Goal: Ask a question: Seek information or help from site administrators or community

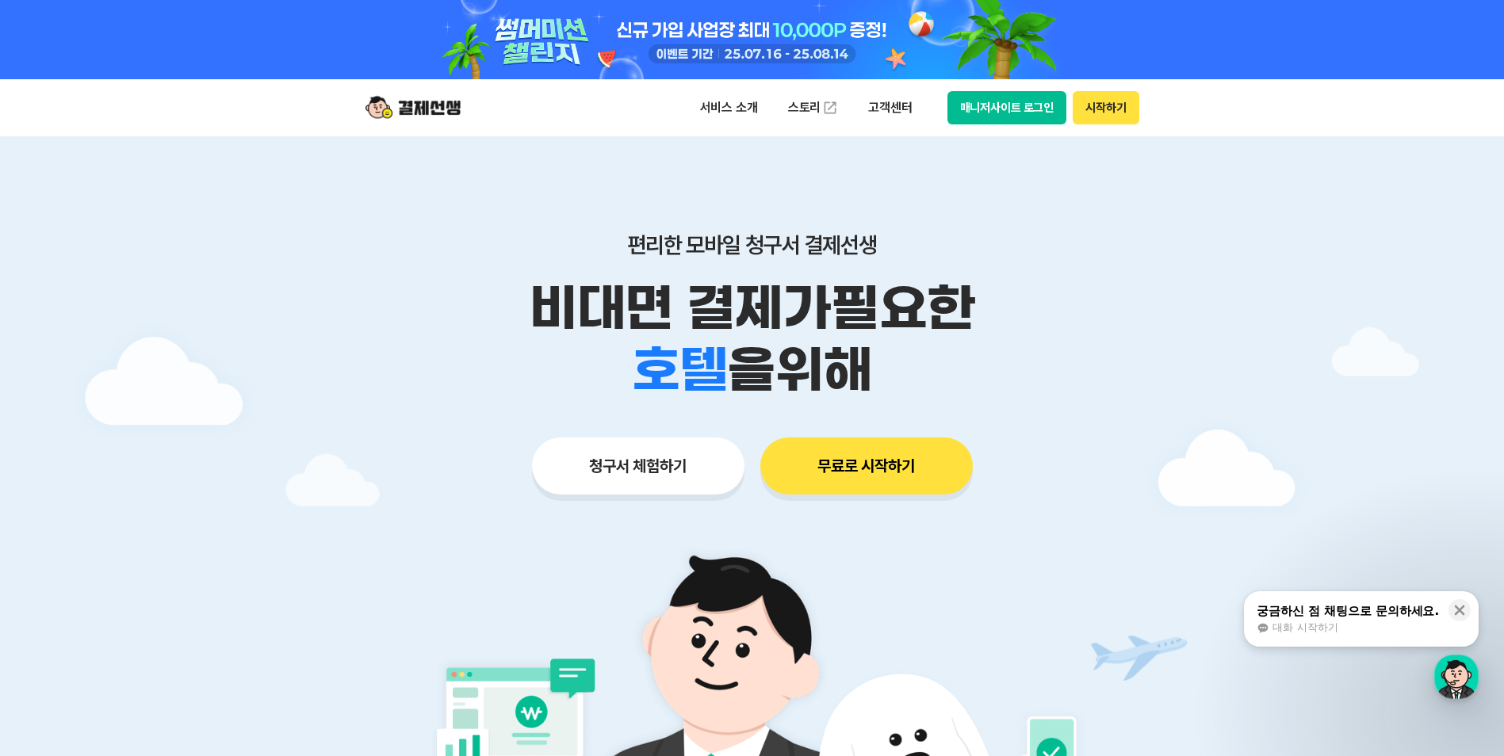
click at [1030, 113] on button "매니저사이트 로그인" at bounding box center [1008, 107] width 120 height 33
click at [1360, 621] on div "대화 시작하기" at bounding box center [1348, 628] width 182 height 14
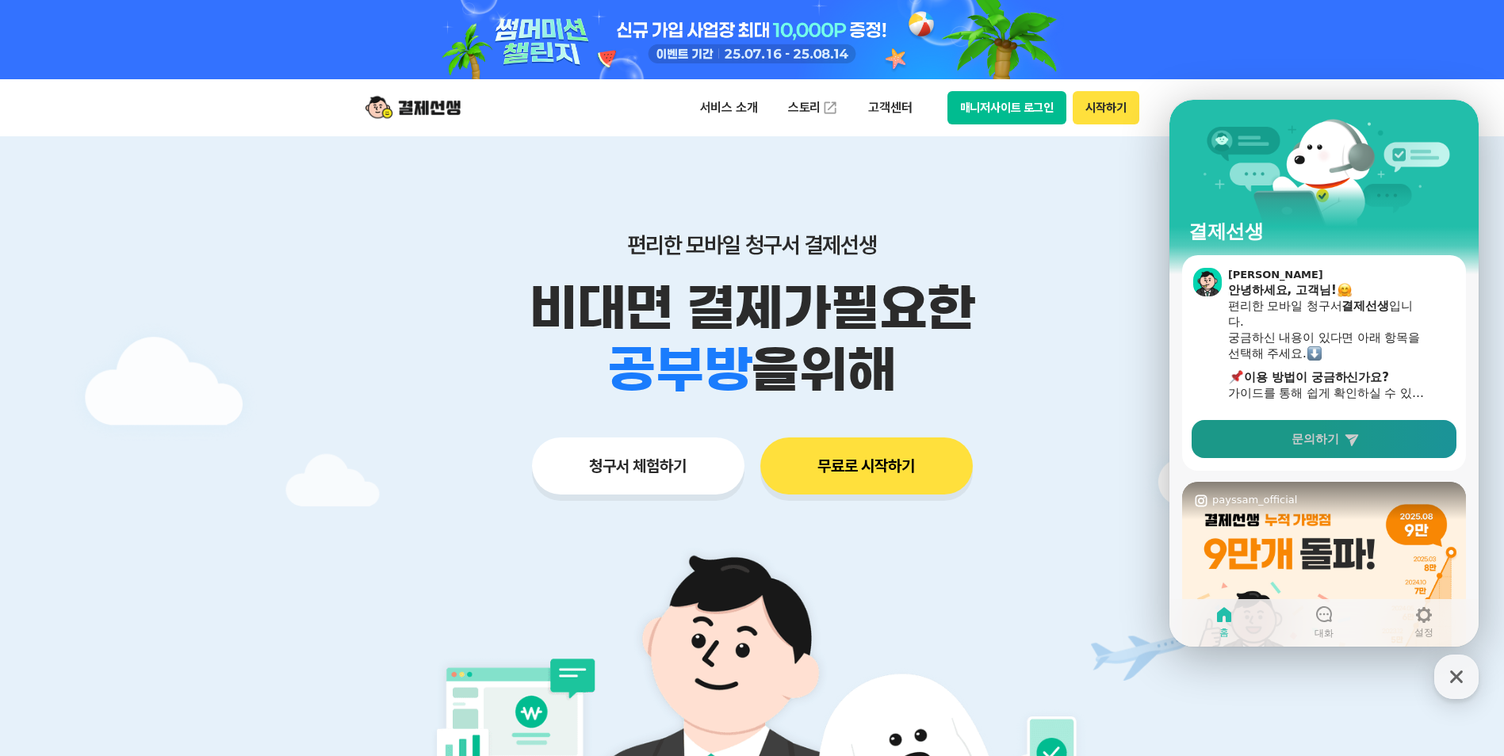
click at [1339, 434] on link "문의하기" at bounding box center [1324, 439] width 265 height 38
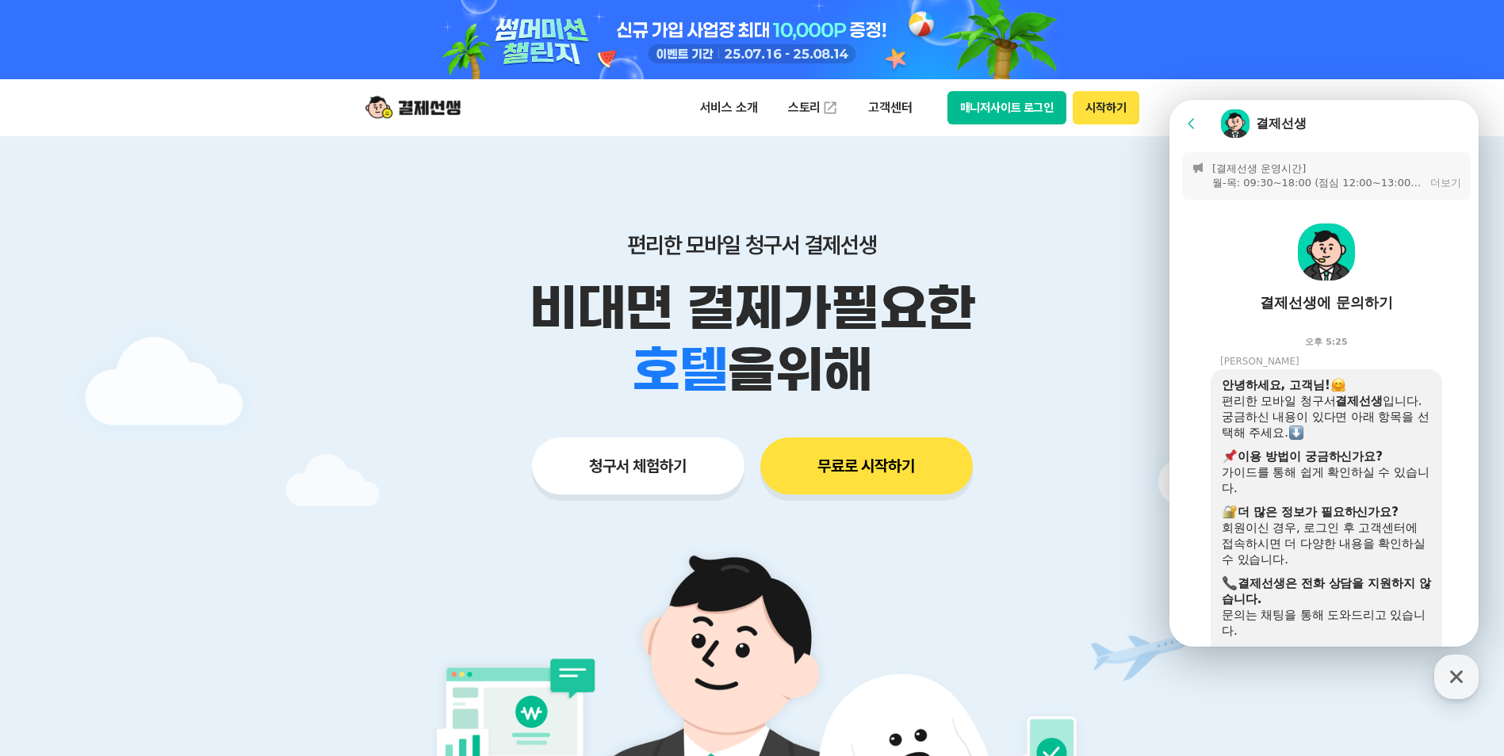
click at [1433, 186] on div "더보기" at bounding box center [1445, 183] width 31 height 14
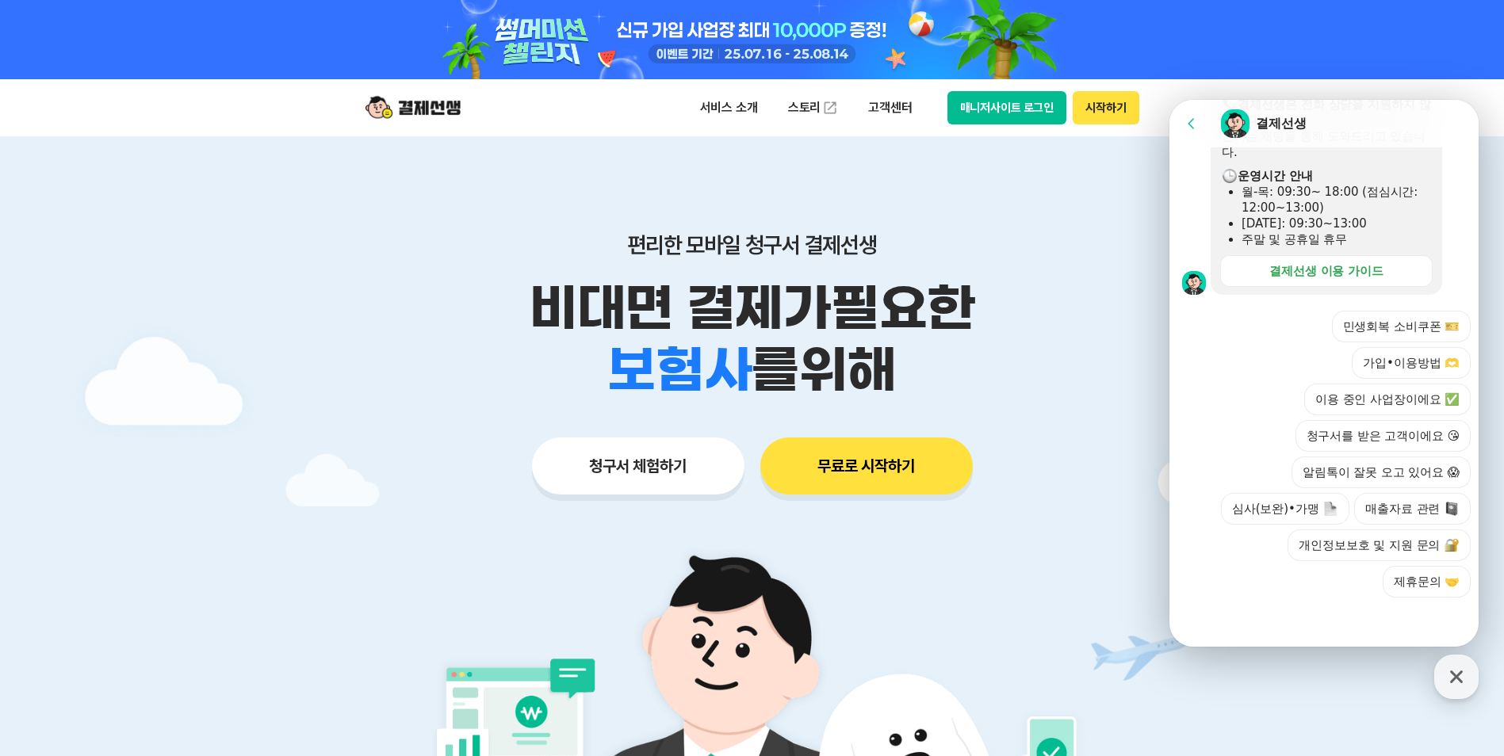
scroll to position [79, 0]
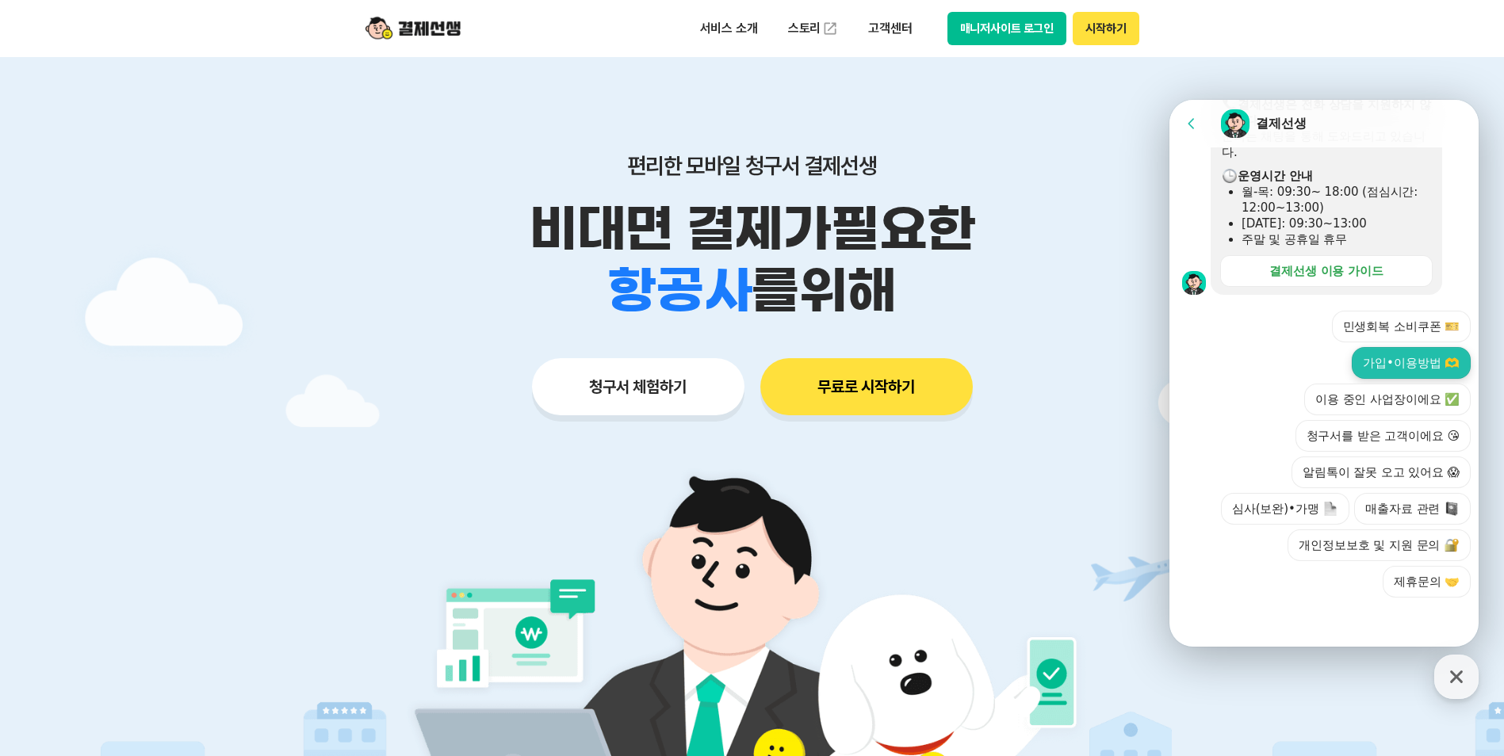
click at [1403, 356] on button "가입•이용방법 🫶" at bounding box center [1411, 363] width 119 height 32
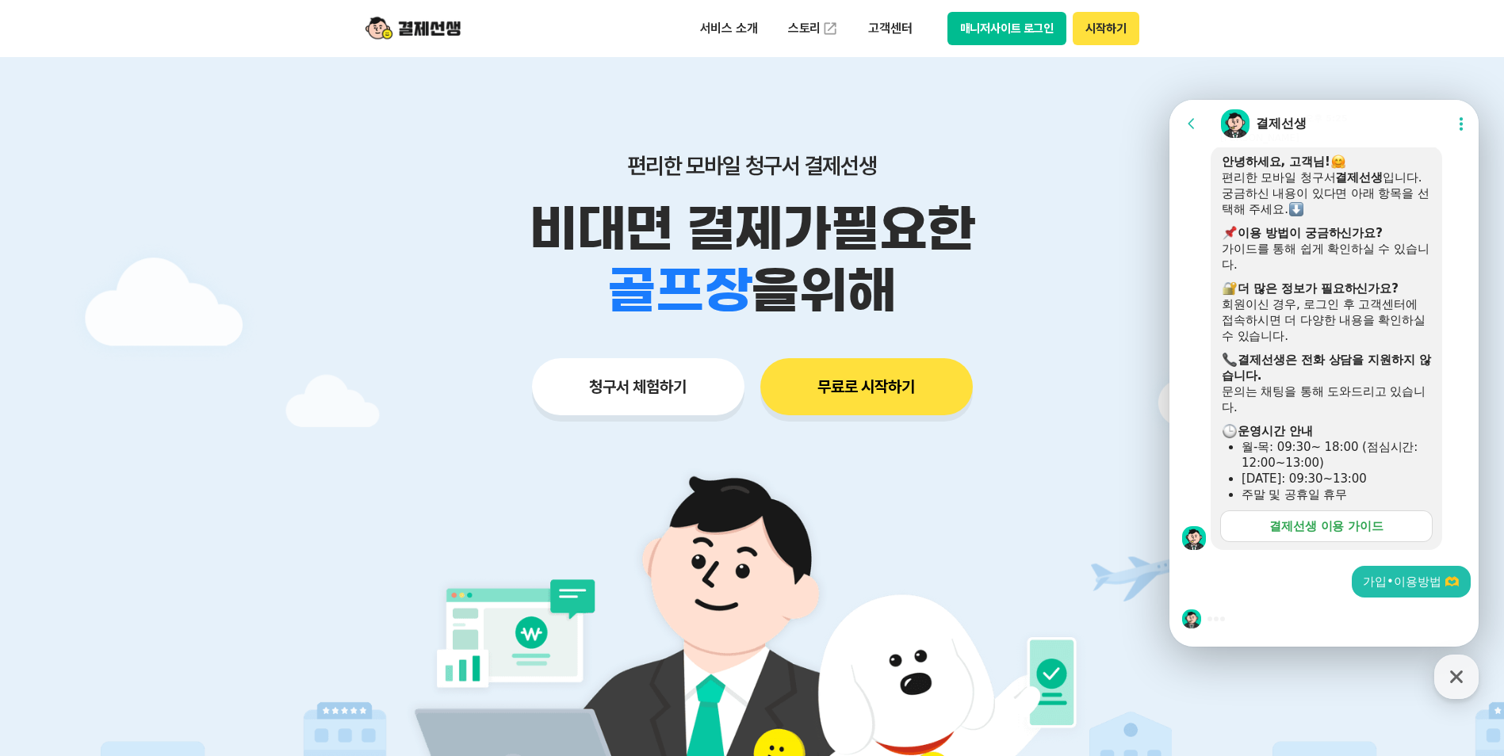
click at [1338, 526] on div "결제선생 이용 가이드" at bounding box center [1327, 527] width 114 height 16
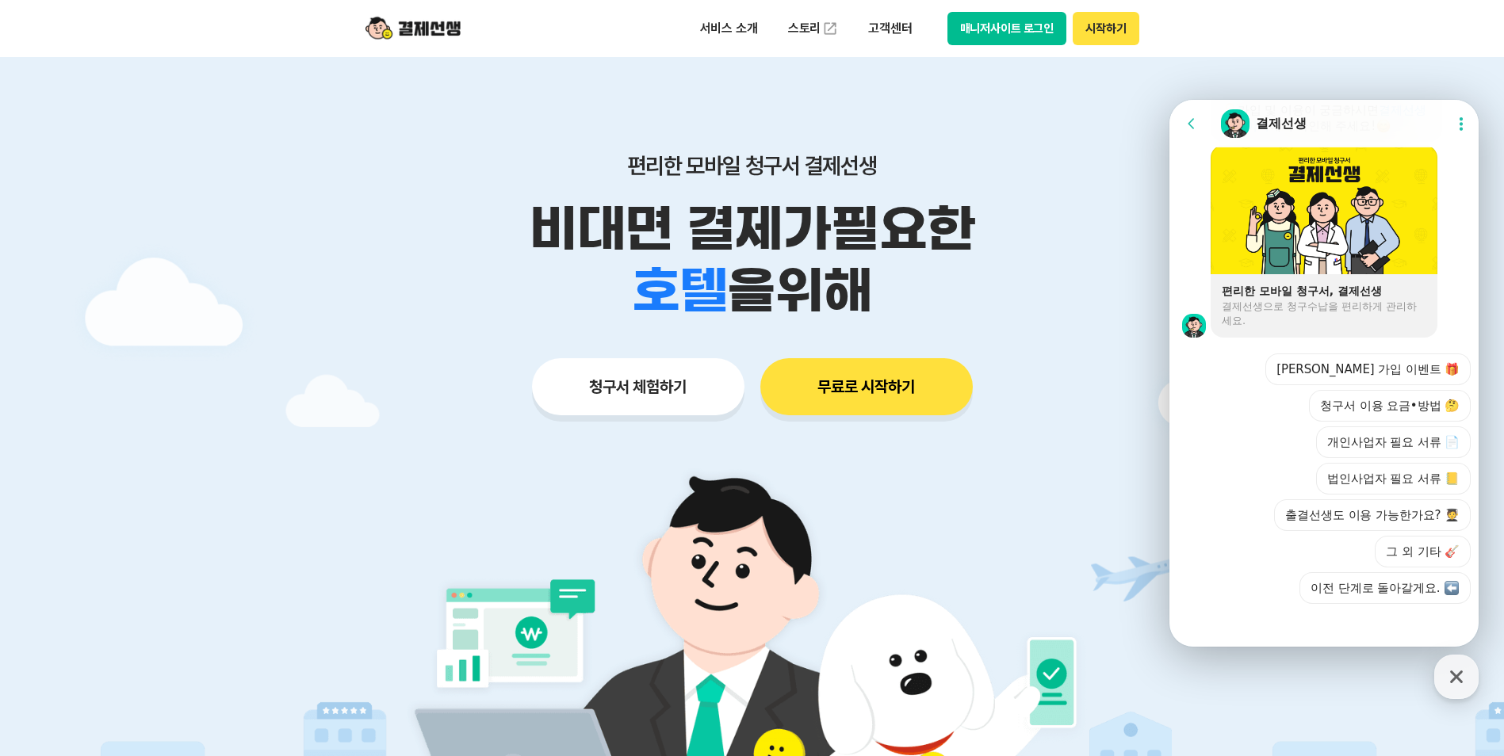
scroll to position [1270, 0]
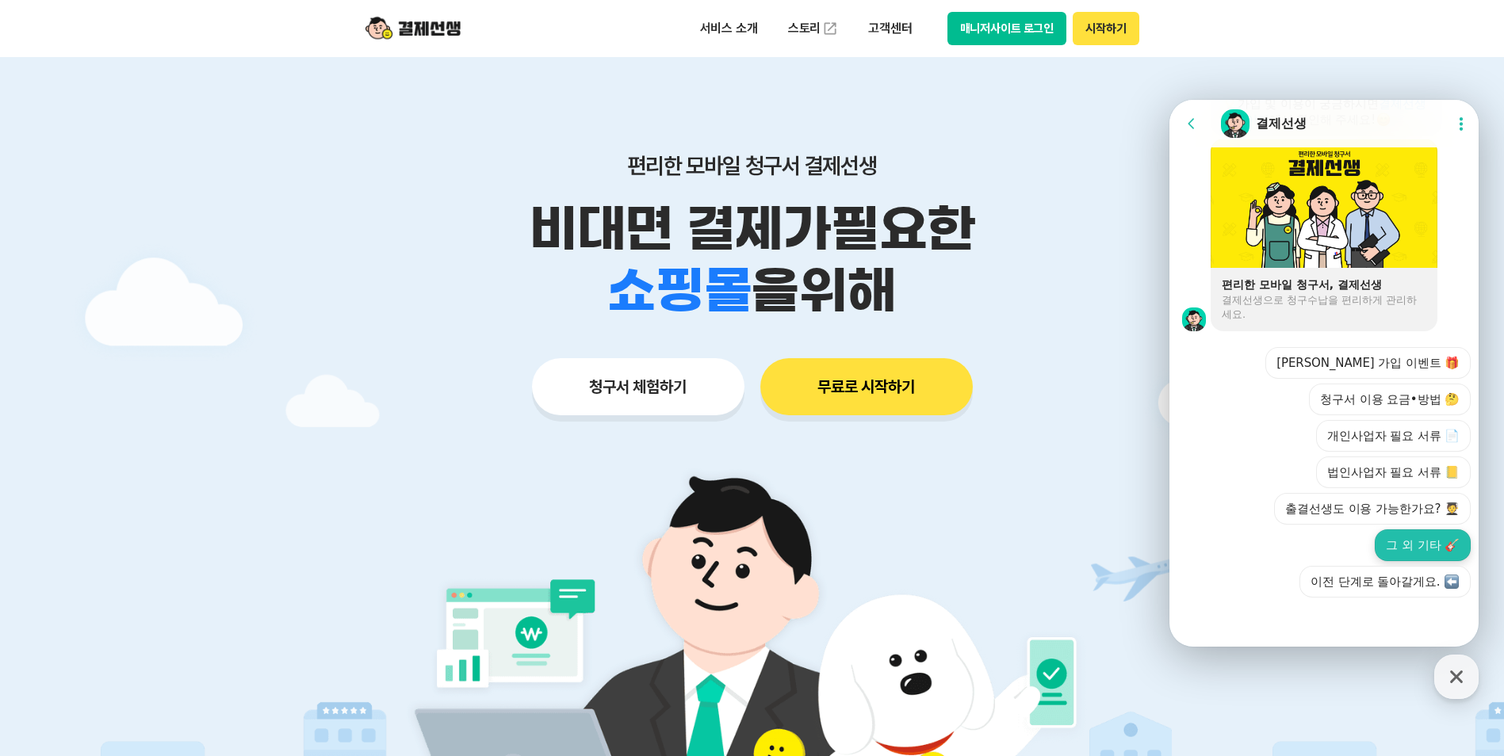
click at [1435, 546] on button "그 외 기타 🎸" at bounding box center [1423, 546] width 96 height 32
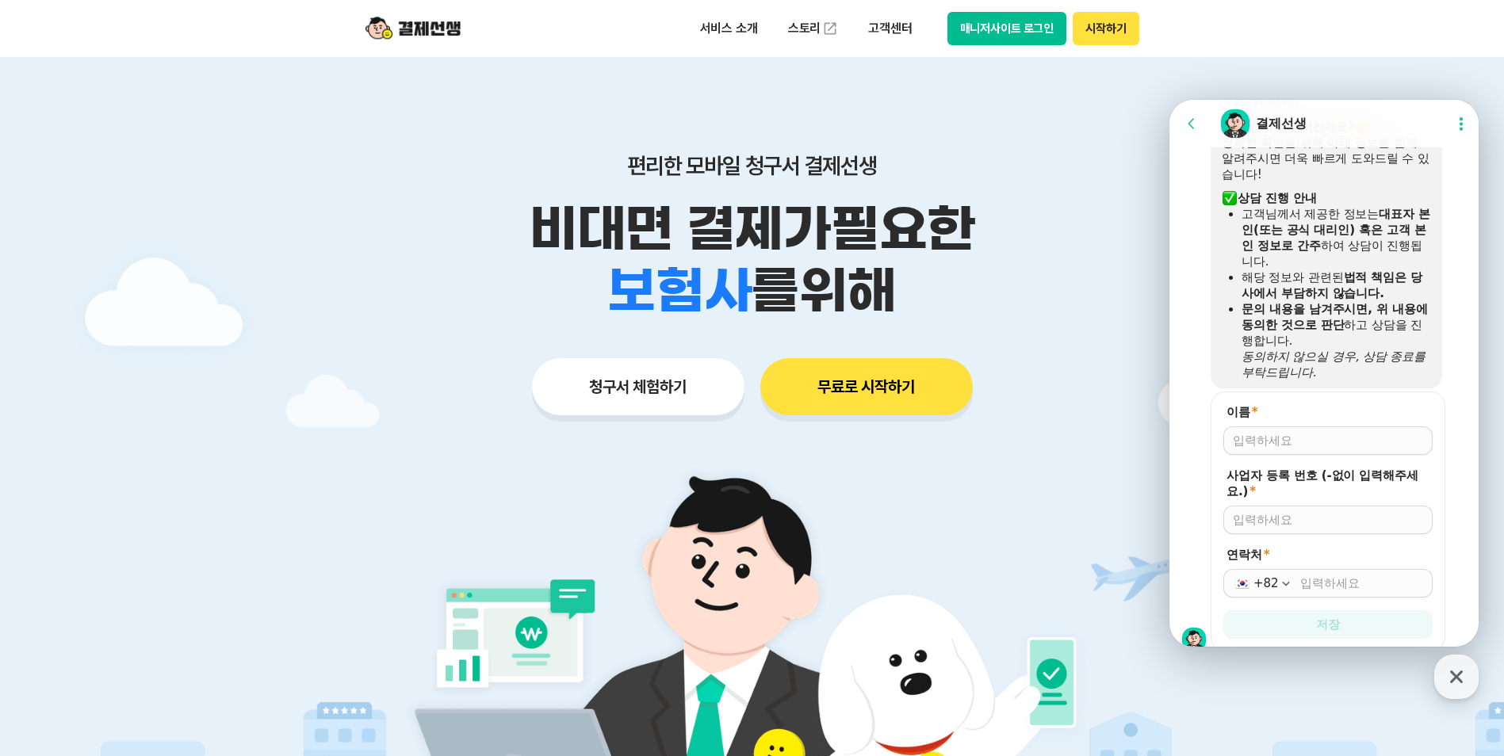
scroll to position [1620, 0]
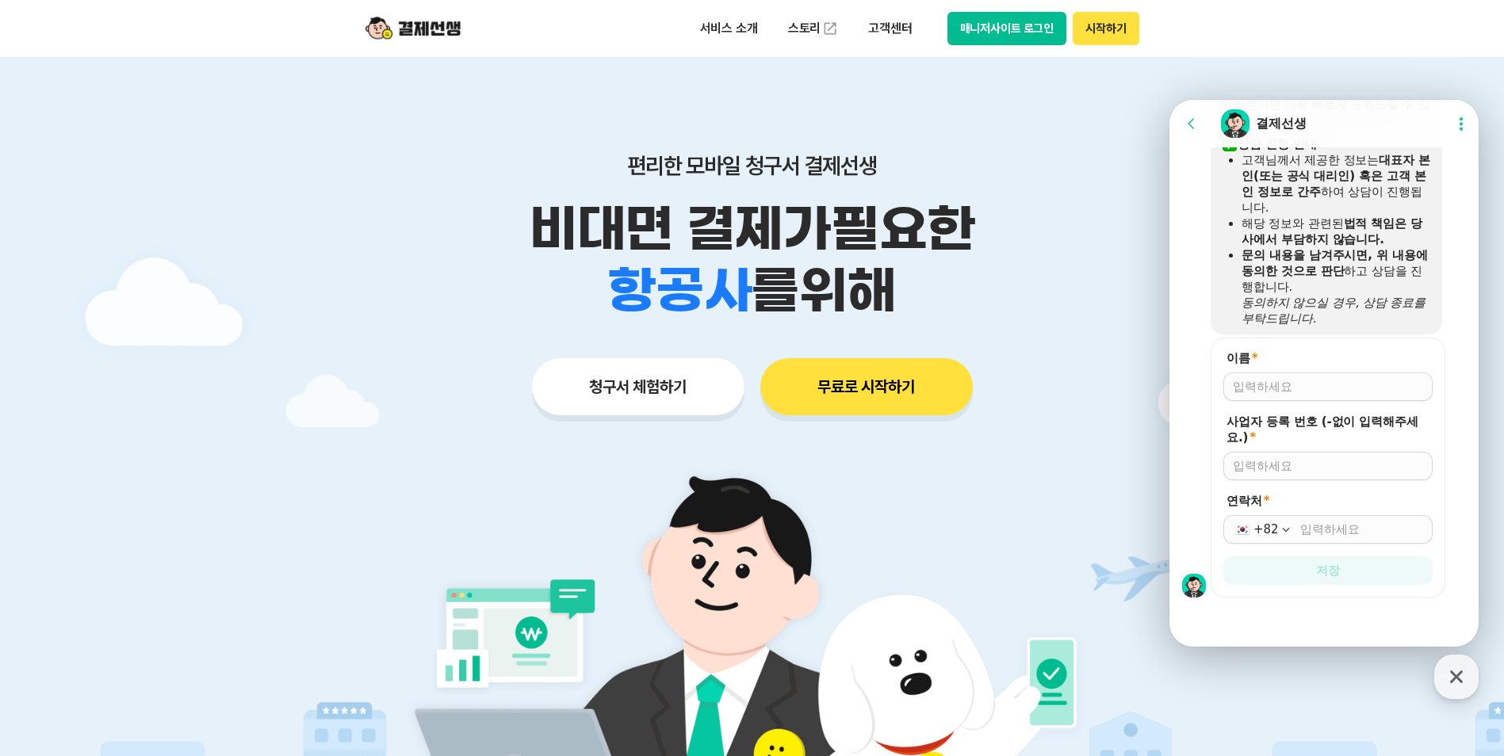
click at [1323, 389] on input "이름 *" at bounding box center [1328, 387] width 190 height 16
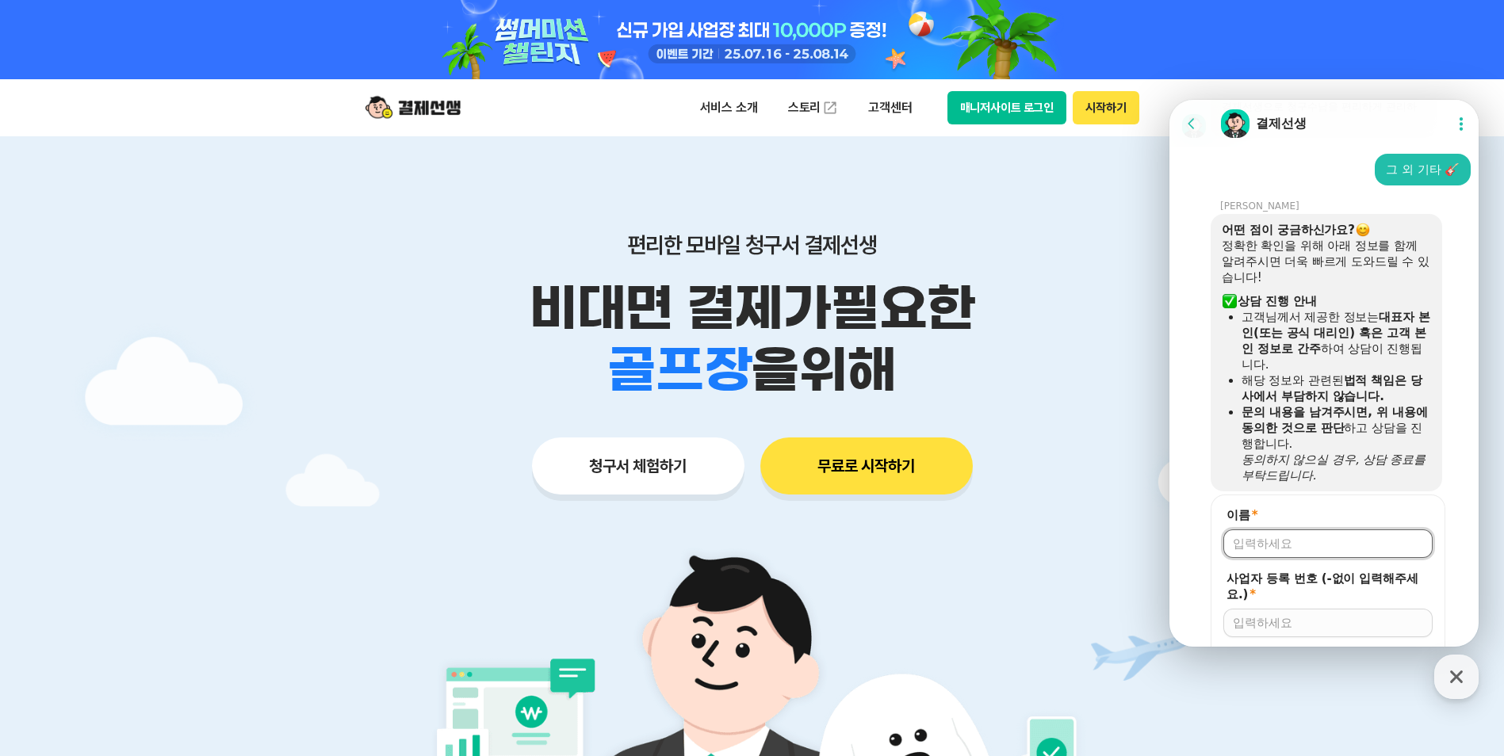
scroll to position [1461, 0]
type input "r"
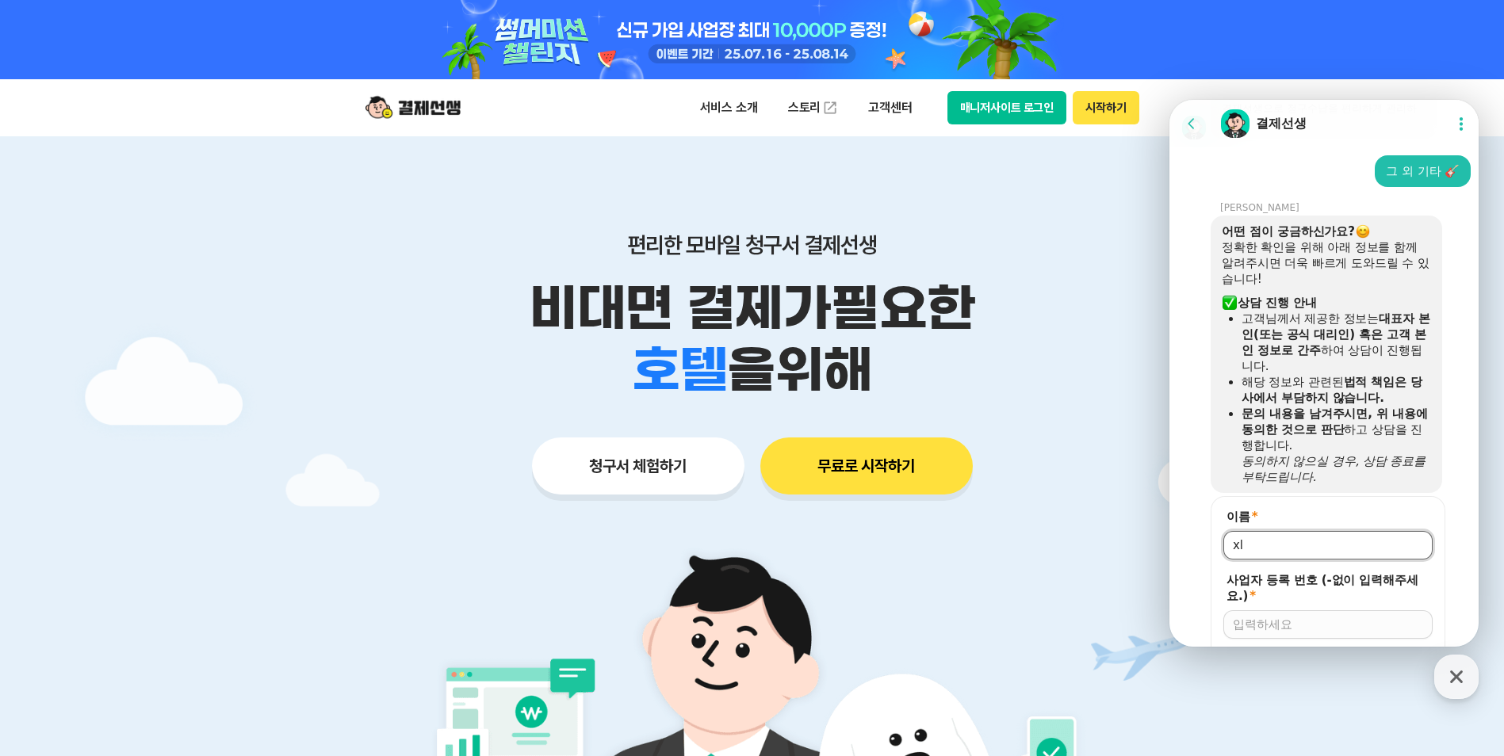
type input "x"
type input "티유디지털"
click at [1294, 616] on div at bounding box center [1328, 625] width 209 height 29
click at [1292, 624] on input "사업자 등록 번호 (-없이 입력해주세요.) *" at bounding box center [1328, 625] width 190 height 16
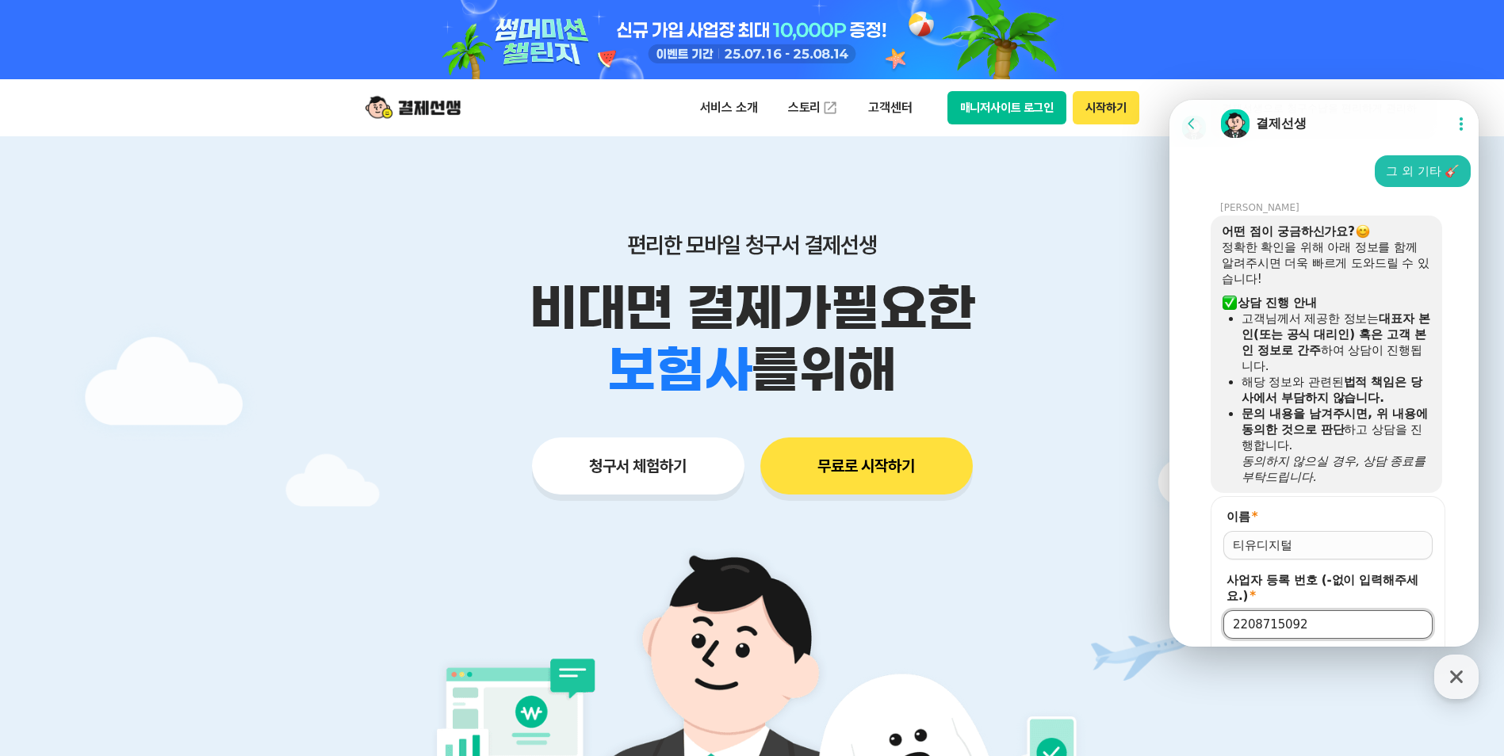
scroll to position [1634, 0]
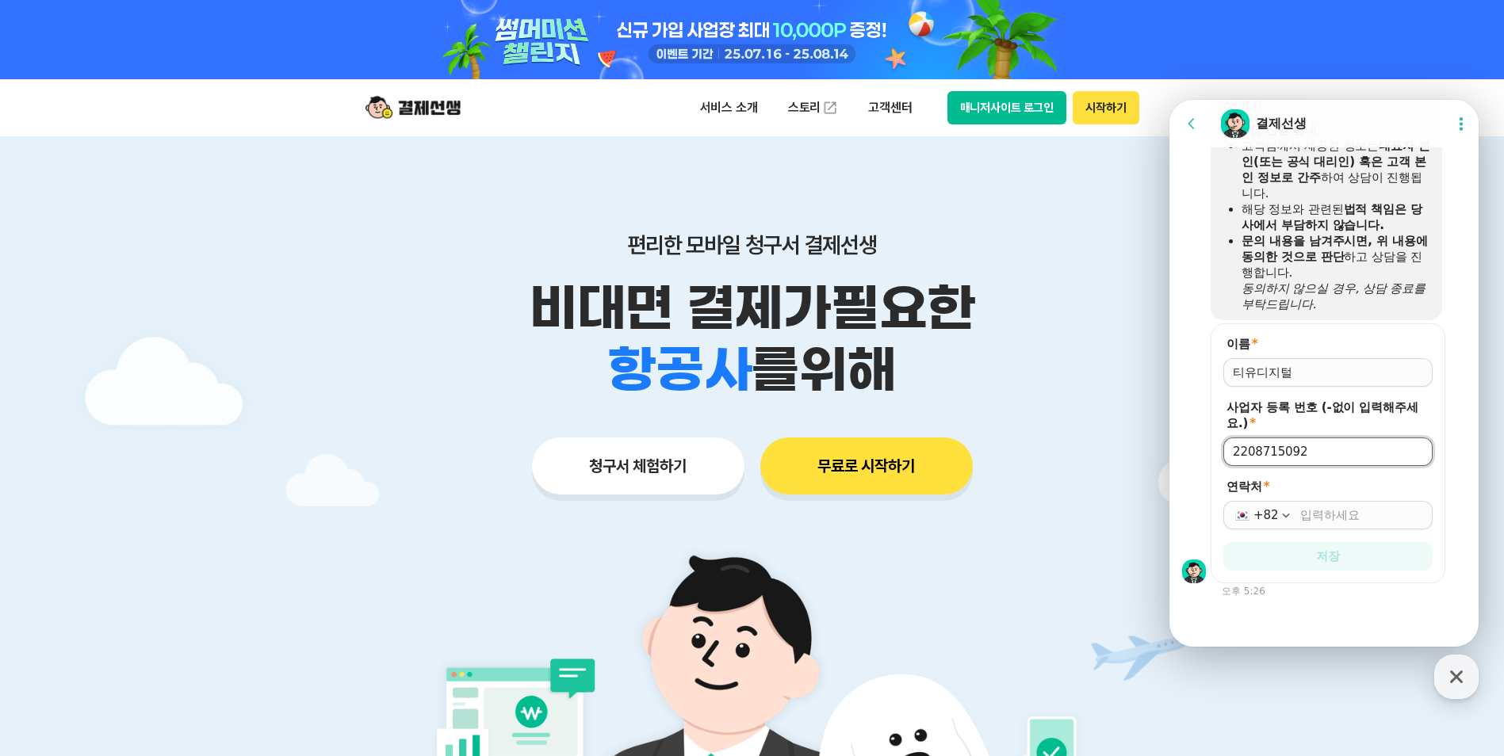
type input "2208715092"
click at [1319, 505] on div "+82" at bounding box center [1328, 515] width 209 height 29
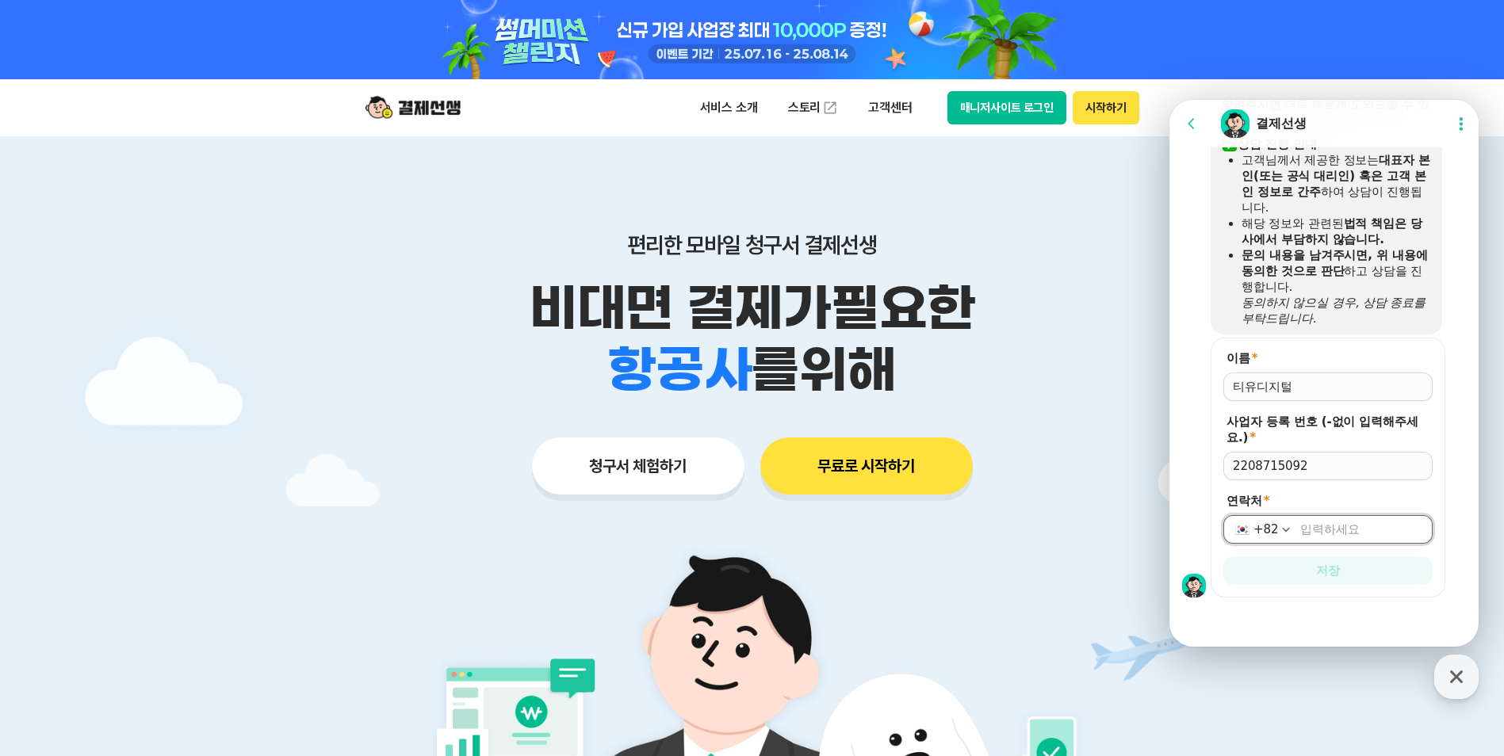
click at [1320, 530] on input "연락처 *" at bounding box center [1361, 530] width 123 height 16
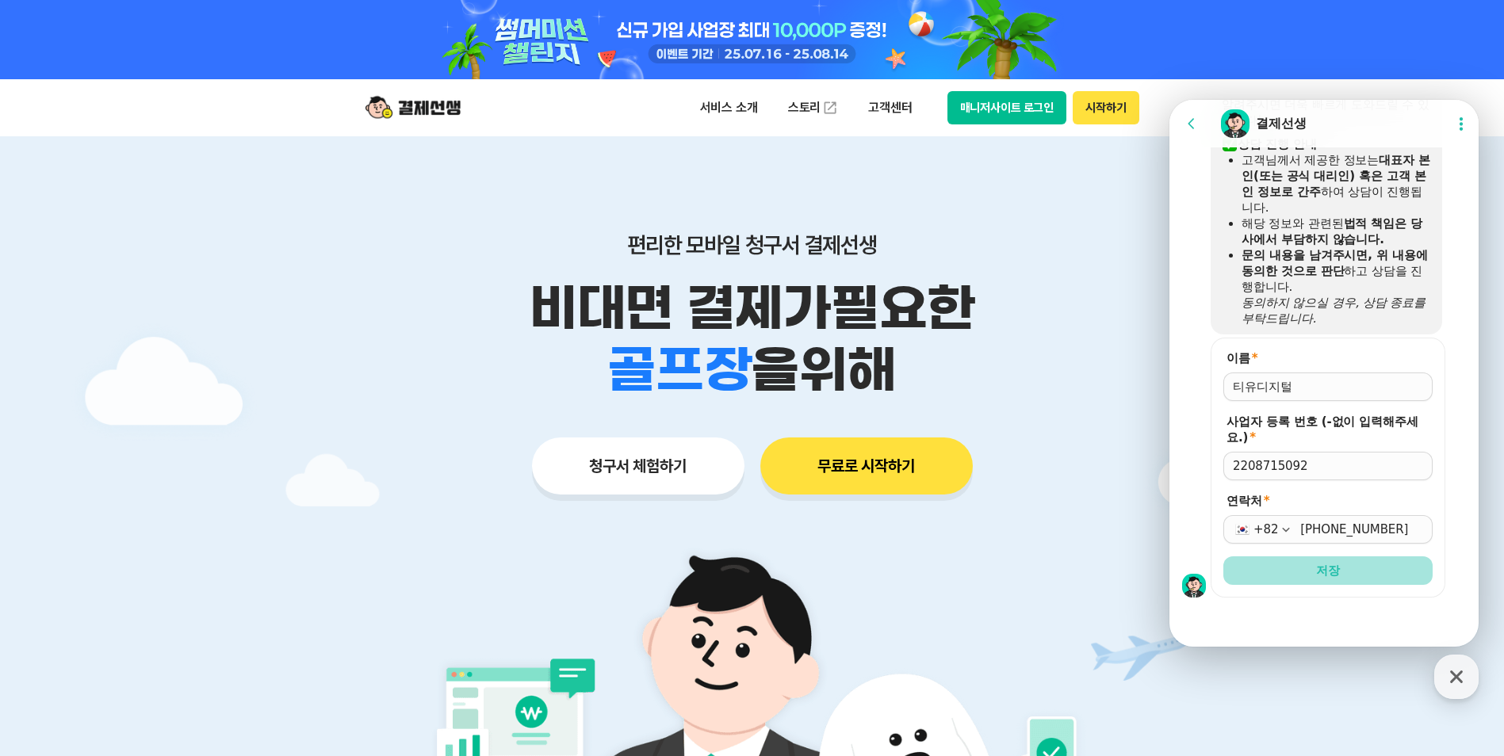
click at [1326, 571] on span "저장" at bounding box center [1328, 571] width 24 height 16
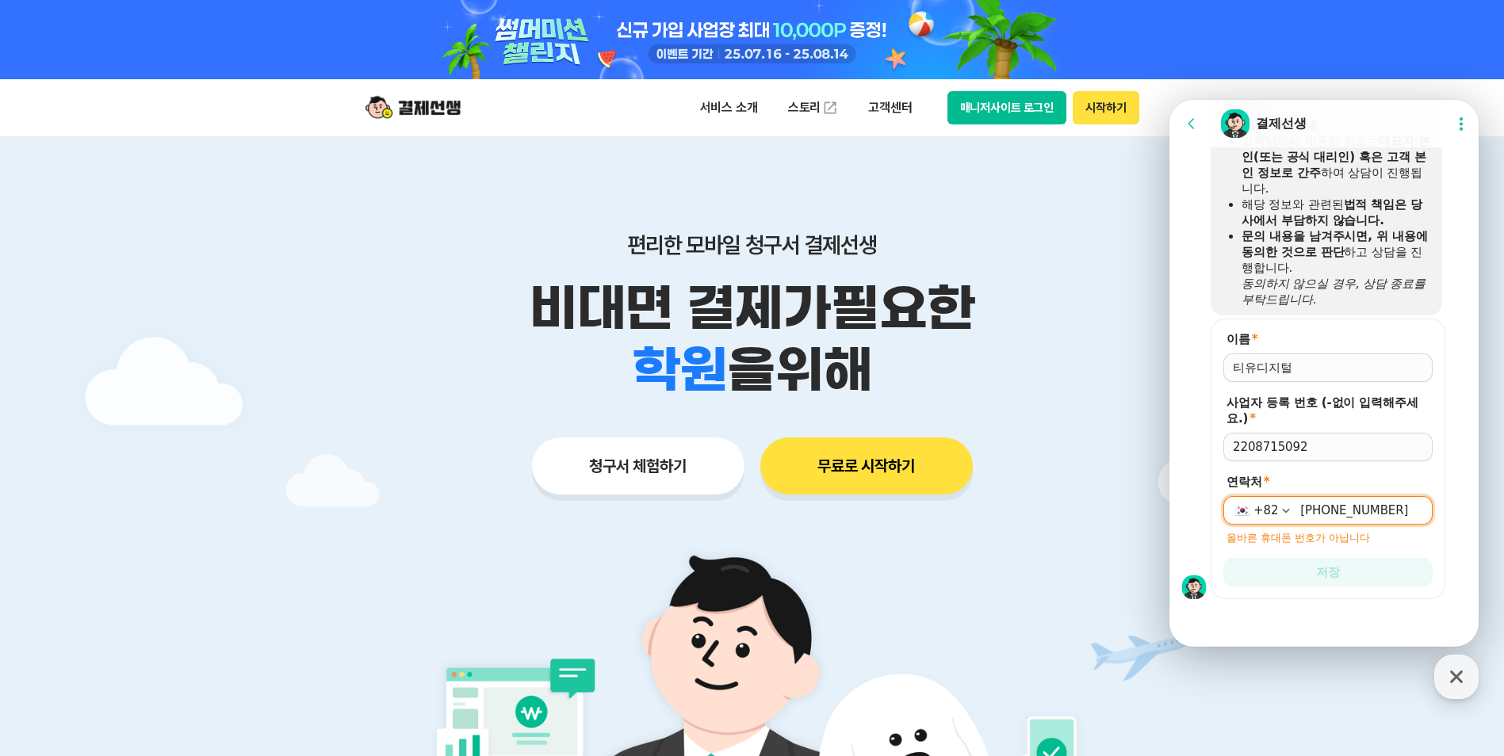
scroll to position [1641, 0]
click at [1389, 507] on input "[PHONE_NUMBER]" at bounding box center [1361, 509] width 123 height 16
drag, startPoint x: 1396, startPoint y: 512, endPoint x: 1227, endPoint y: 512, distance: 168.1
click at [1227, 512] on div "[PHONE_NUMBER]" at bounding box center [1328, 509] width 209 height 29
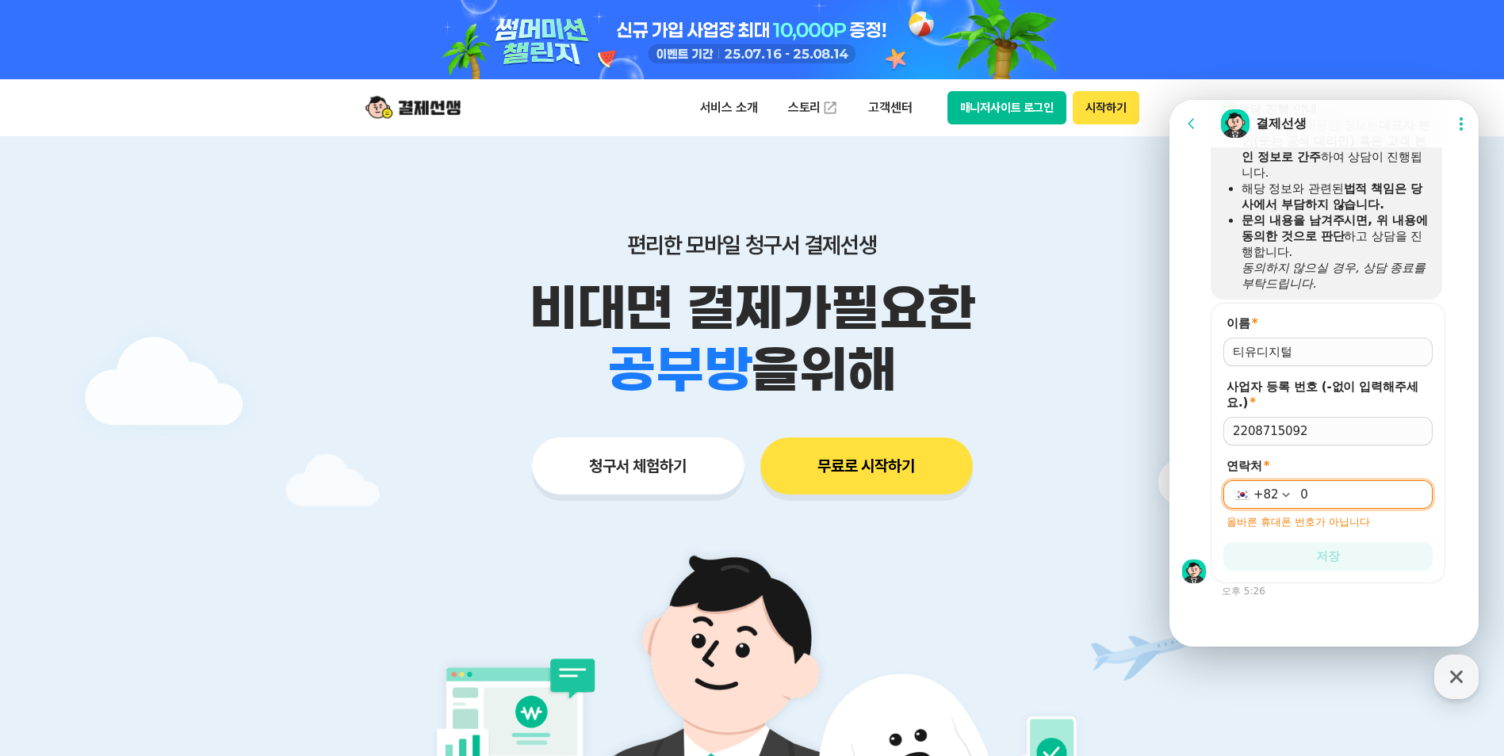
scroll to position [1634, 0]
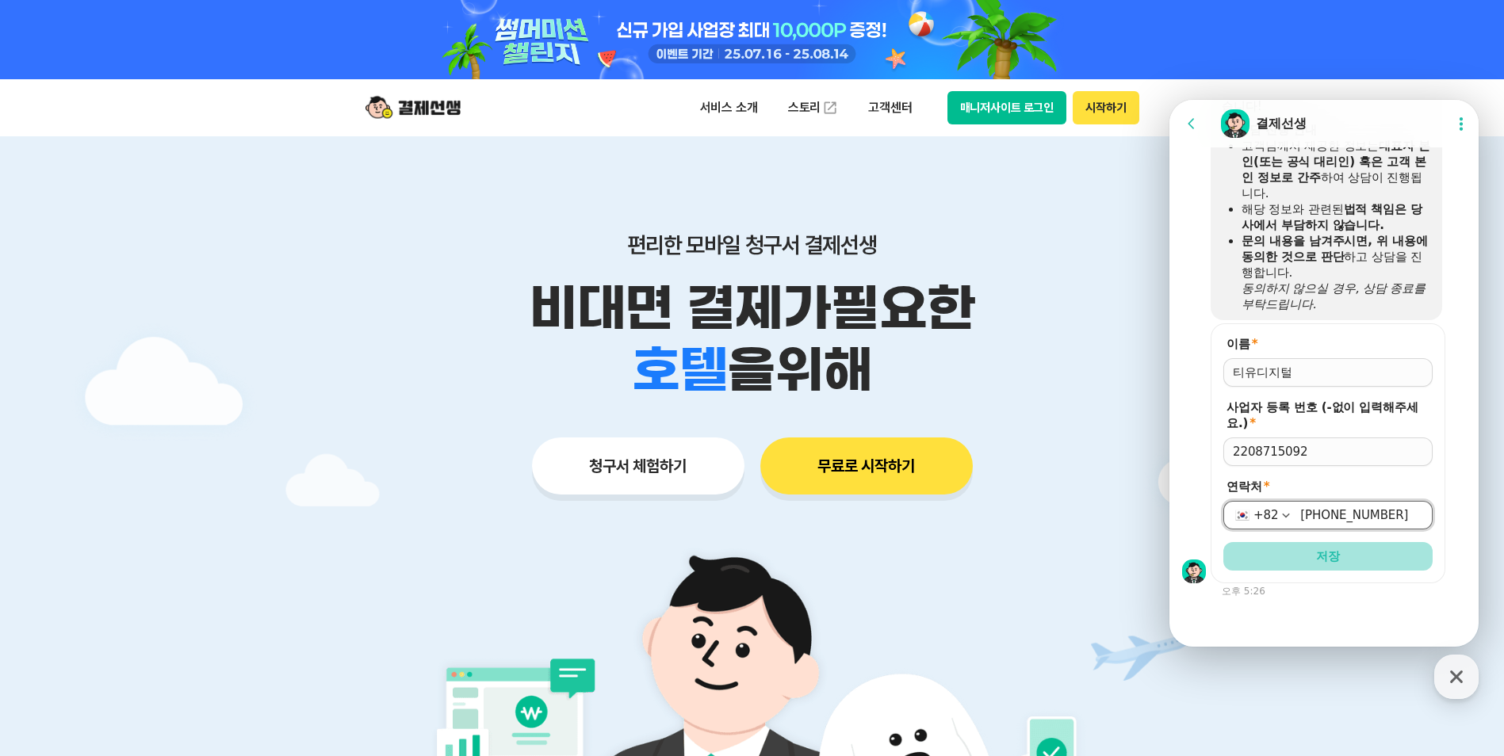
type input "[PHONE_NUMBER]"
click at [1267, 551] on button "저장" at bounding box center [1328, 556] width 209 height 29
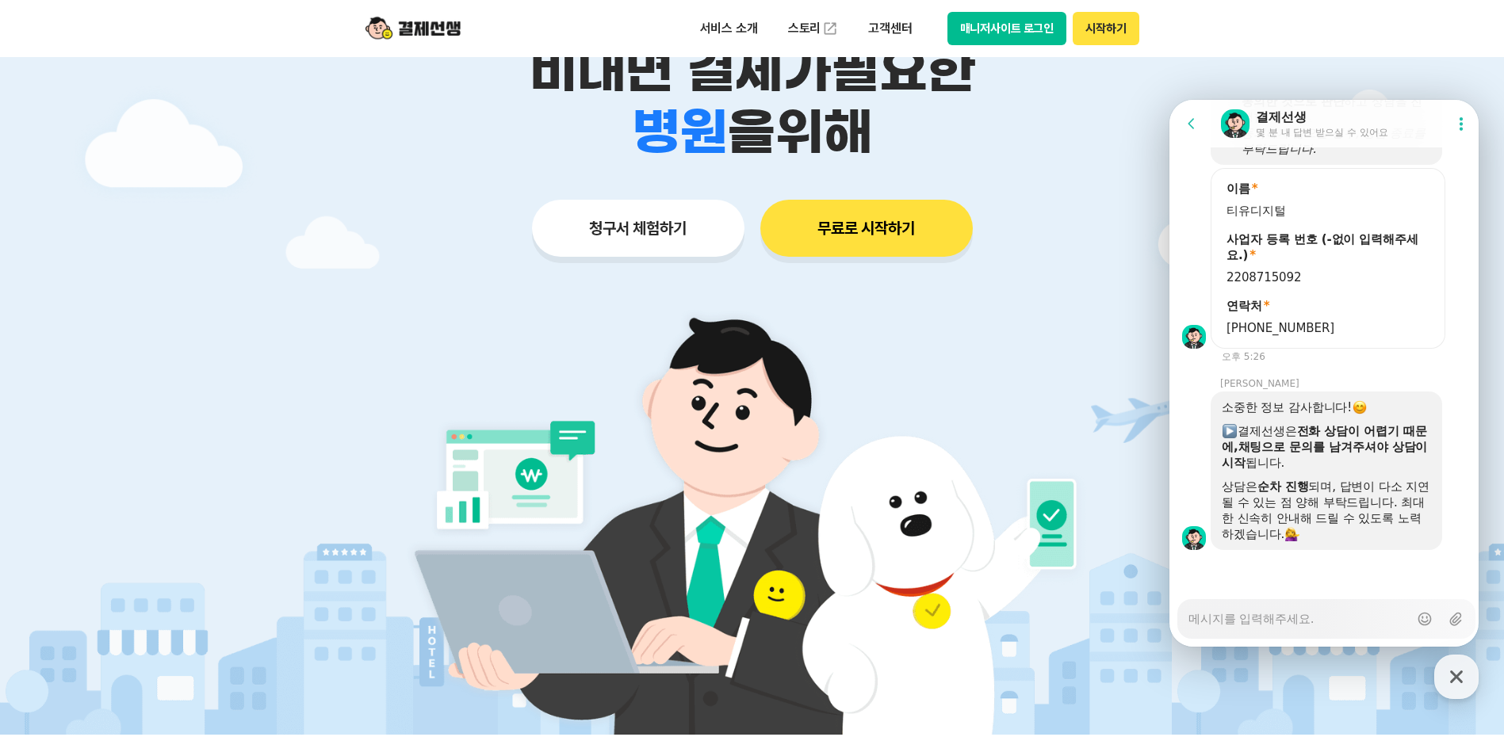
scroll to position [1790, 0]
type textarea "x"
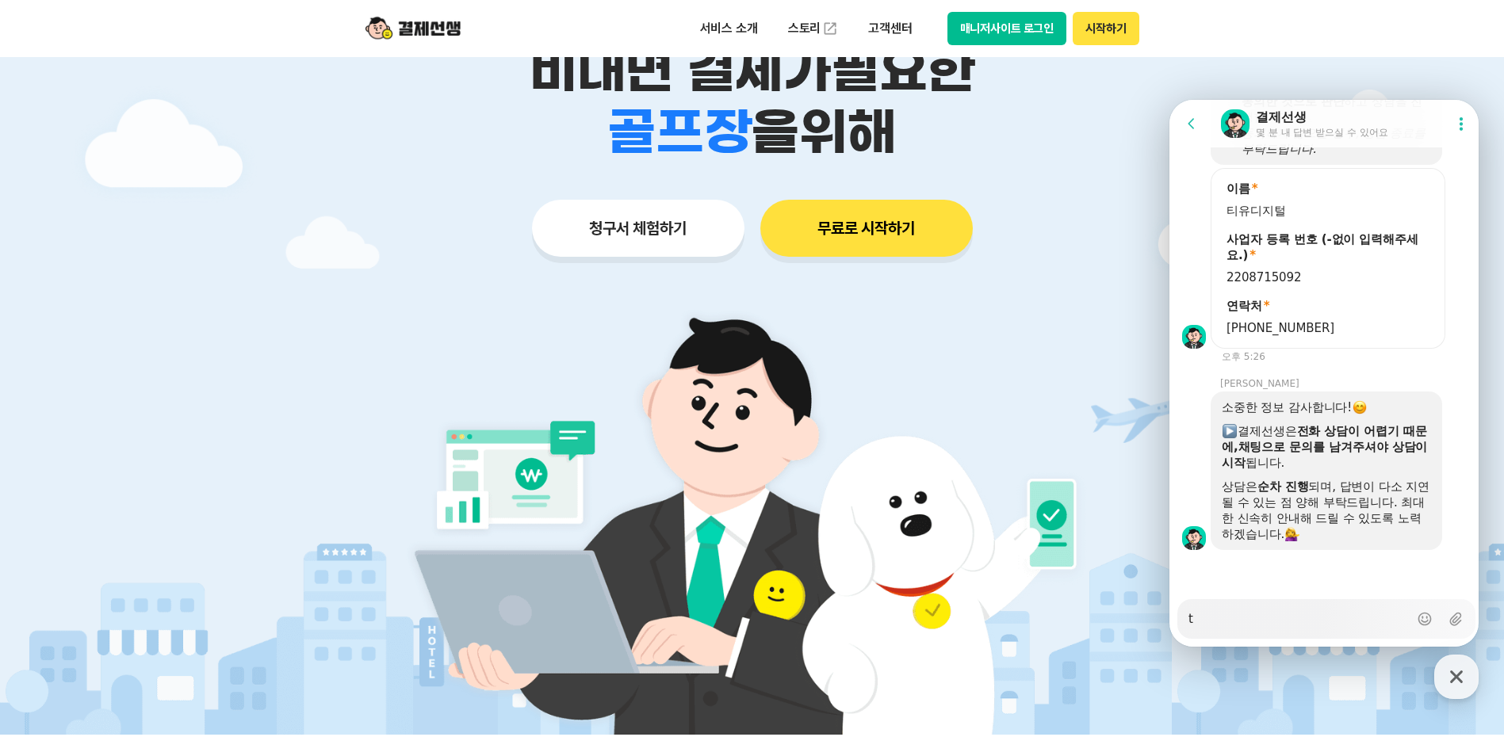
type textarea "tk"
type textarea "x"
type textarea "tkd"
type textarea "x"
type textarea "tkdj"
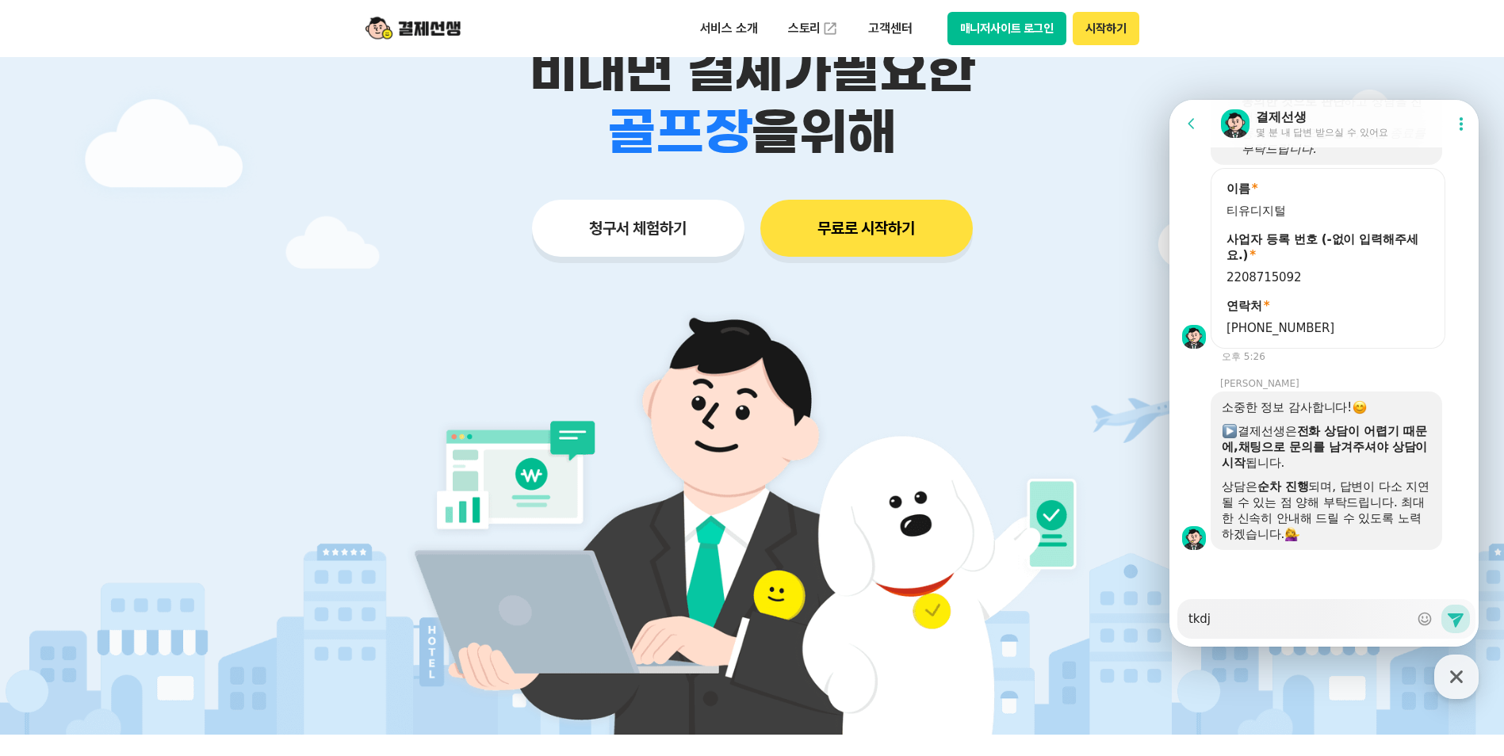
type textarea "x"
type textarea "tkd"
type textarea "x"
type textarea "tk"
type textarea "x"
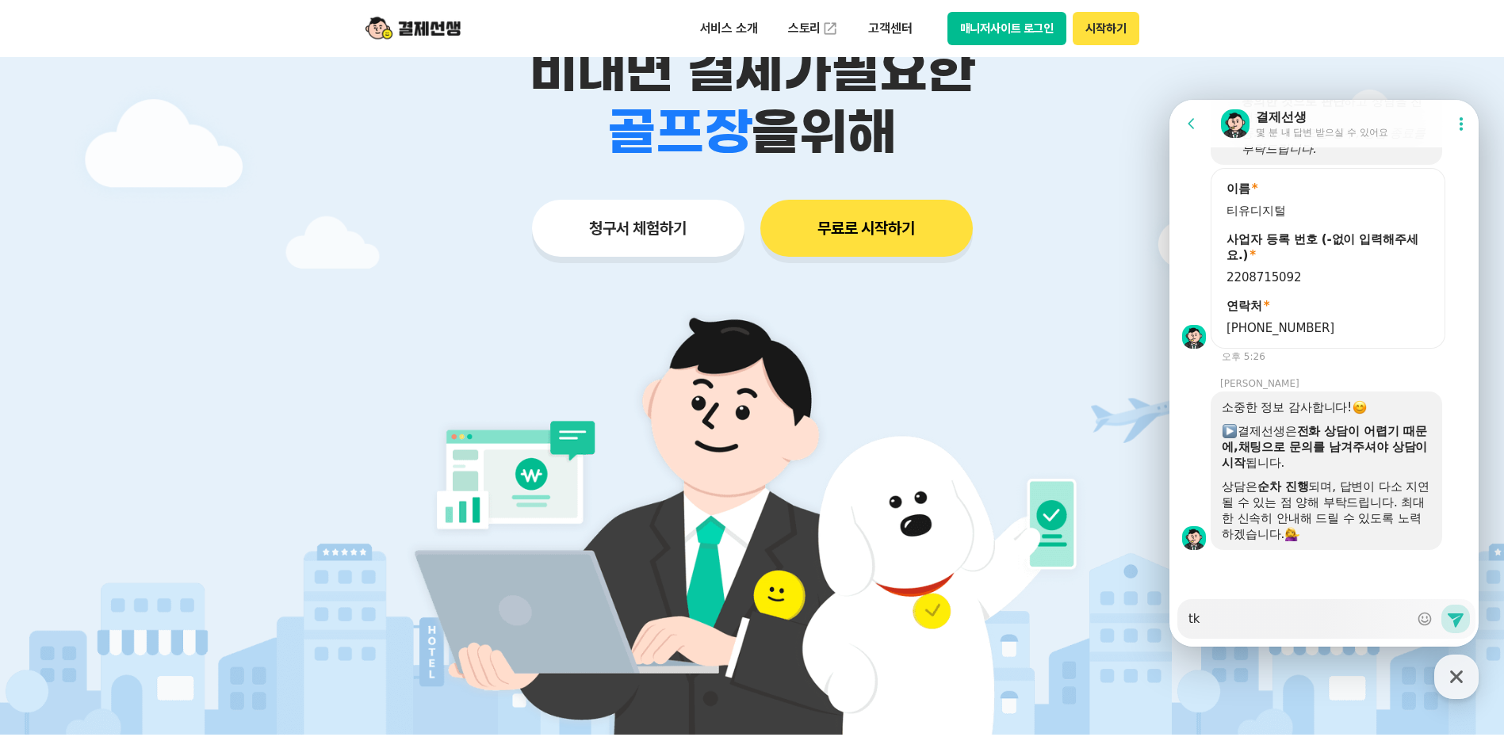
type textarea "t"
type textarea "x"
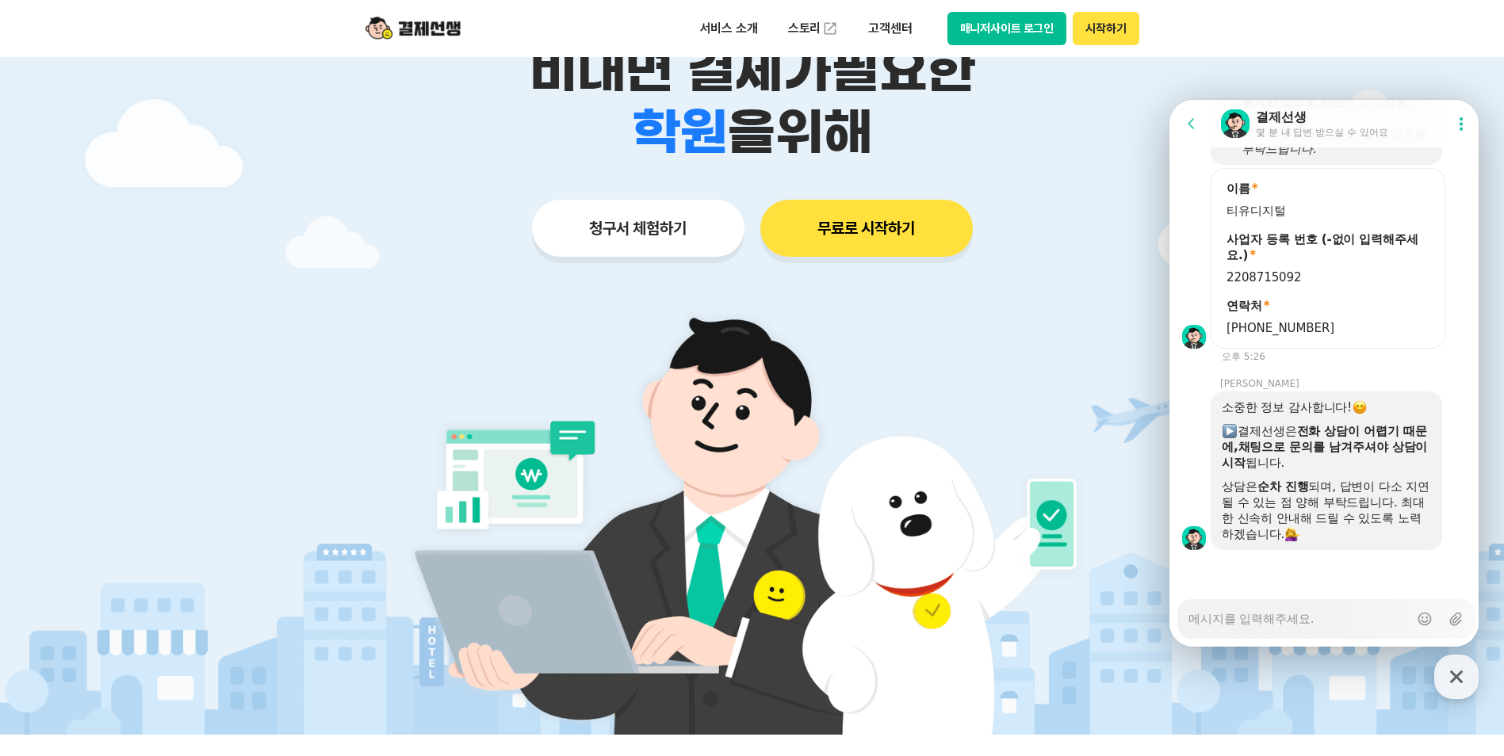
type textarea "x"
type textarea "ㅅ"
type textarea "x"
type textarea "시"
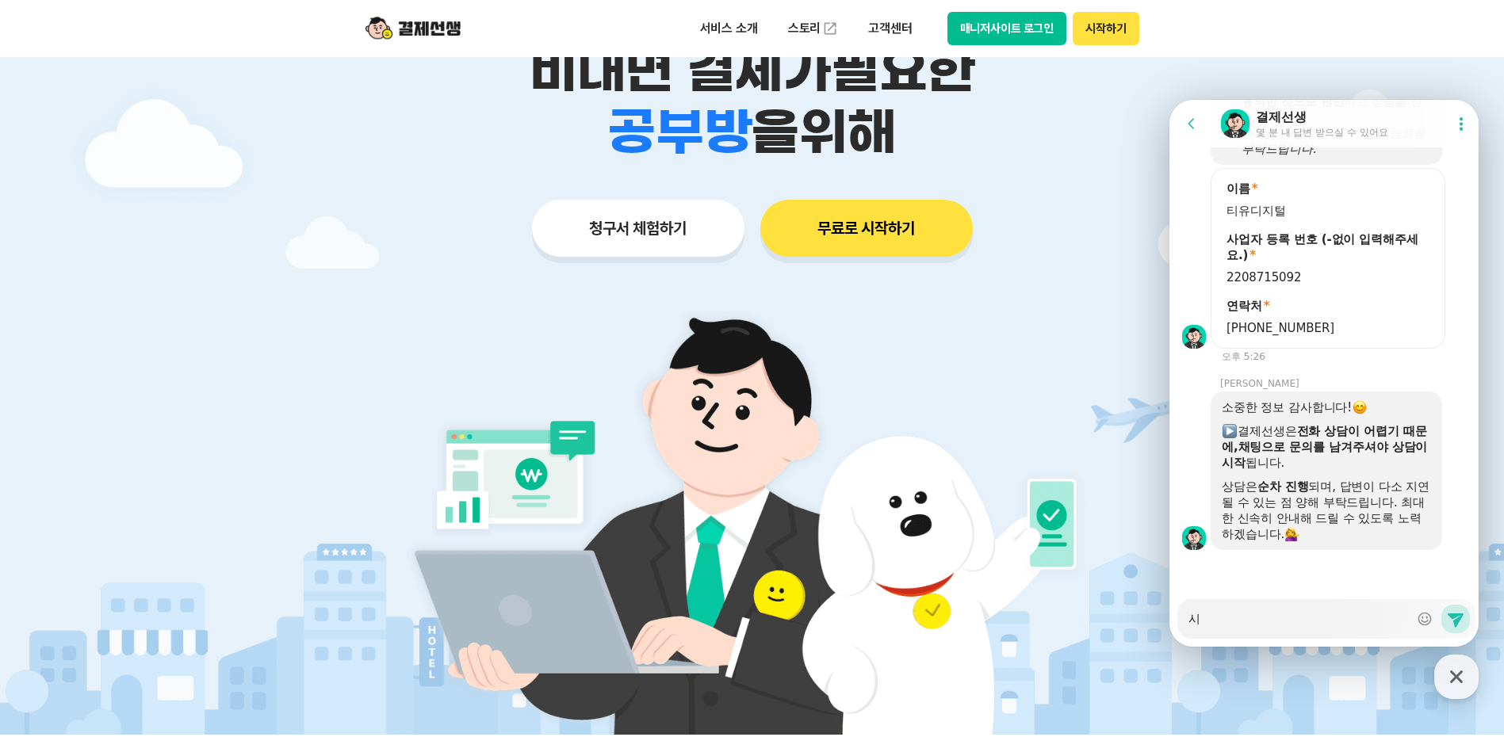
type textarea "x"
type textarea "[DEMOGRAPHIC_DATA]"
type textarea "x"
type textarea "신ㄱ"
type textarea "x"
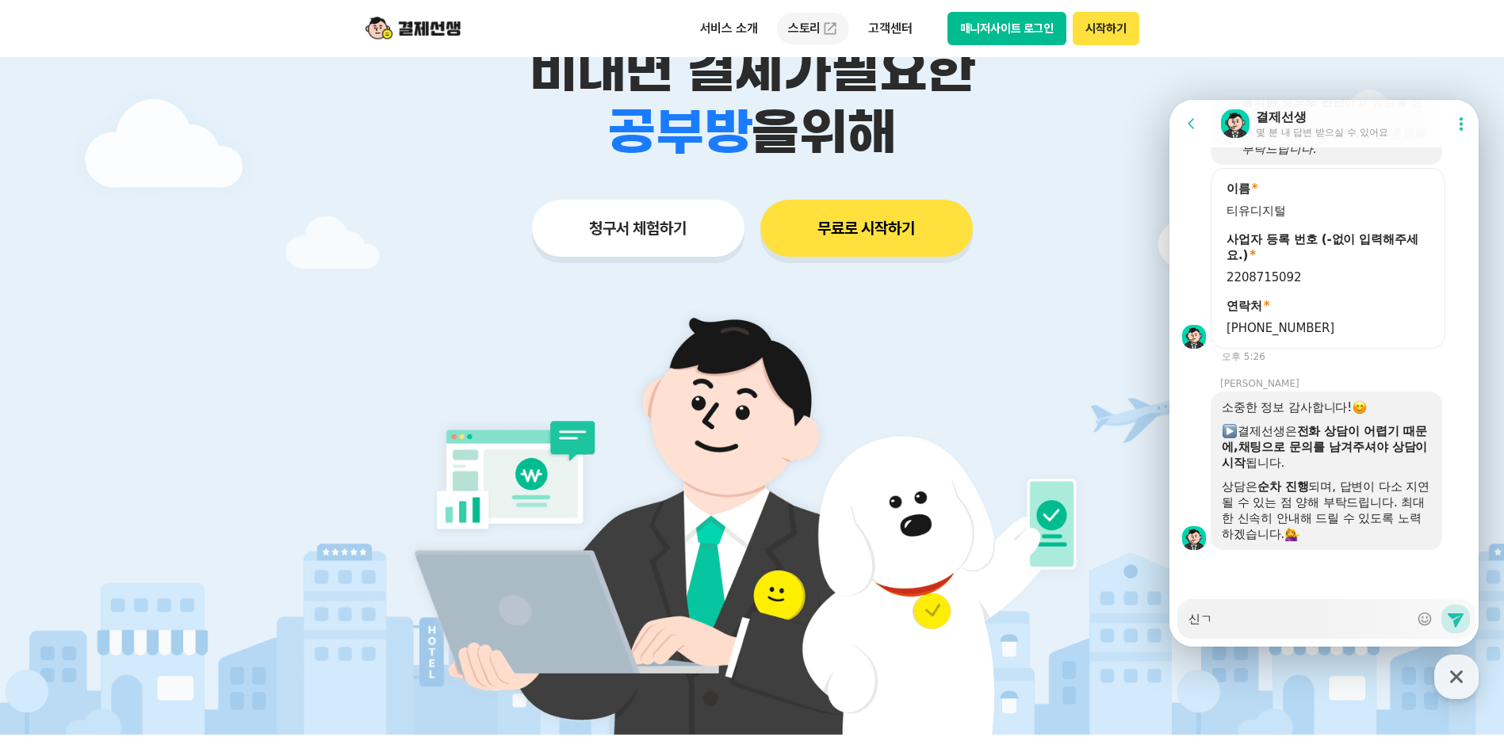
type textarea "[DEMOGRAPHIC_DATA]"
type textarea "x"
type textarea "[DEMOGRAPHIC_DATA]"
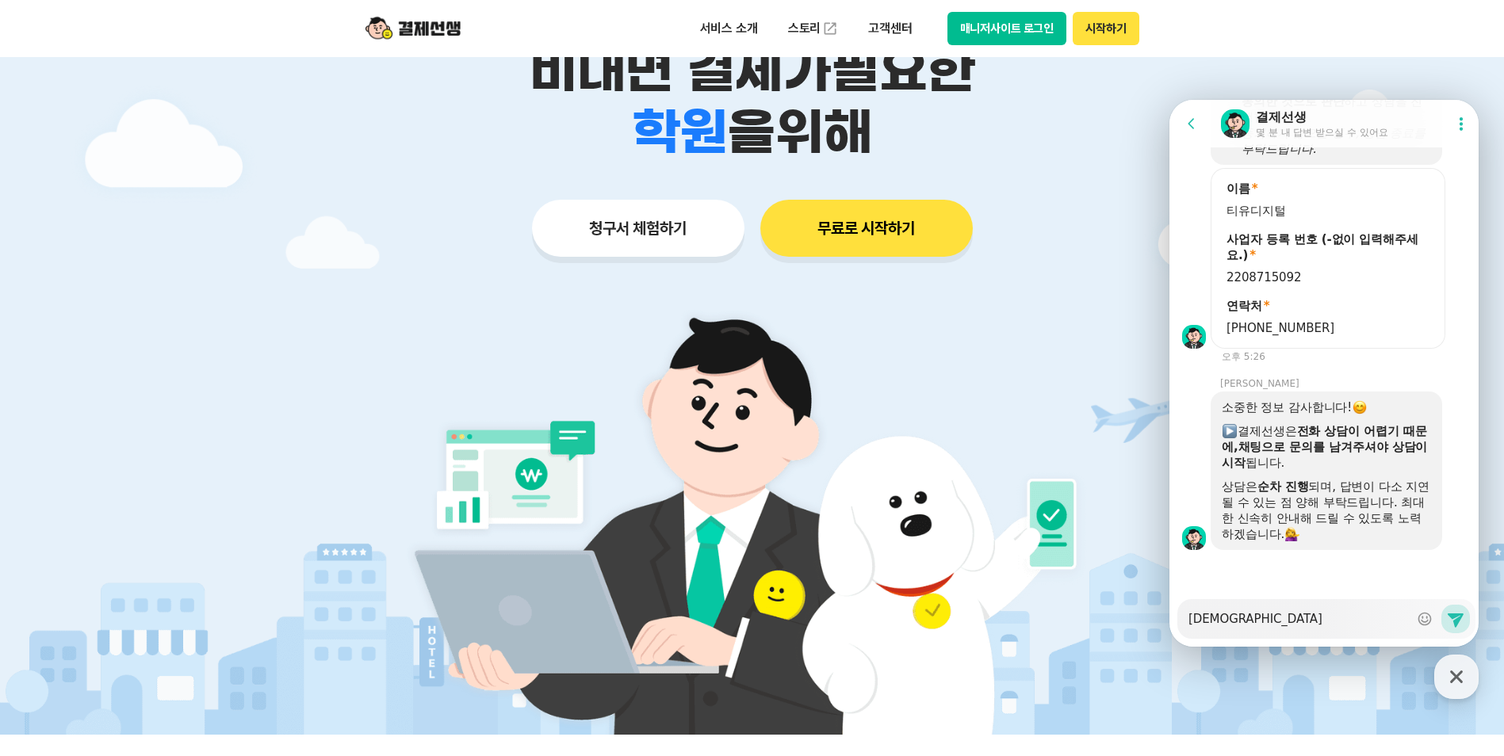
click at [1251, 625] on textarea "[DEMOGRAPHIC_DATA]" at bounding box center [1299, 613] width 220 height 27
type textarea "x"
type textarea "신ㄱ"
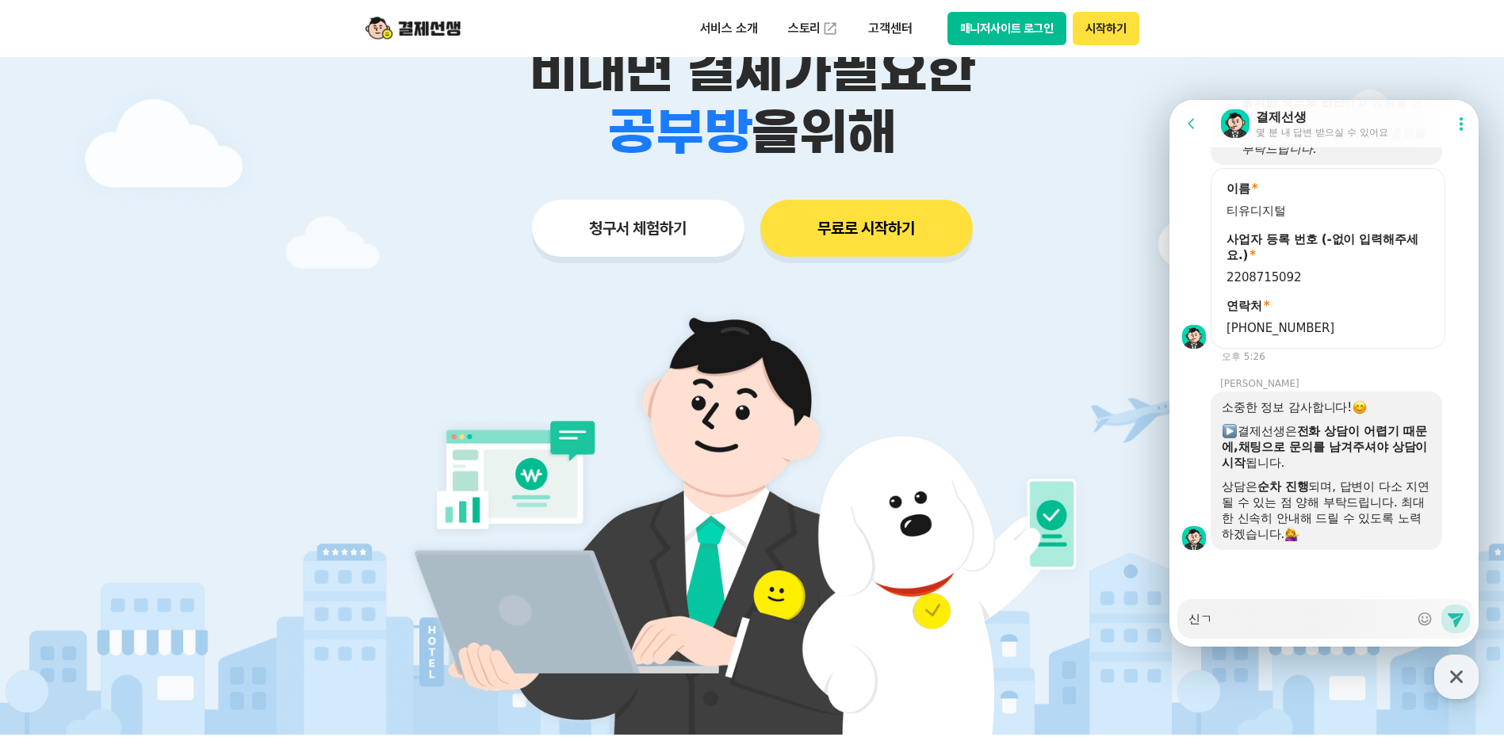
type textarea "x"
type textarea "신규"
type textarea "x"
type textarea "신ㄱ"
type textarea "x"
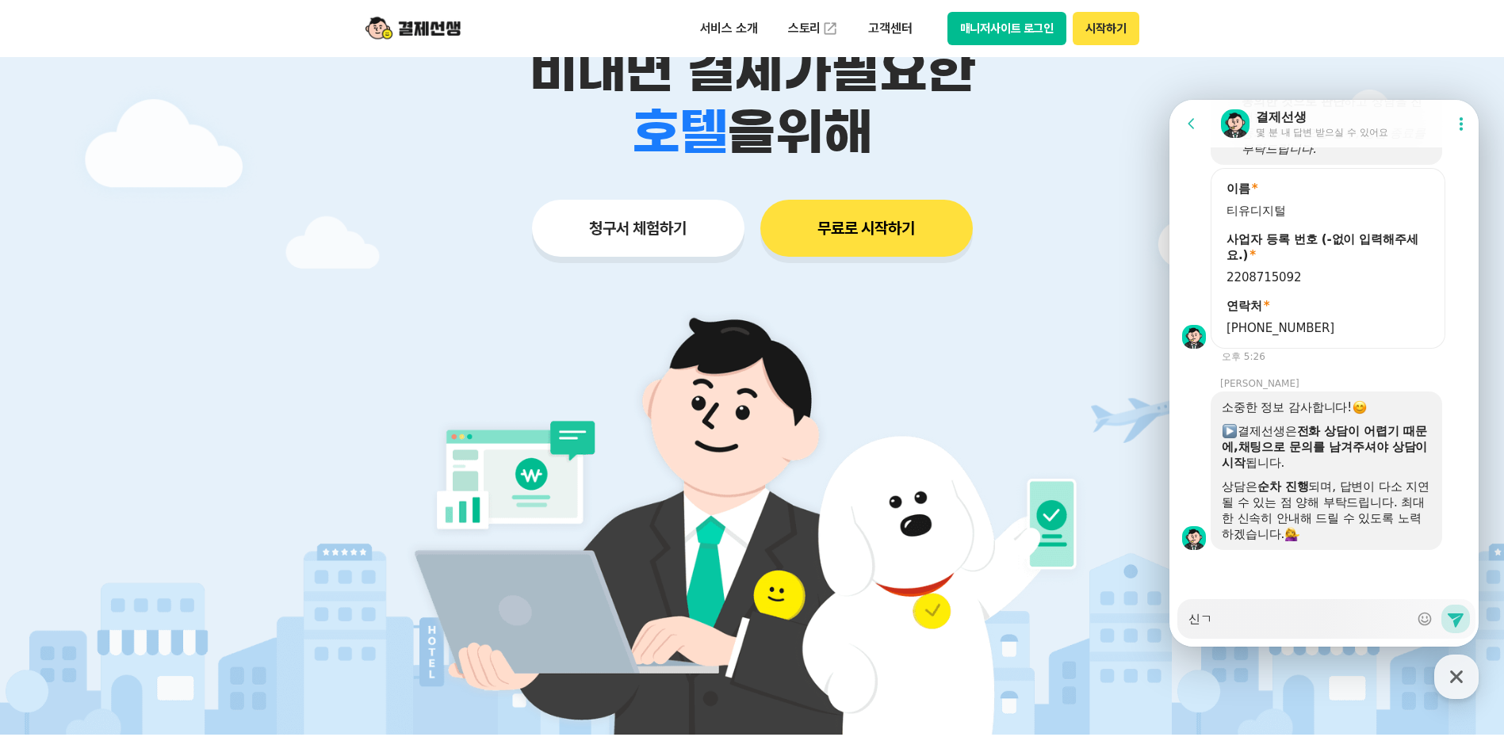
type textarea "[DEMOGRAPHIC_DATA]"
type textarea "x"
type textarea "ㅅ"
type textarea "x"
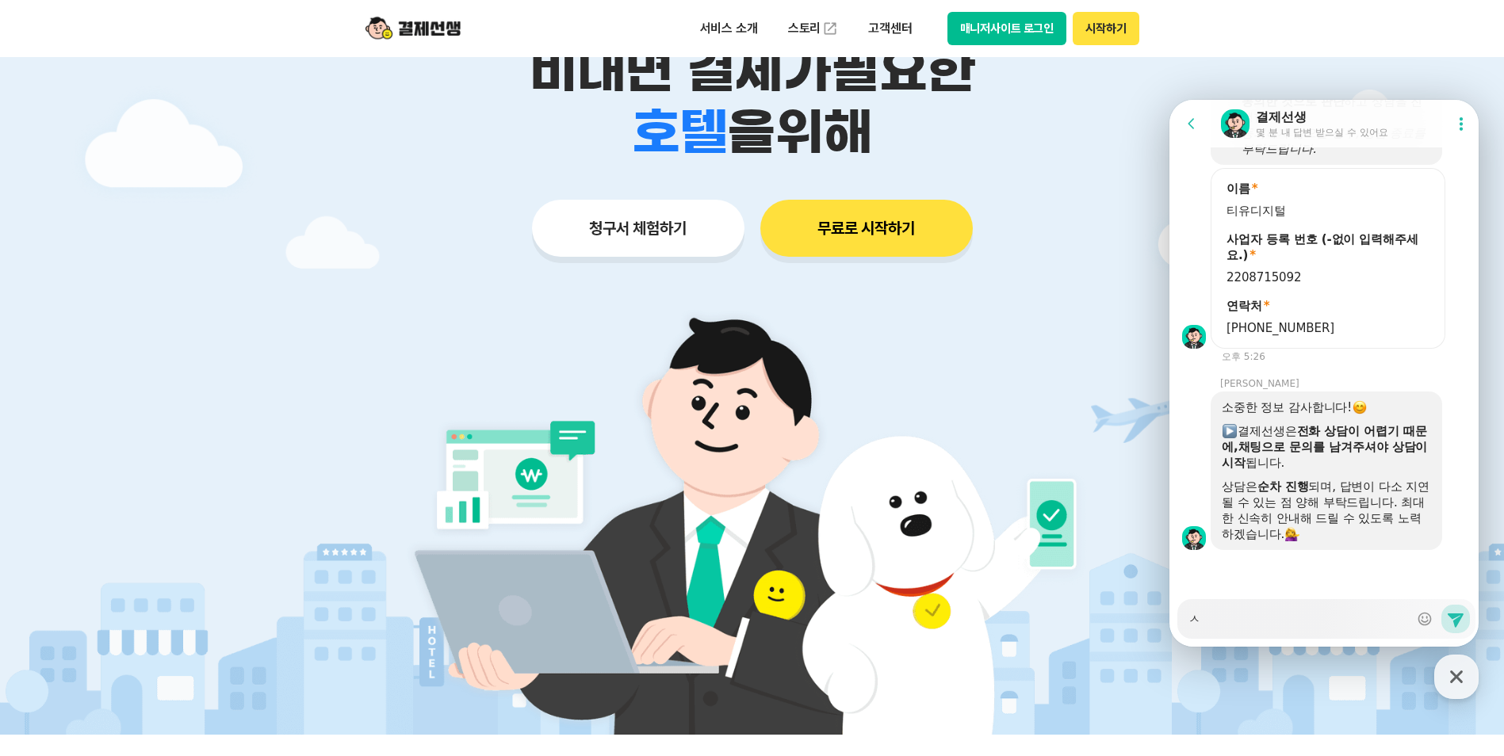
type textarea "시"
type textarea "x"
type textarea "[DEMOGRAPHIC_DATA]"
type textarea "x"
type textarea "신규"
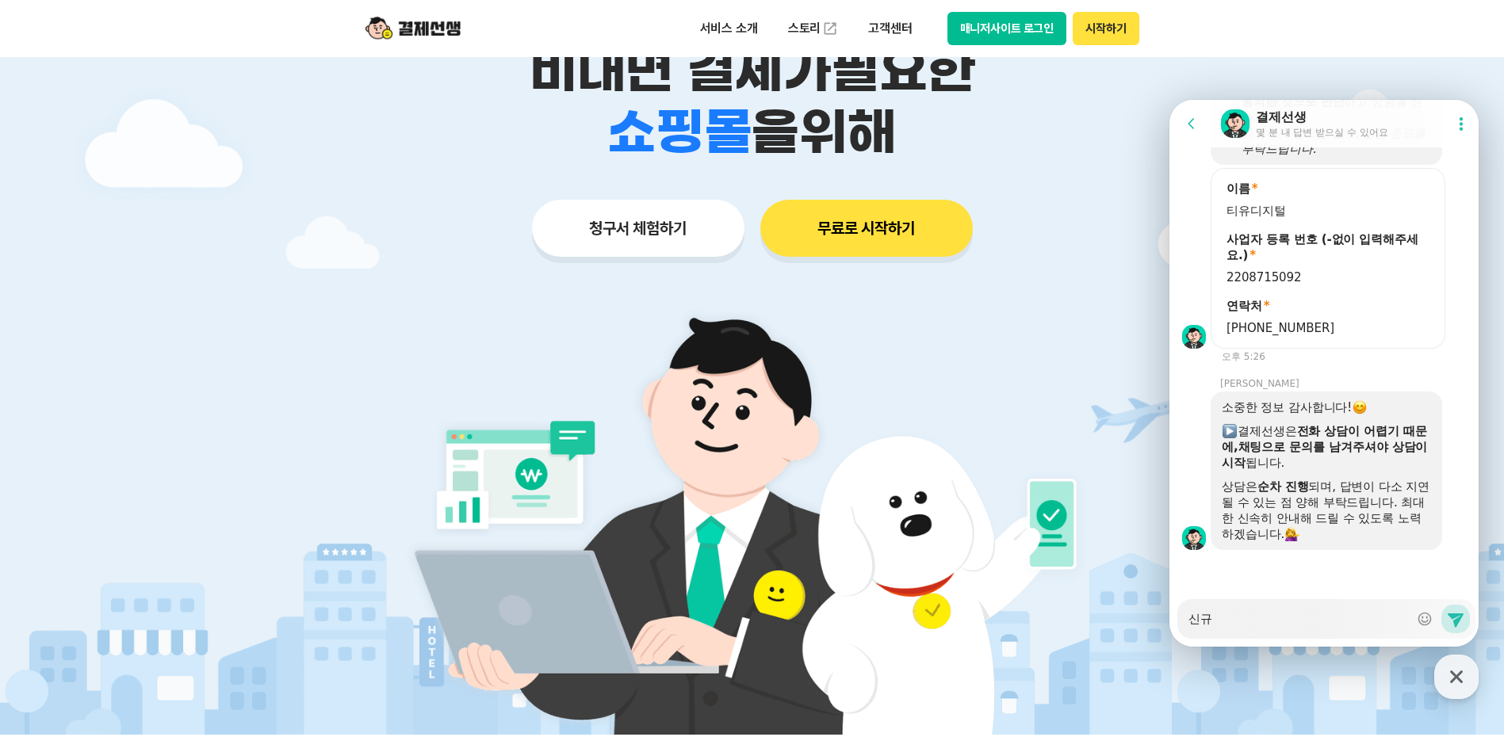
type textarea "x"
type textarea "신규"
type textarea "x"
type textarea "신규 ㄷ"
type textarea "x"
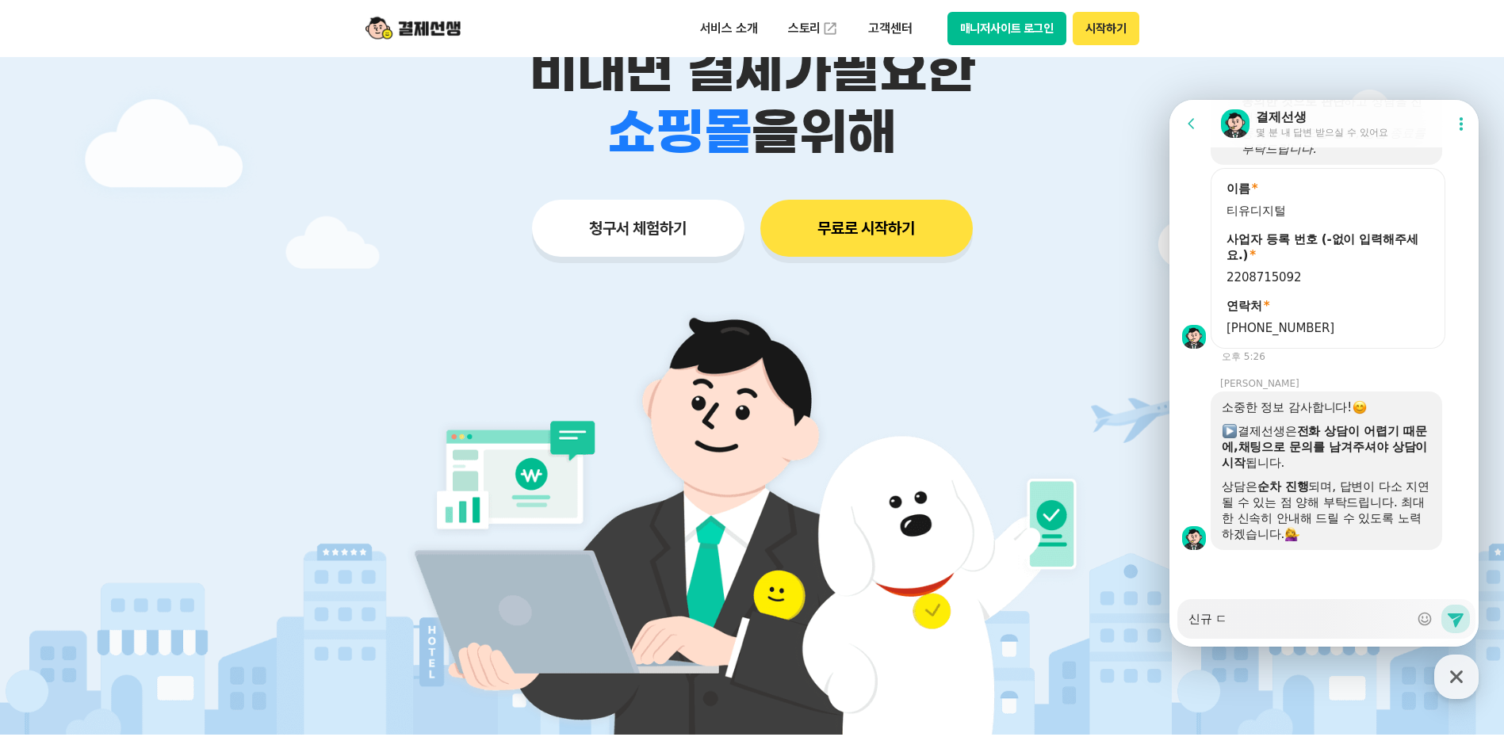
type textarea "신규 드"
type textarea "x"
type textarea "신규 등"
type textarea "x"
type textarea "신규 등ㄹ"
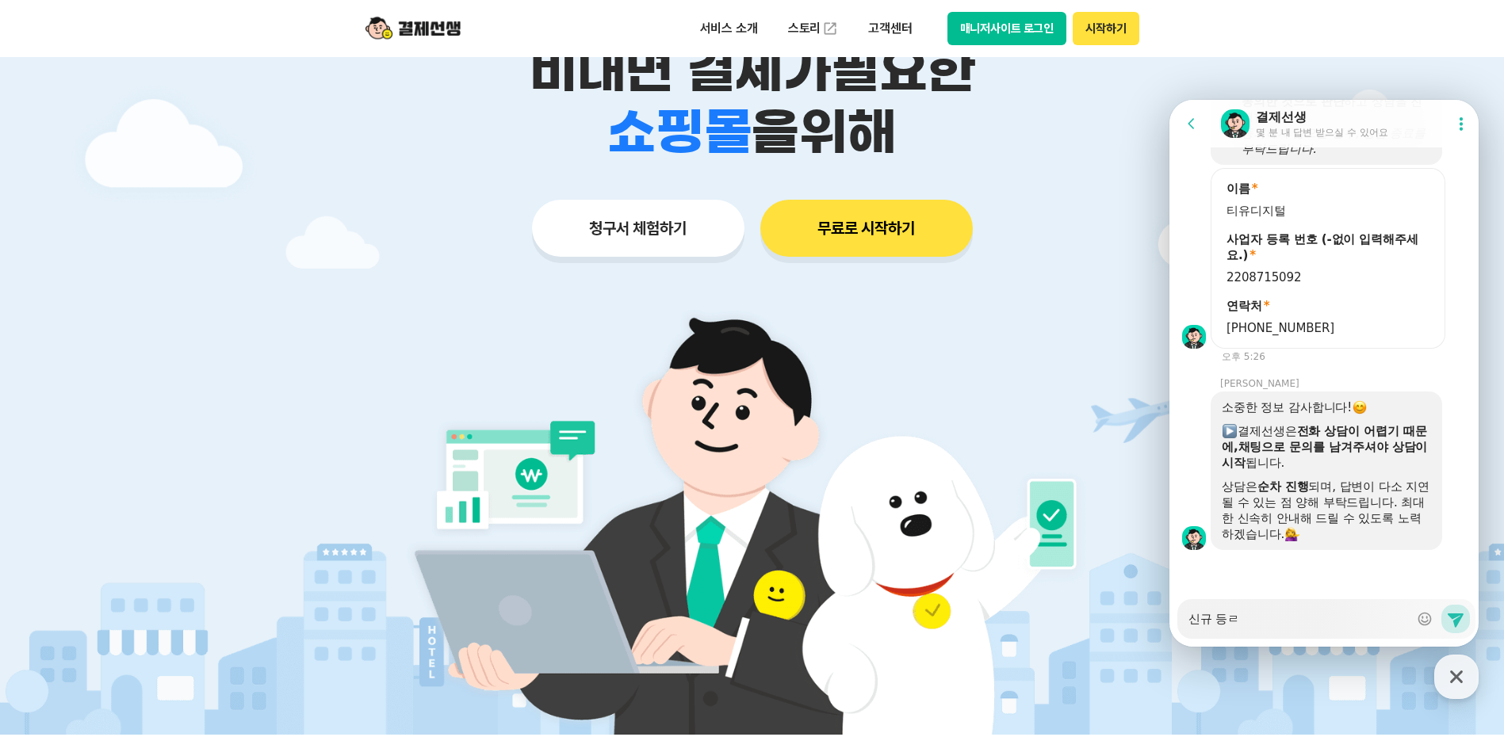
type textarea "x"
type textarea "[PERSON_NAME] 등로"
type textarea "x"
type textarea "신규 등록"
type textarea "x"
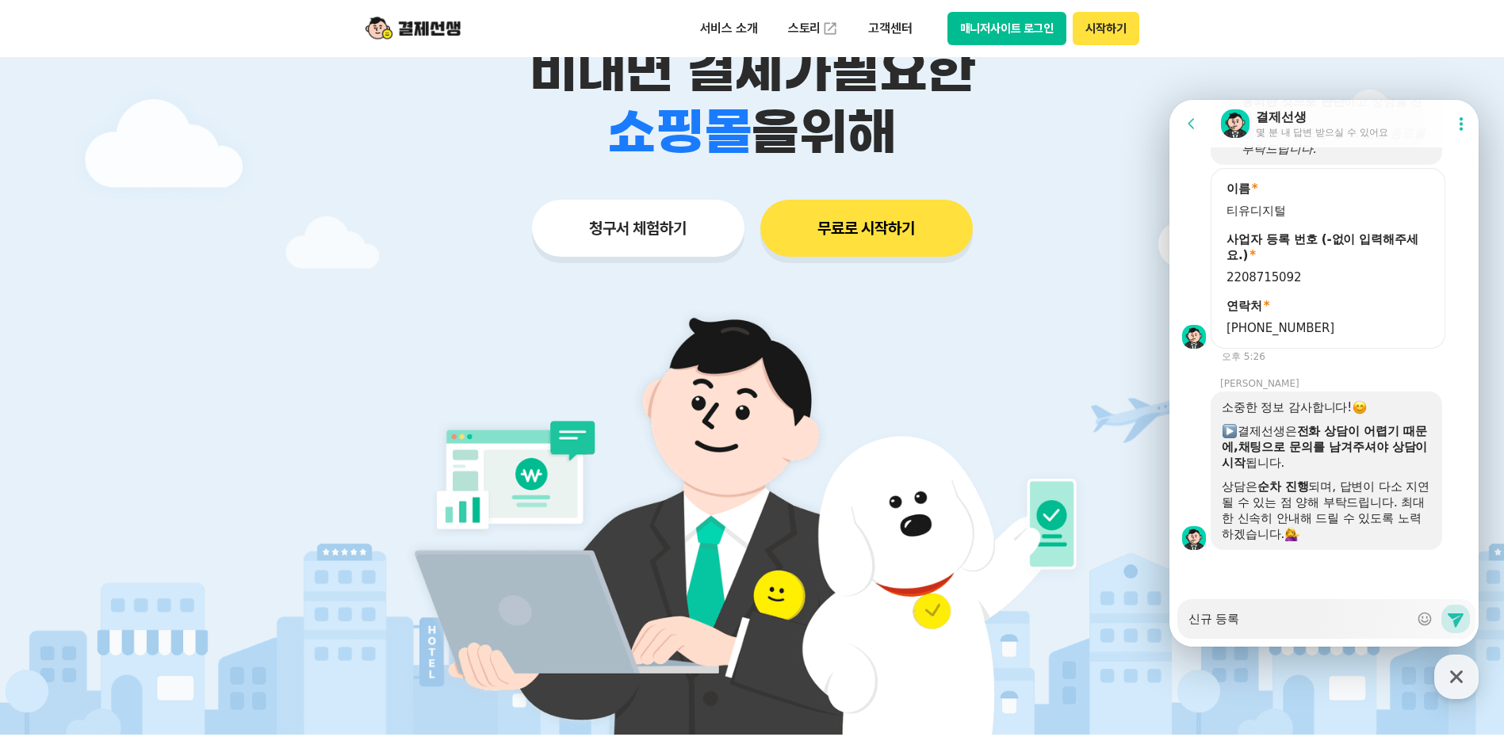
type textarea "신규 등록"
type textarea "x"
type textarea "신규 등록 ㅈ"
type textarea "x"
type textarea "신규 등록 지"
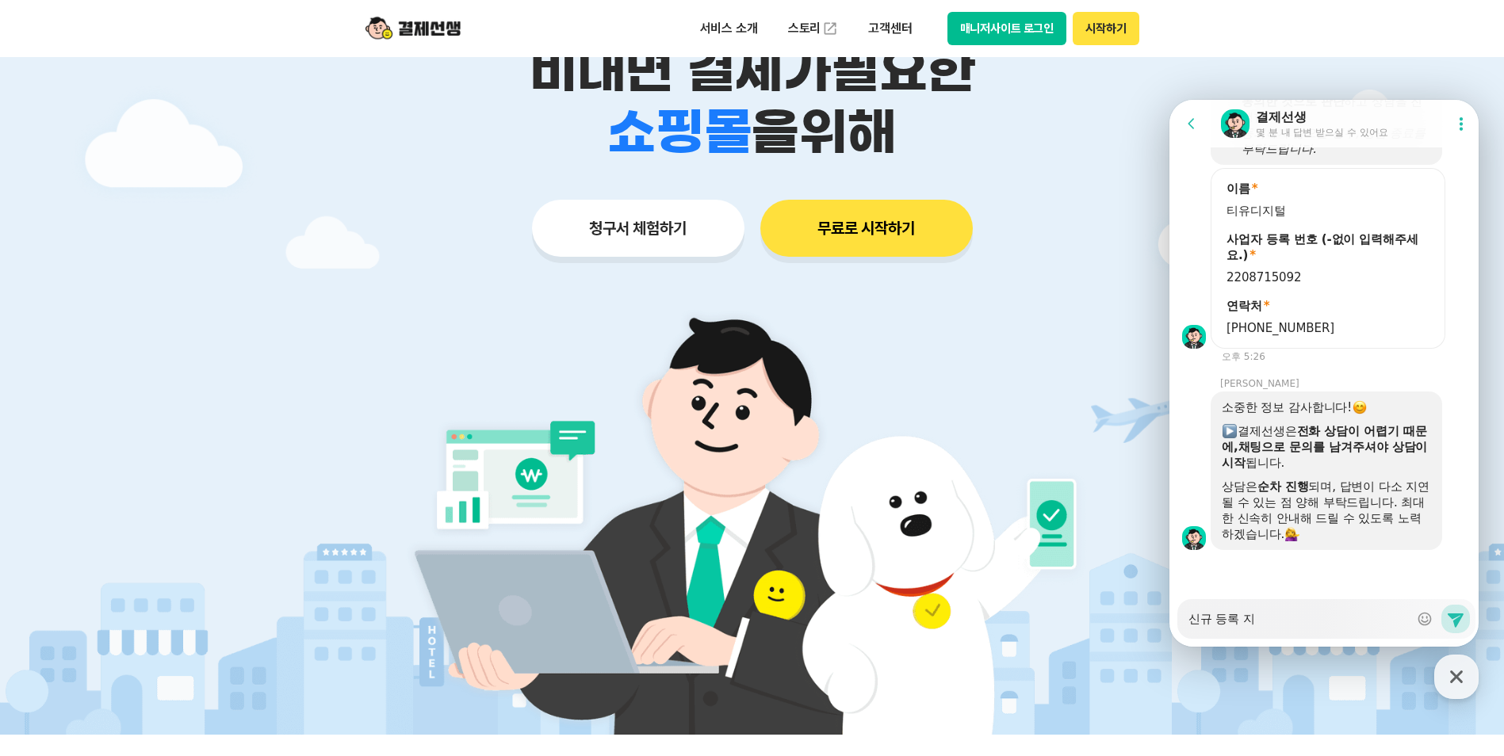
type textarea "x"
type textarea "신규 등록 진"
type textarea "x"
type textarea "신규 등록 짆"
type textarea "x"
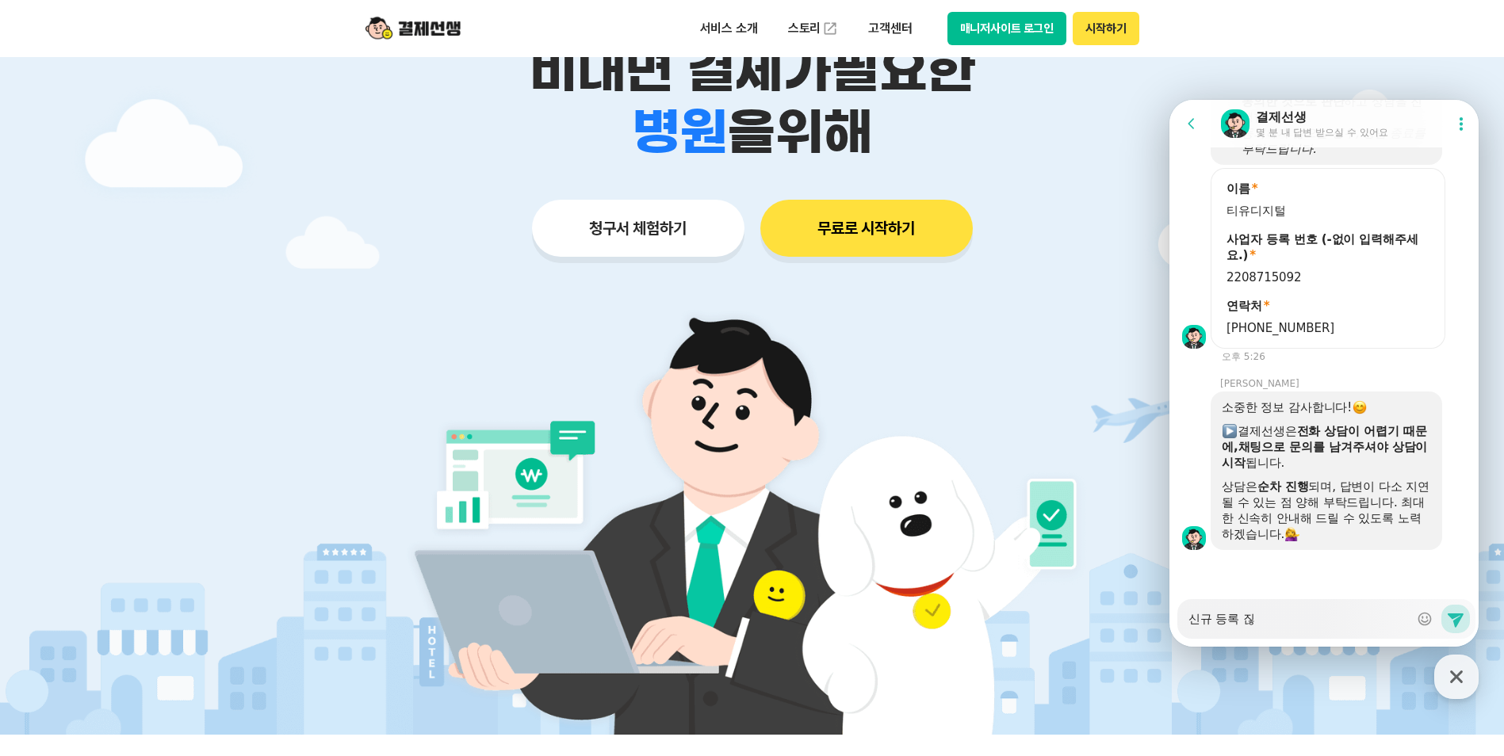
type textarea "신규 등록 진해"
type textarea "x"
type textarea "[PERSON_NAME] 등록 진행"
type textarea "x"
type textarea "신규 등록 진행ㅎ"
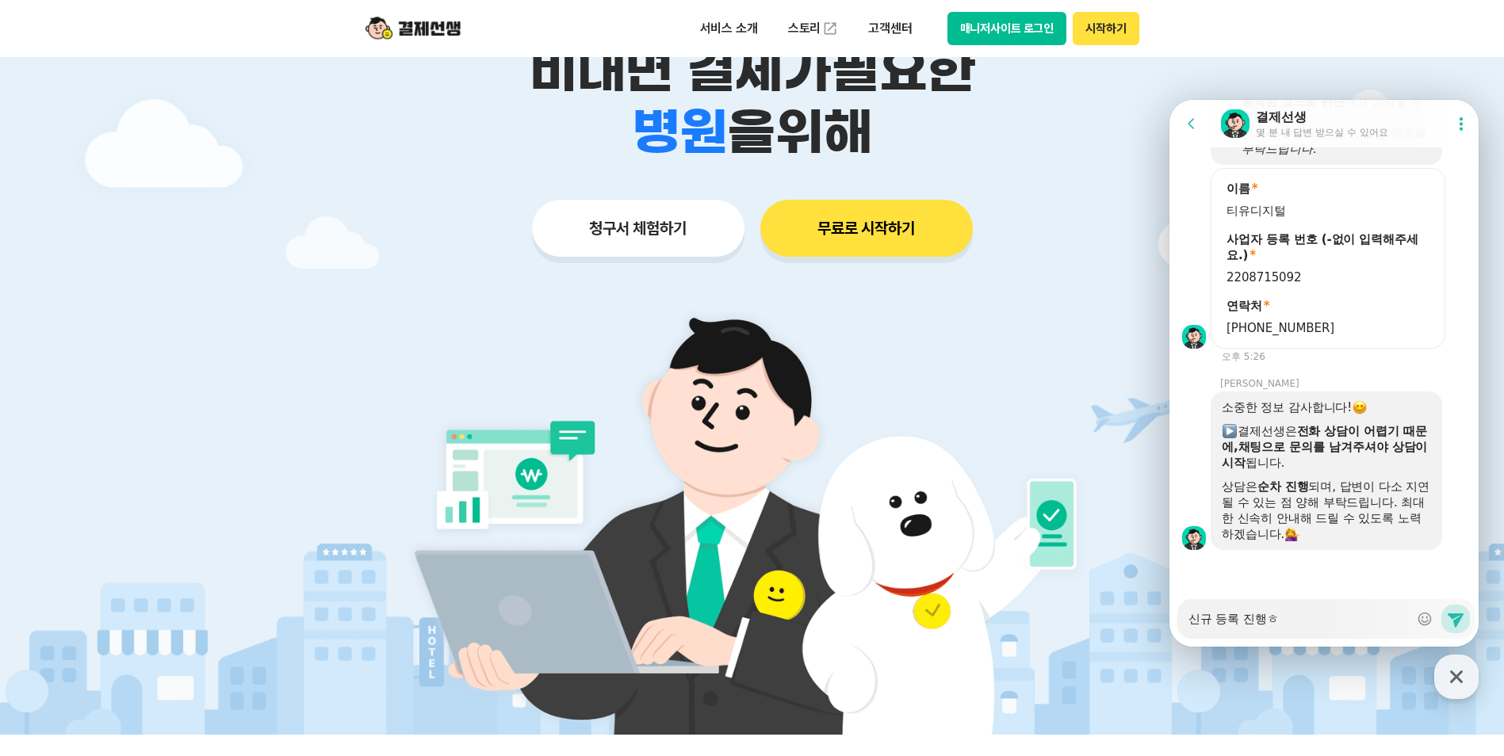
type textarea "x"
type textarea "[PERSON_NAME] 등록 진행하"
type textarea "x"
type textarea "[PERSON_NAME] 등록 진행한"
type textarea "x"
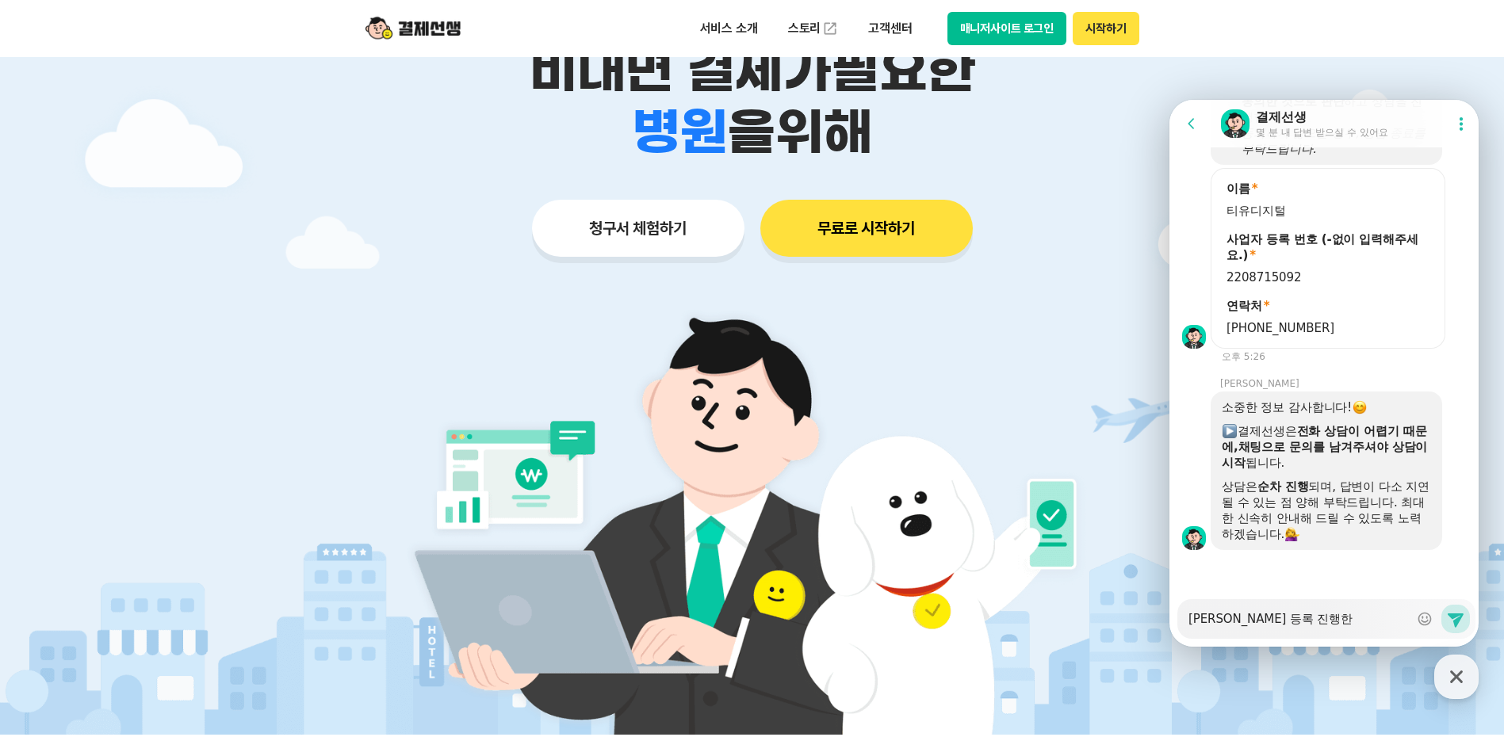
type textarea "[PERSON_NAME] 등록 진행하느"
type textarea "x"
type textarea "신규 등록 진행하는"
type textarea "x"
type textarea "신규 등록 진행하는ㄷ"
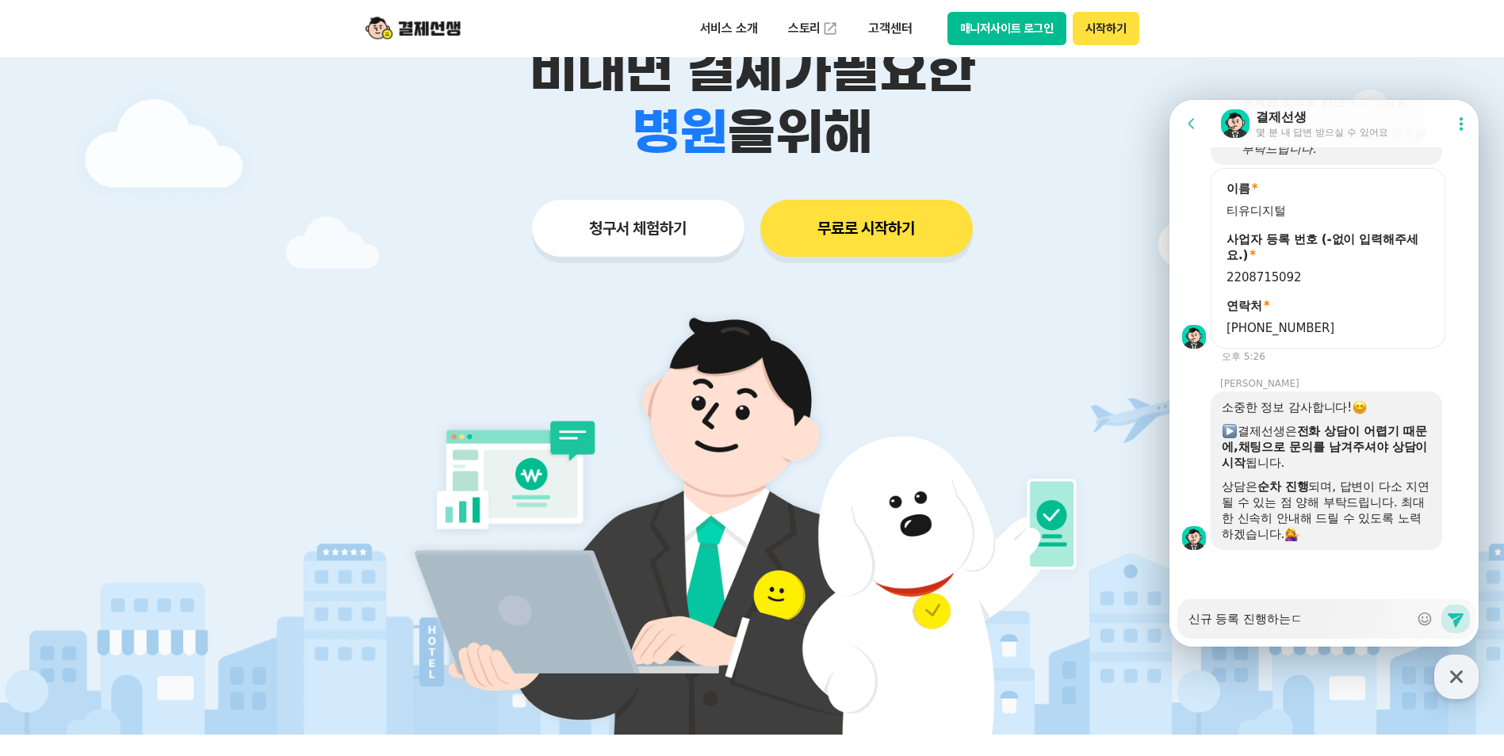
type textarea "x"
type textarea "신규 등록 진행하는데"
type textarea "x"
type textarea "신규 등록 진행하는데"
type textarea "x"
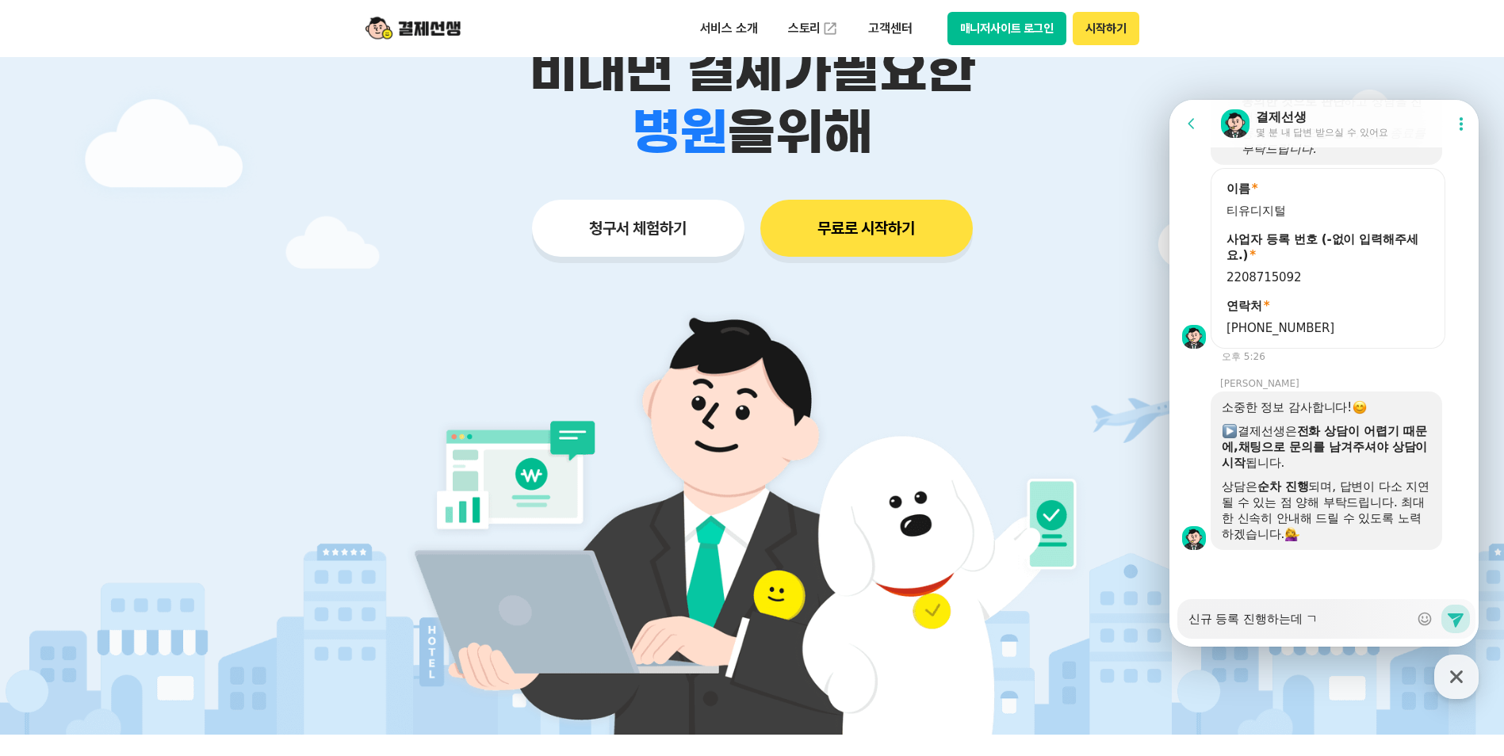
type textarea "신규 등록 진행하는데 기"
type textarea "x"
type textarea "신규 등록 진행하는데 깆"
type textarea "x"
type textarea "신규 등록 진행하는데 기조"
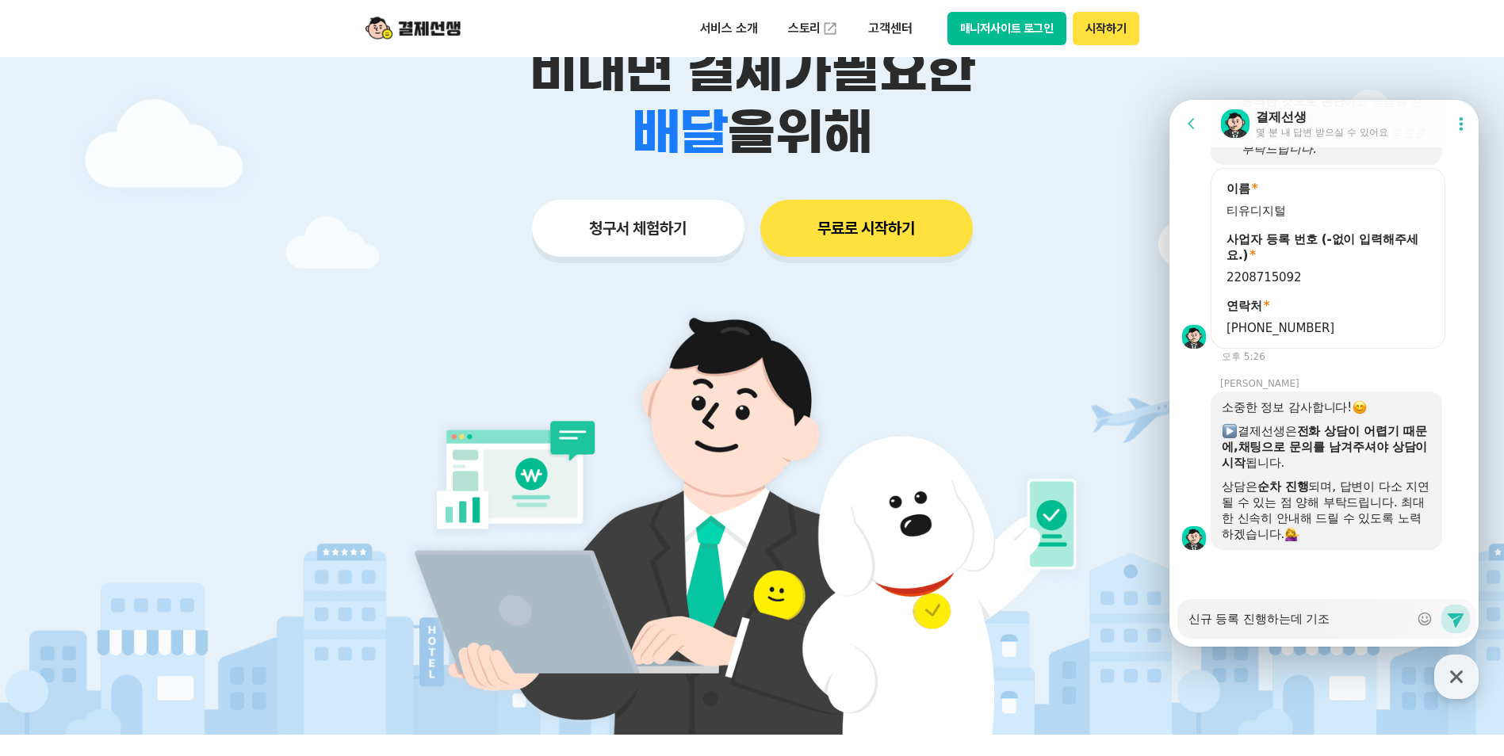
type textarea "x"
type textarea "신규 등록 진행하는데 기존"
type textarea "x"
type textarea "신규 등록 진행하는데 기존"
type textarea "x"
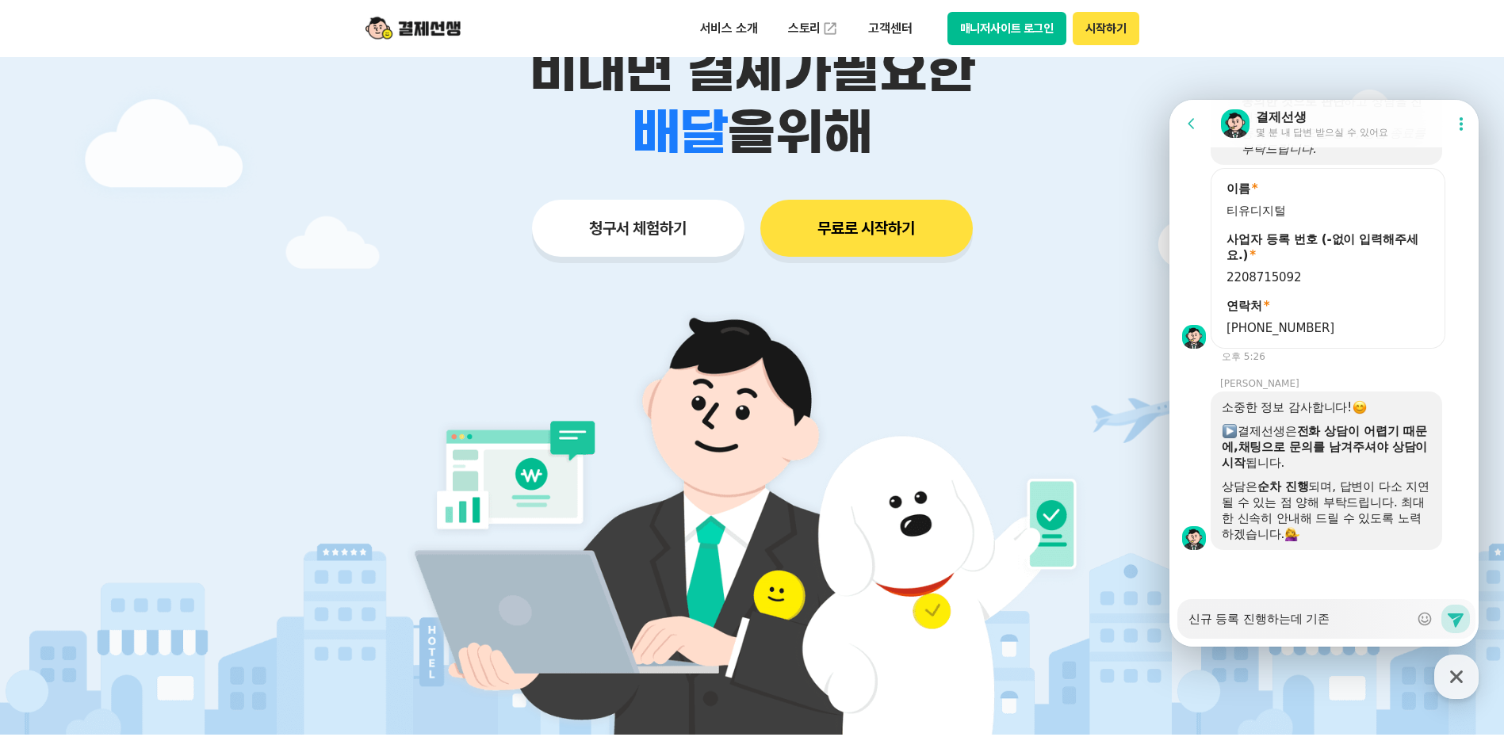
type textarea "신규 등록 진행하는데 기존"
type textarea "x"
type textarea "신규 등록 진행하는데 기"
type textarea "x"
type textarea "신규 등록 진행하는데"
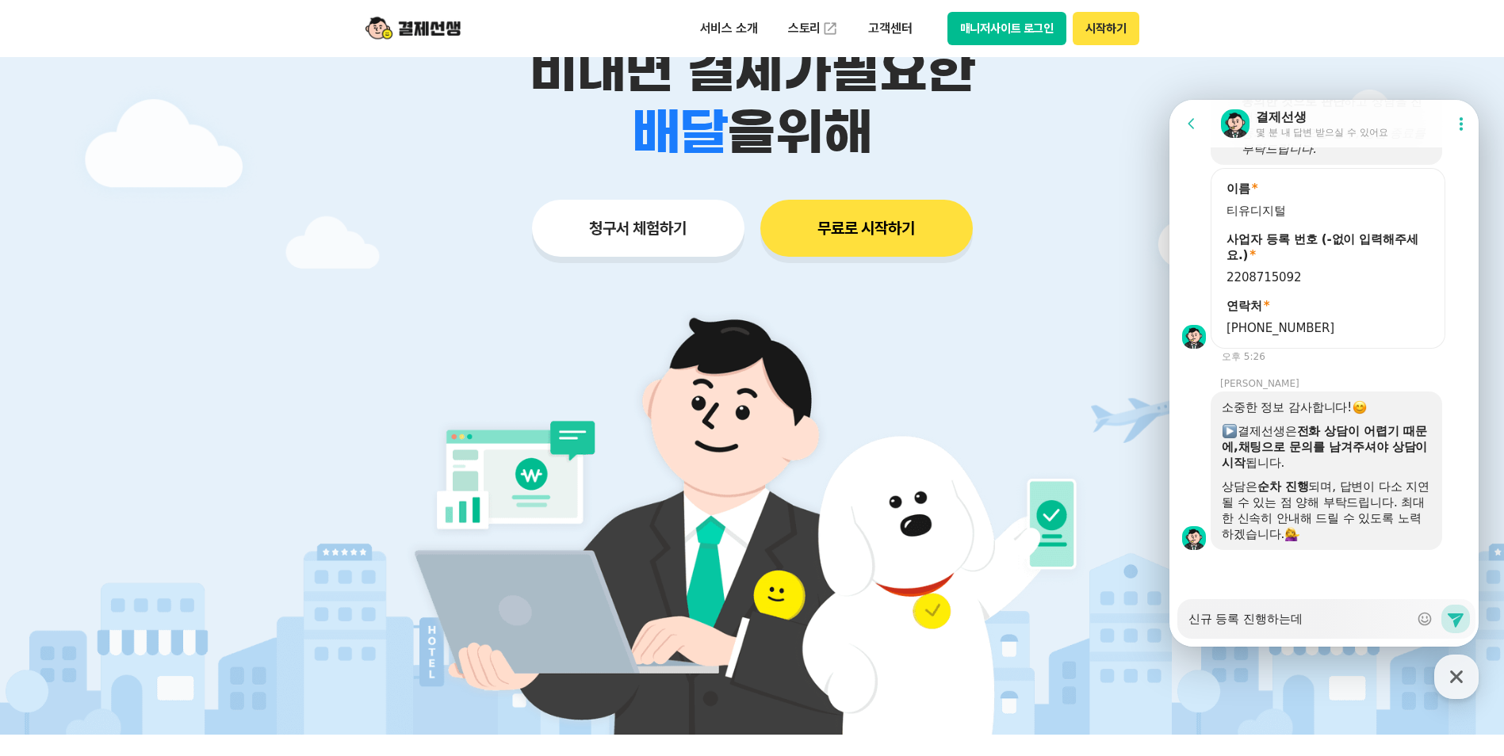
type textarea "x"
type textarea "신규 등록 진행하는데 ㅅ"
type textarea "x"
type textarea "신규 등록 진행하는데 사"
type textarea "x"
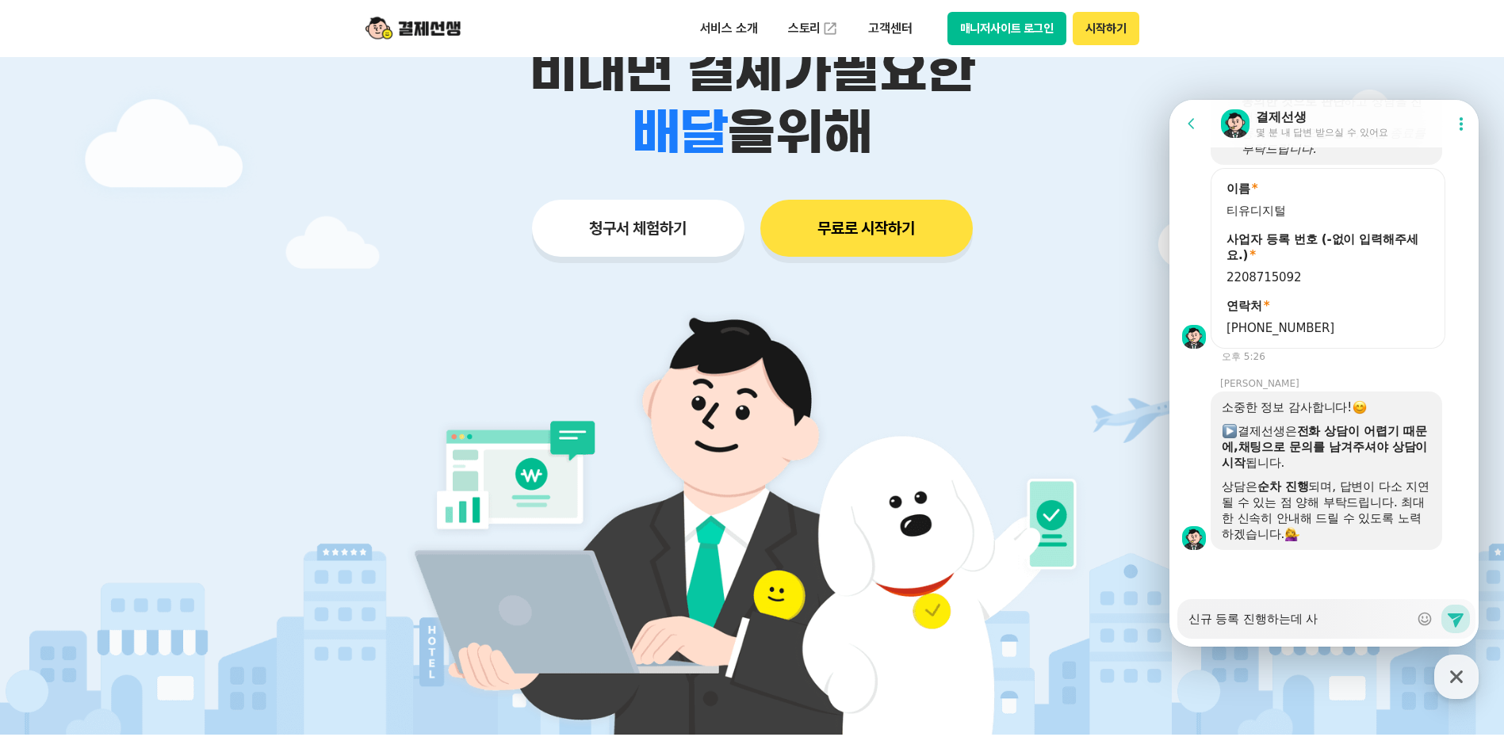
type textarea "신규 등록 진행하는데 상"
type textarea "x"
type textarea "신규 등록 진행하는데 사어"
type textarea "x"
type textarea "신규 등록 진행하는데 사업"
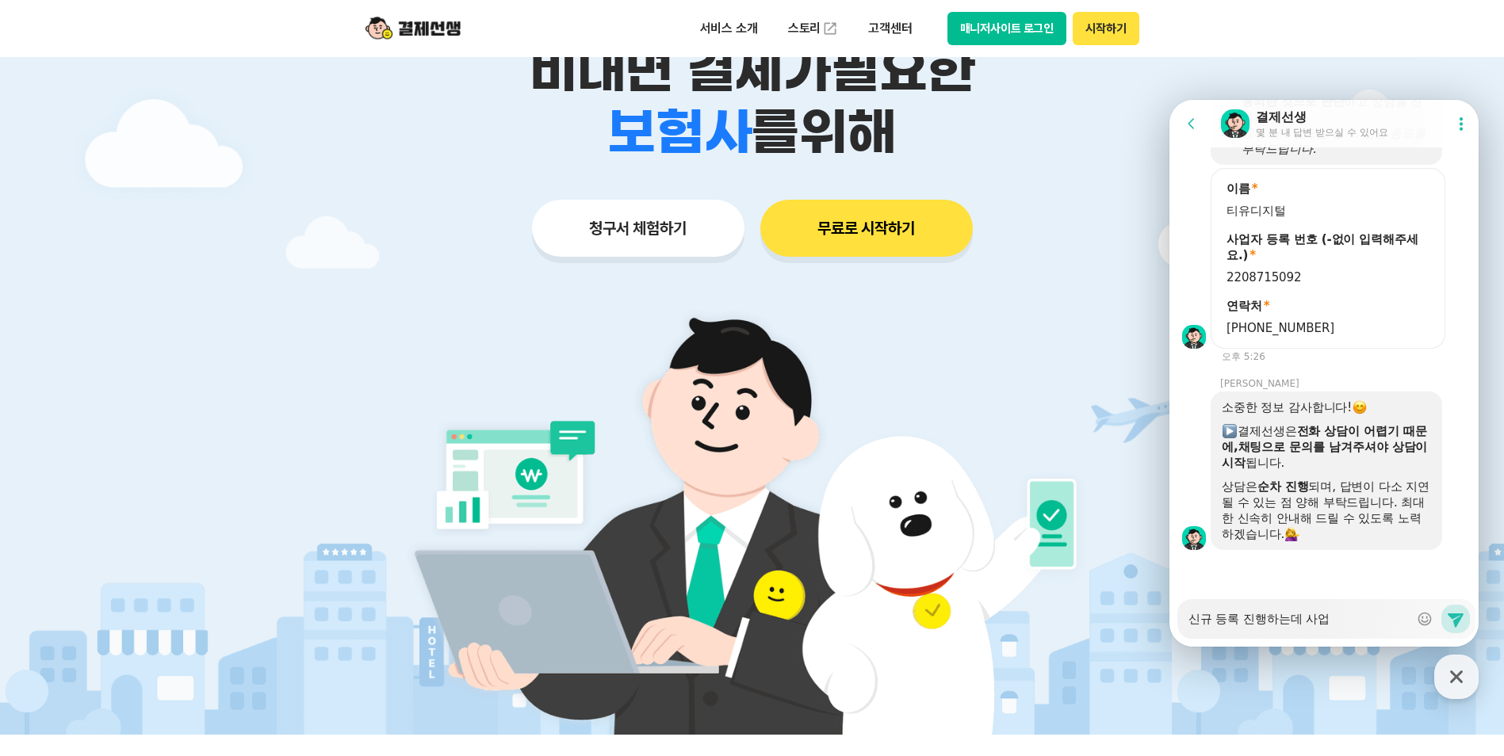
type textarea "x"
type textarea "신규 등록 진행하는데 사업ㅈ"
type textarea "x"
type textarea "신규 등록 진행하는데 사업자"
type textarea "x"
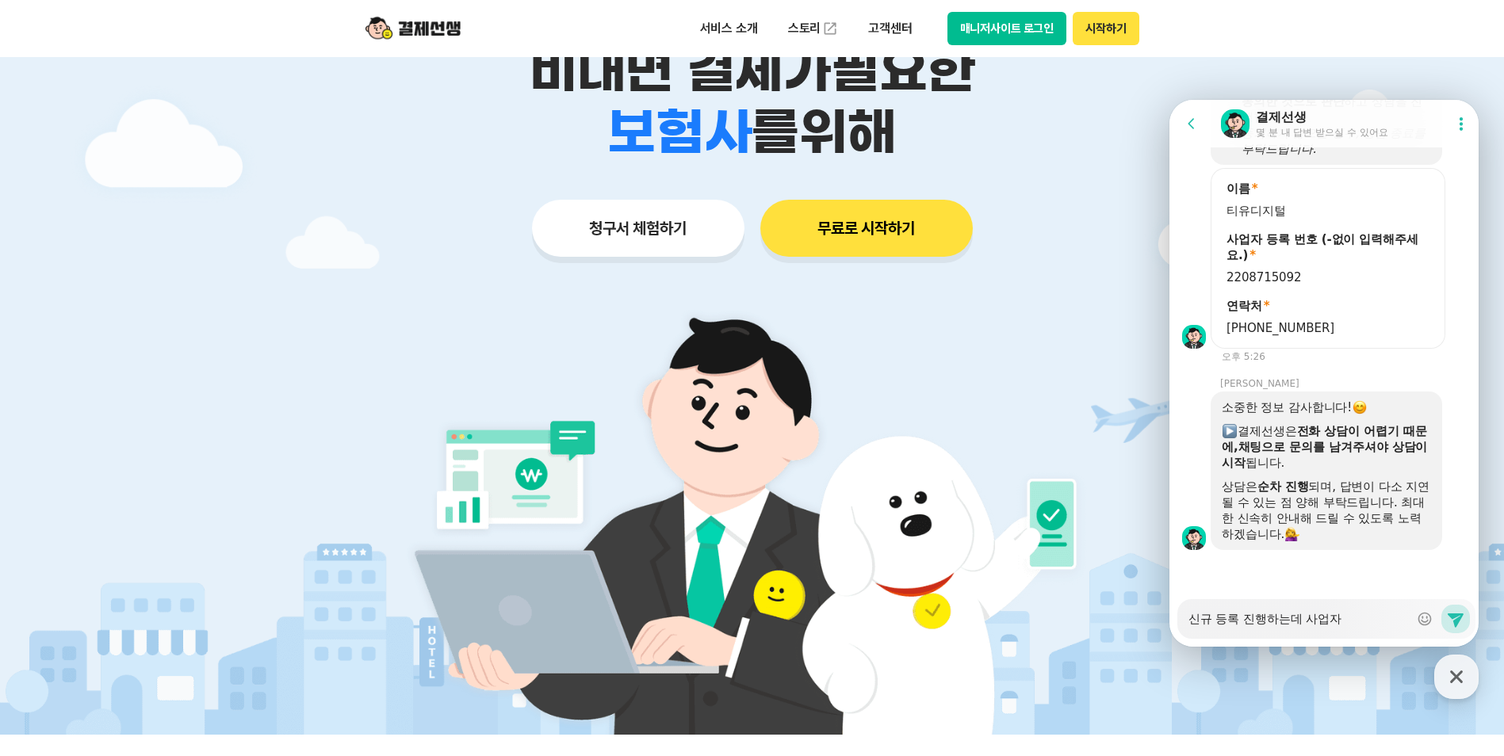
type textarea "신규 등록 진행하는데 사업자"
type textarea "x"
type textarea "신규 등록 진행하는데 사업자 ㅂ"
type textarea "x"
type textarea "신규 등록 진행하는데 사업자 버"
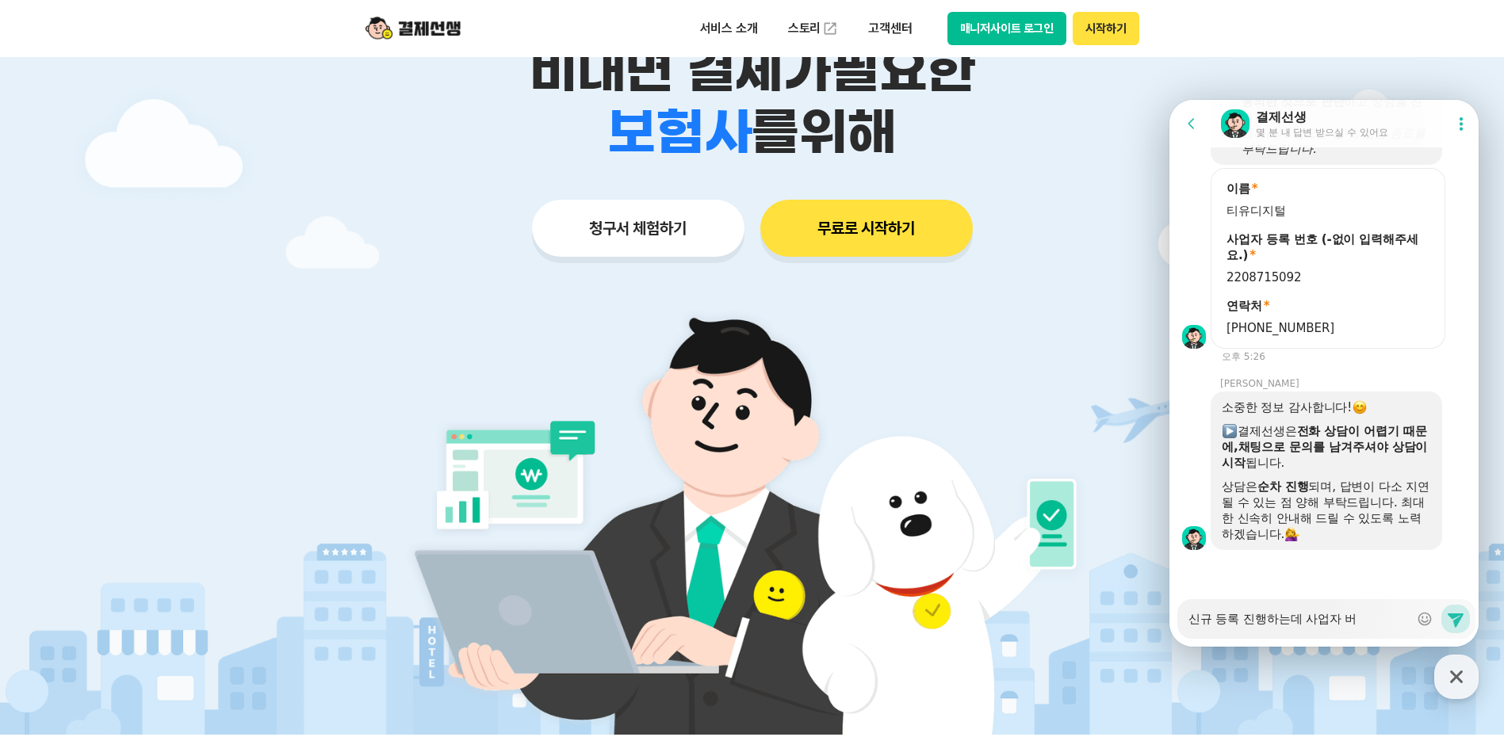
type textarea "x"
type textarea "신규 등록 진행하는데 사업자 번"
type textarea "x"
type textarea "신규 등록 진행하는데 사업자 벊"
type textarea "x"
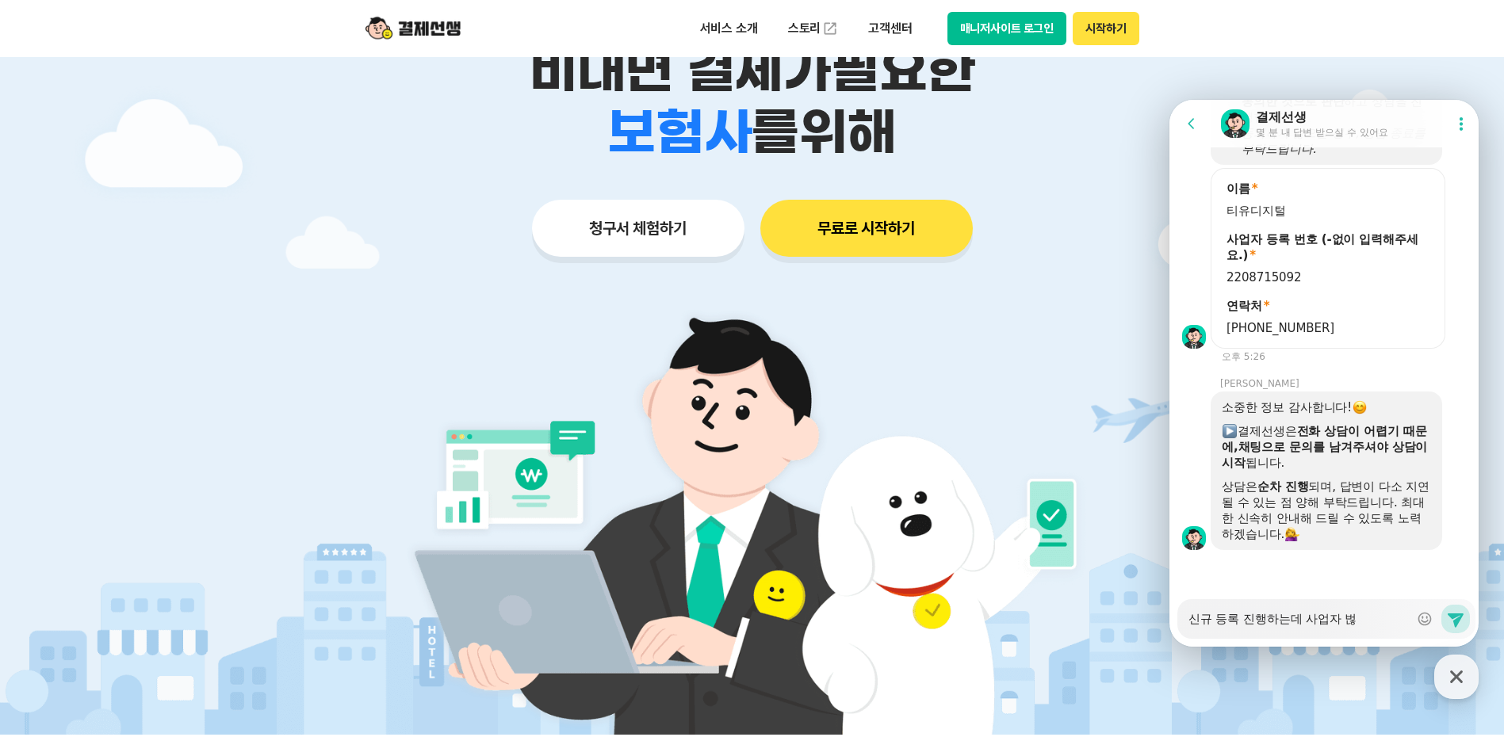
type textarea "신규 등록 진행하는데 사업자 번호"
type textarea "x"
type textarea "신규 등록 진행하는데 사업자 번호"
type textarea "x"
type textarea "신규 등록 진행하는데 사업자 번호 8"
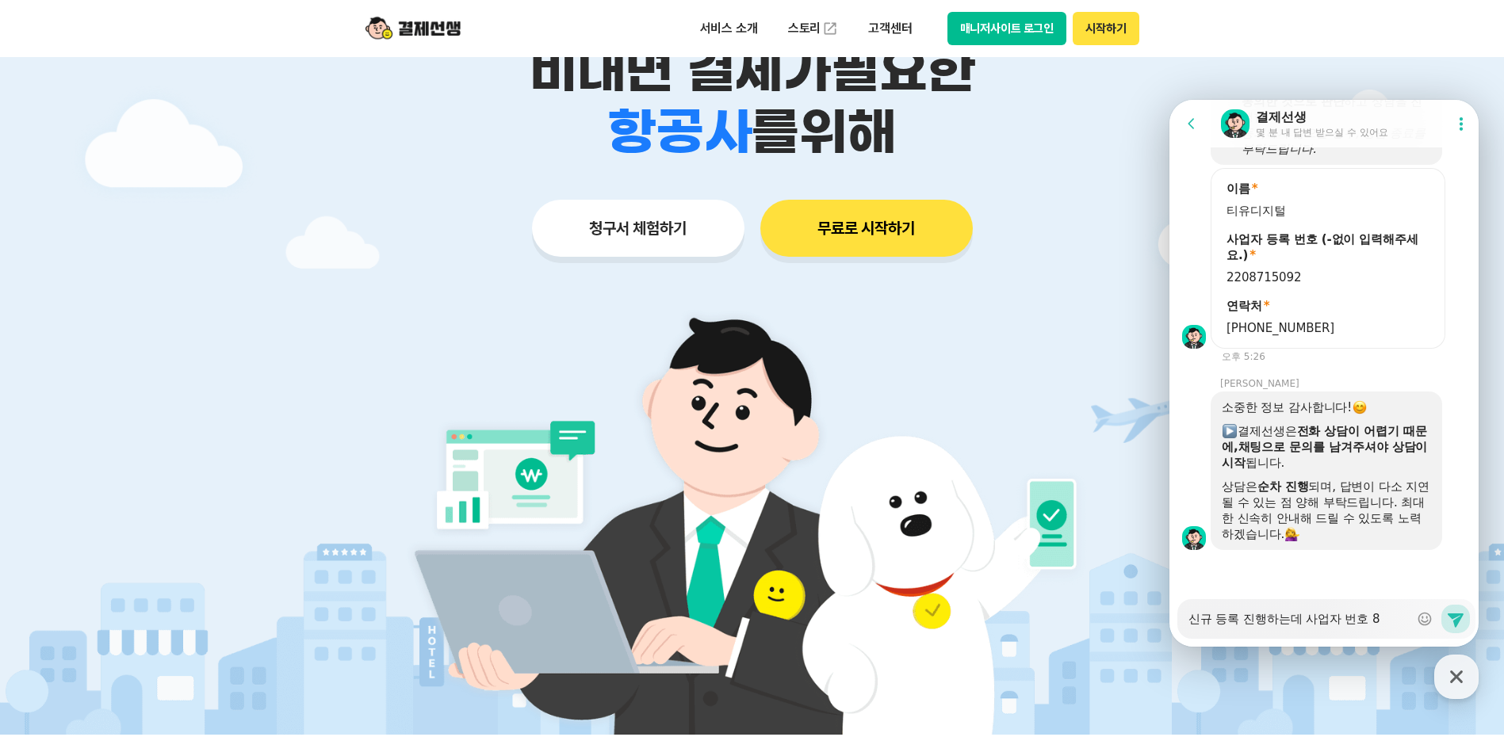
type textarea "x"
type textarea "신규 등록 진행하는데 사업자 번호 8ㄹ"
type textarea "x"
type textarea "신규 등록 진행하는데 사업자 번호 8로"
type textarea "x"
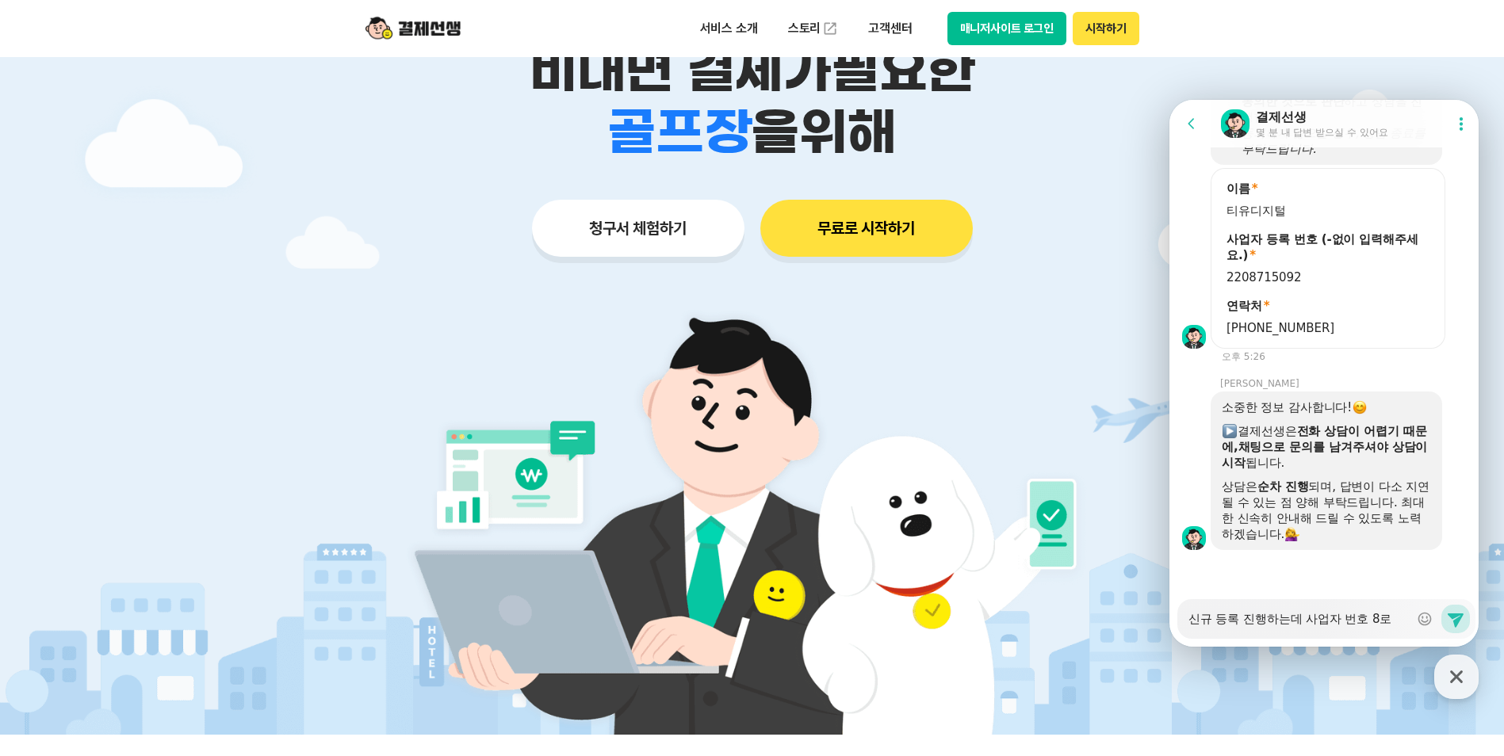
type textarea "신규 등록 진행하는데 사업자 번호 8로"
type textarea "x"
type textarea "신규 등록 진행하는데 사업자 번호 8로 ㄷ"
type textarea "x"
type textarea "신규 등록 진행하는데 사업자 번호 8로 드"
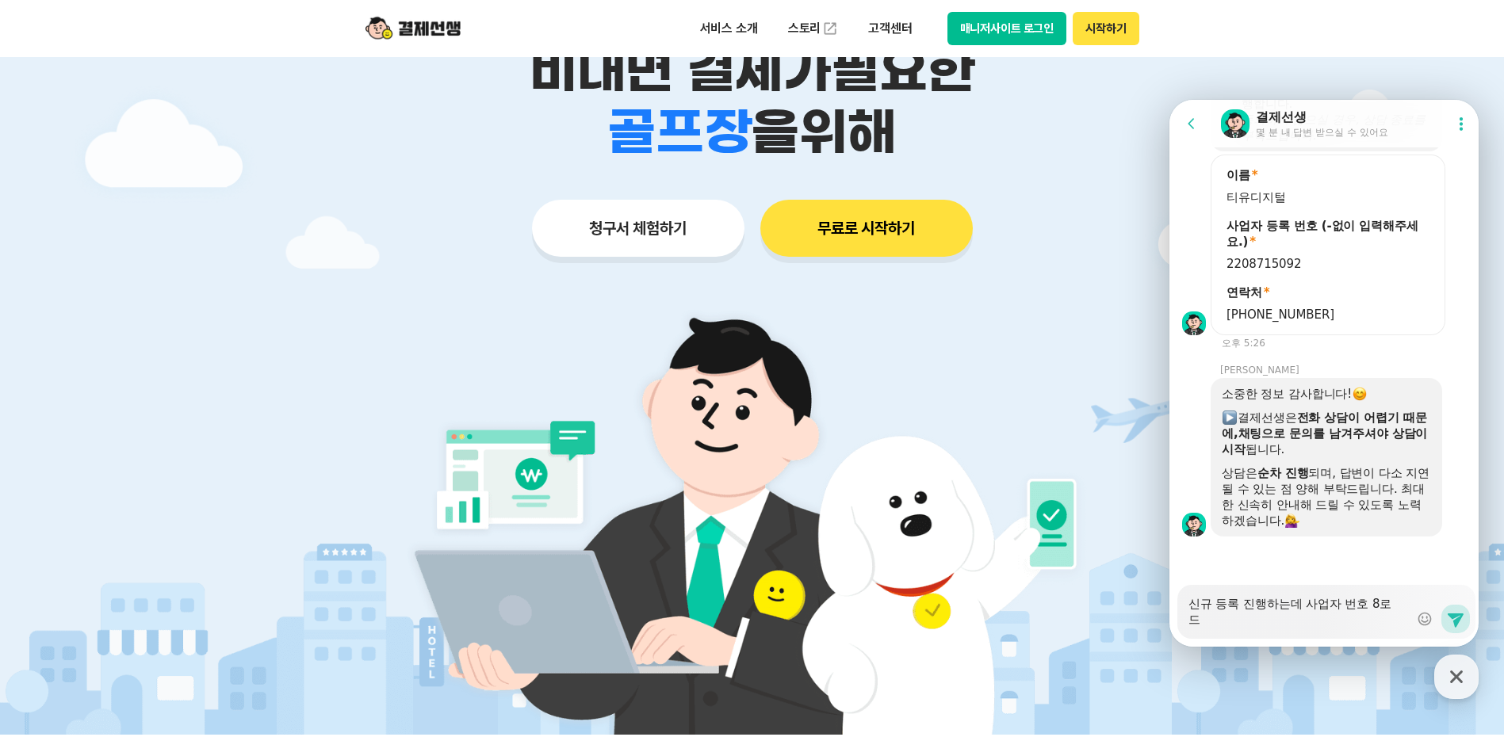
type textarea "x"
type textarea "신규 등록 진행하는데 사업자 번호 8로 들"
type textarea "x"
type textarea "신규 등록 진행하는데 사업자 번호 8로 드로"
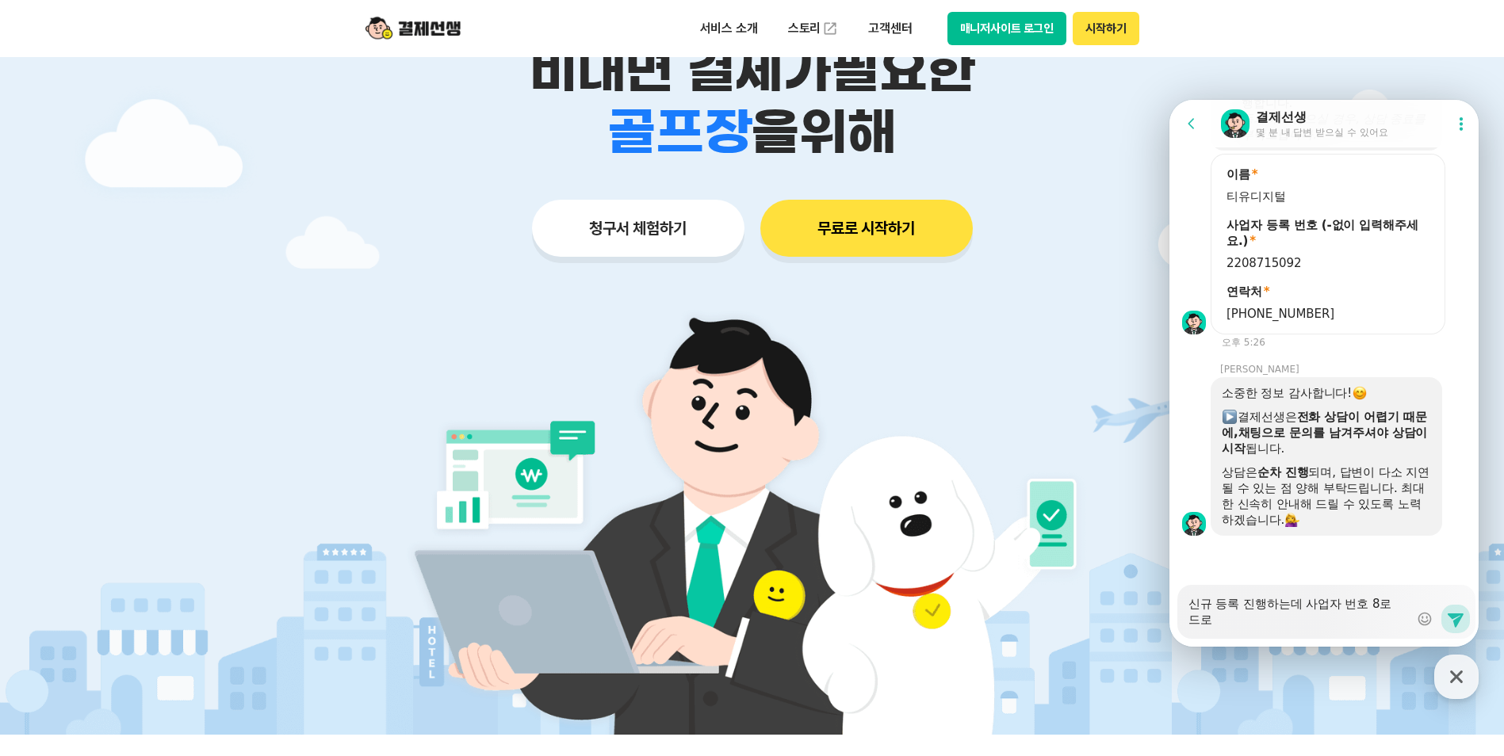
type textarea "x"
type textarea "신규 등록 진행하는데 사업자 번호 8로 드록"
type textarea "x"
type textarea "신규 등록 진행하는데 사업자 번호 8로 드"
type textarea "x"
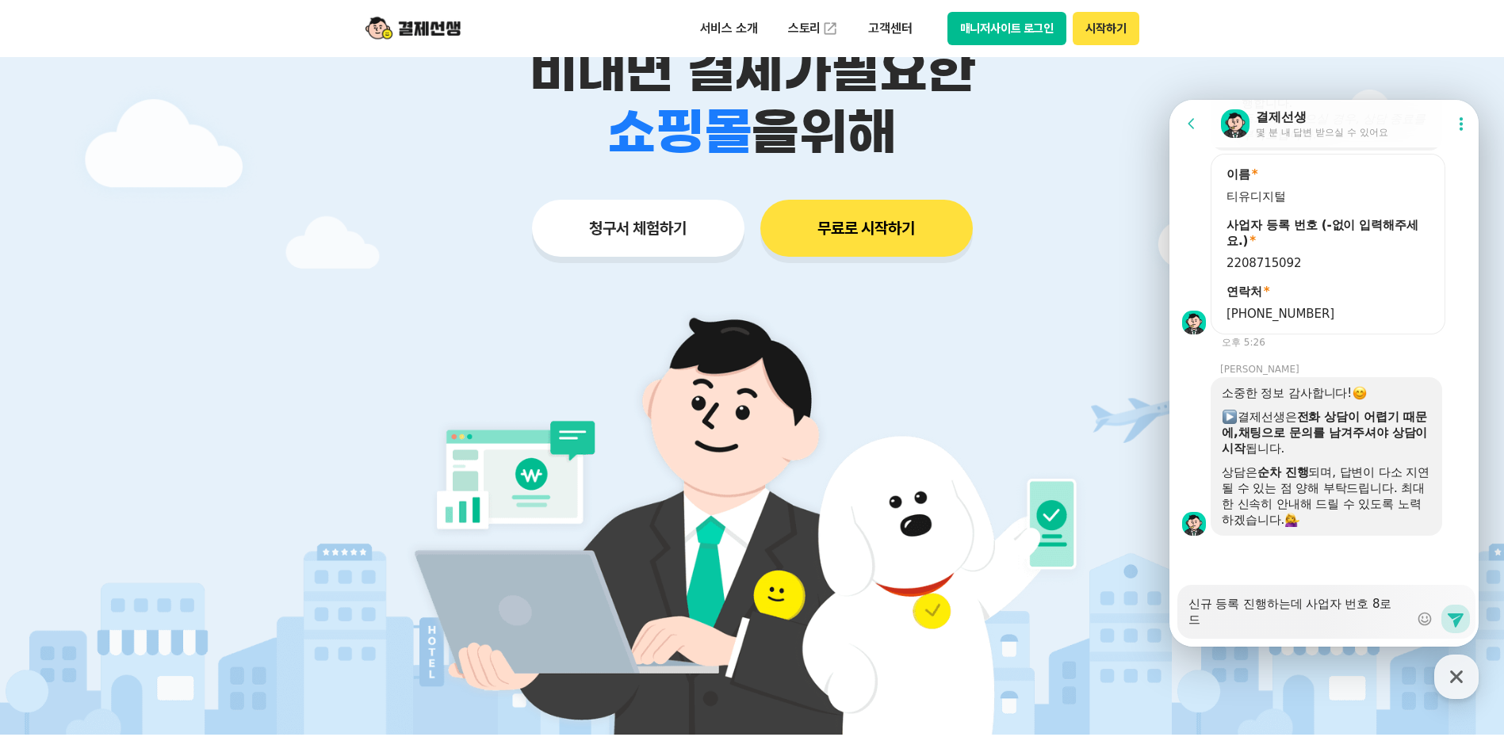
type textarea "신규 등록 진행하는데 사업자 번호 8로 드"
click at [1266, 630] on div "Messenger Input Textarea 신규 등록 진행하는데 사업자 번호 8로 드" at bounding box center [1299, 612] width 220 height 54
click at [1321, 610] on textarea "신규 등록 진행하는데 사업자 번호 8로 드" at bounding box center [1299, 606] width 220 height 43
click at [1308, 606] on textarea "신규 등록 진행하는데 사업자 번호 8로 드" at bounding box center [1299, 606] width 220 height 43
type textarea "x"
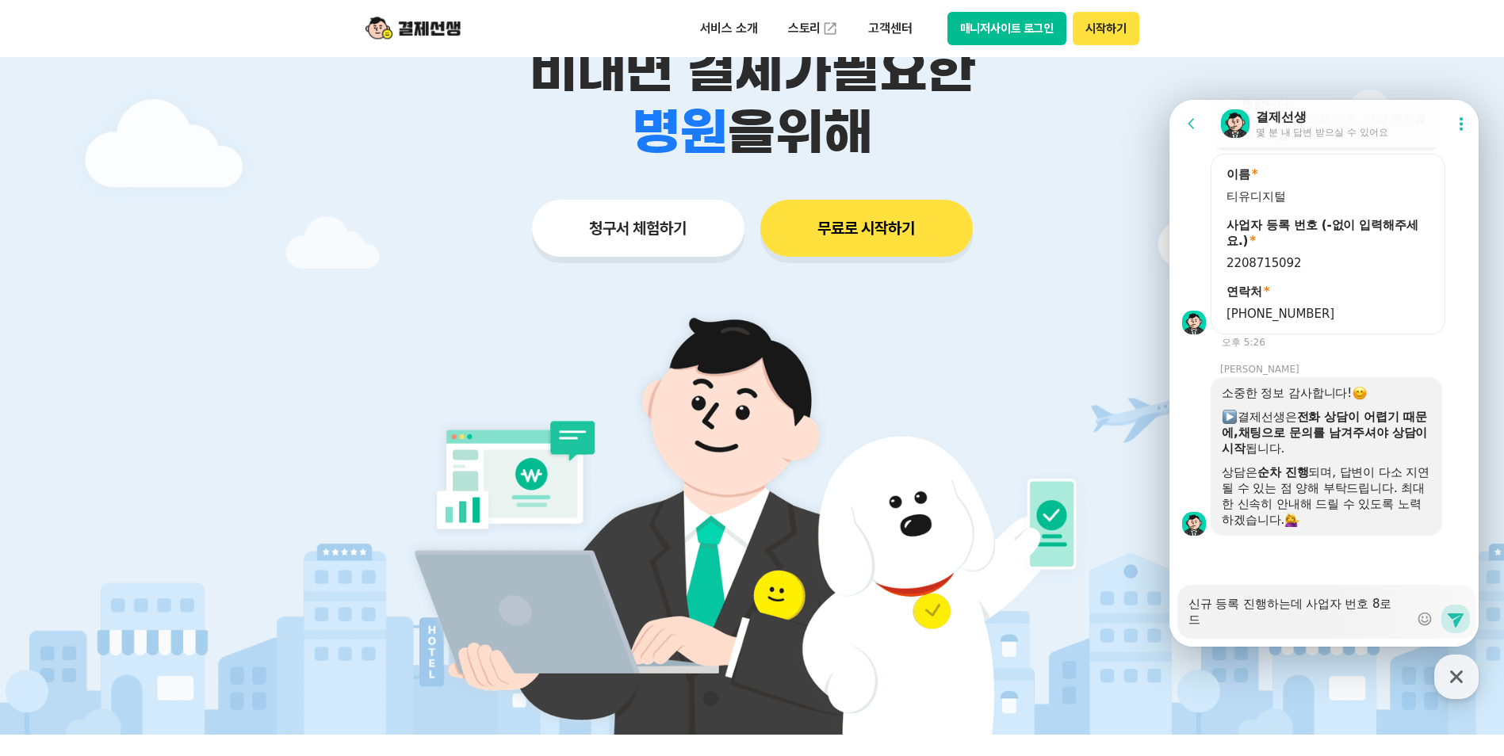
type textarea "신규 등록 진행하는데 ㅋ사업자 번호 8로 드"
type textarea "x"
type textarea "신규 등록 진행하는데 크사업자 번호 8로 드"
type textarea "x"
type textarea "신규 등록 진행하는데 ㅋ사업자 번호 8로 드"
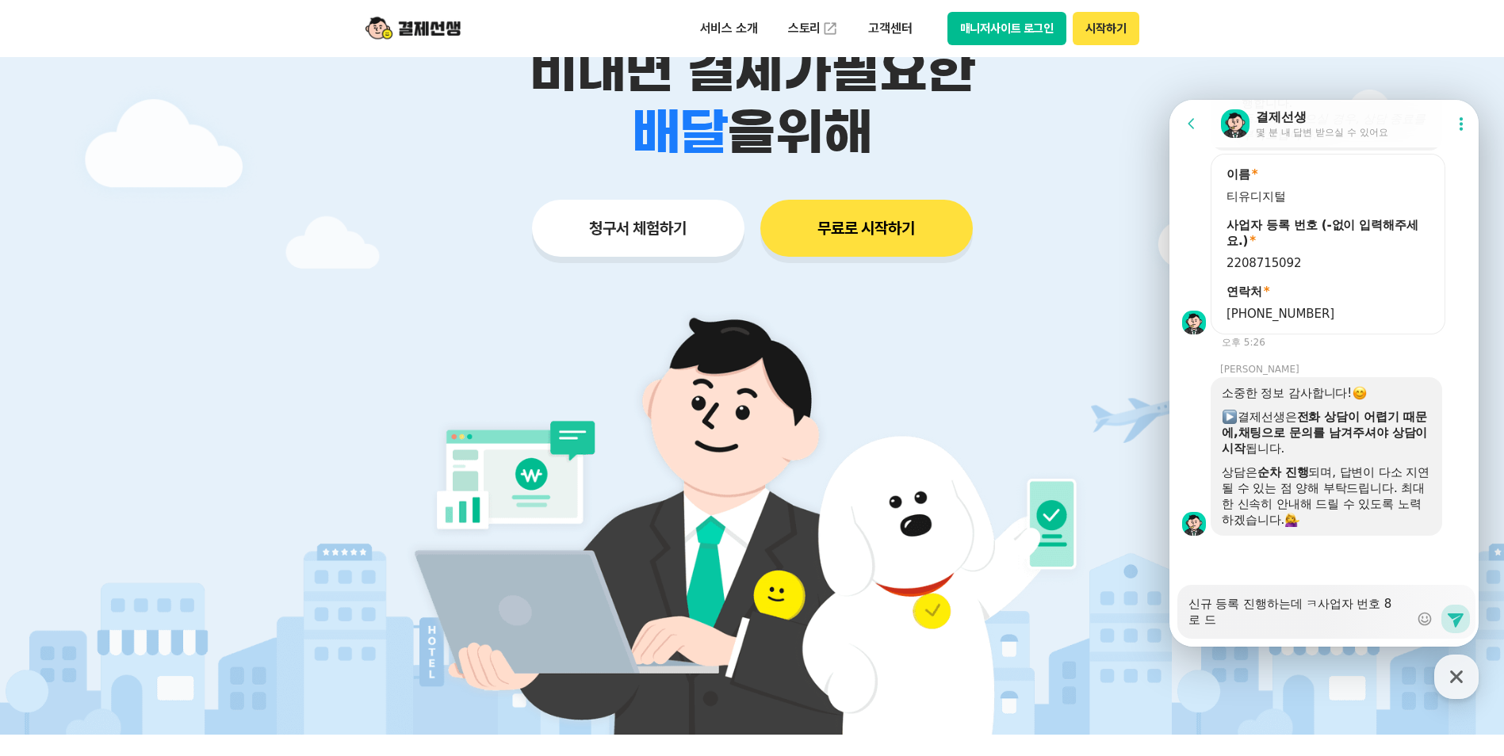
type textarea "x"
type textarea "신규 등록 진행하는데 사업자 번호 8로 드"
type textarea "x"
type textarea "신규 등록 진행하는데 사업자 번호 8로"
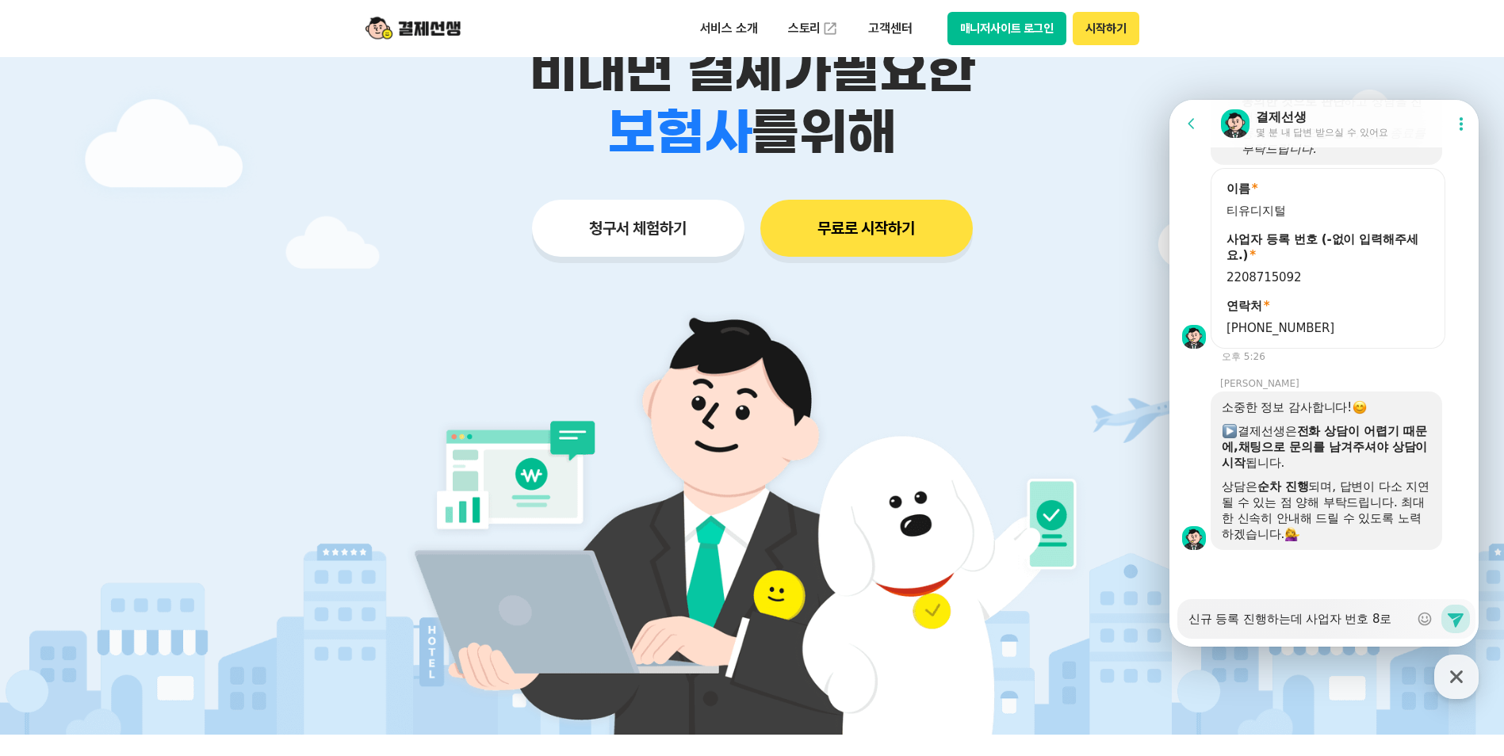
type textarea "x"
type textarea "신규 등록 진행하는데 사업자 번호 8로 ㄷ"
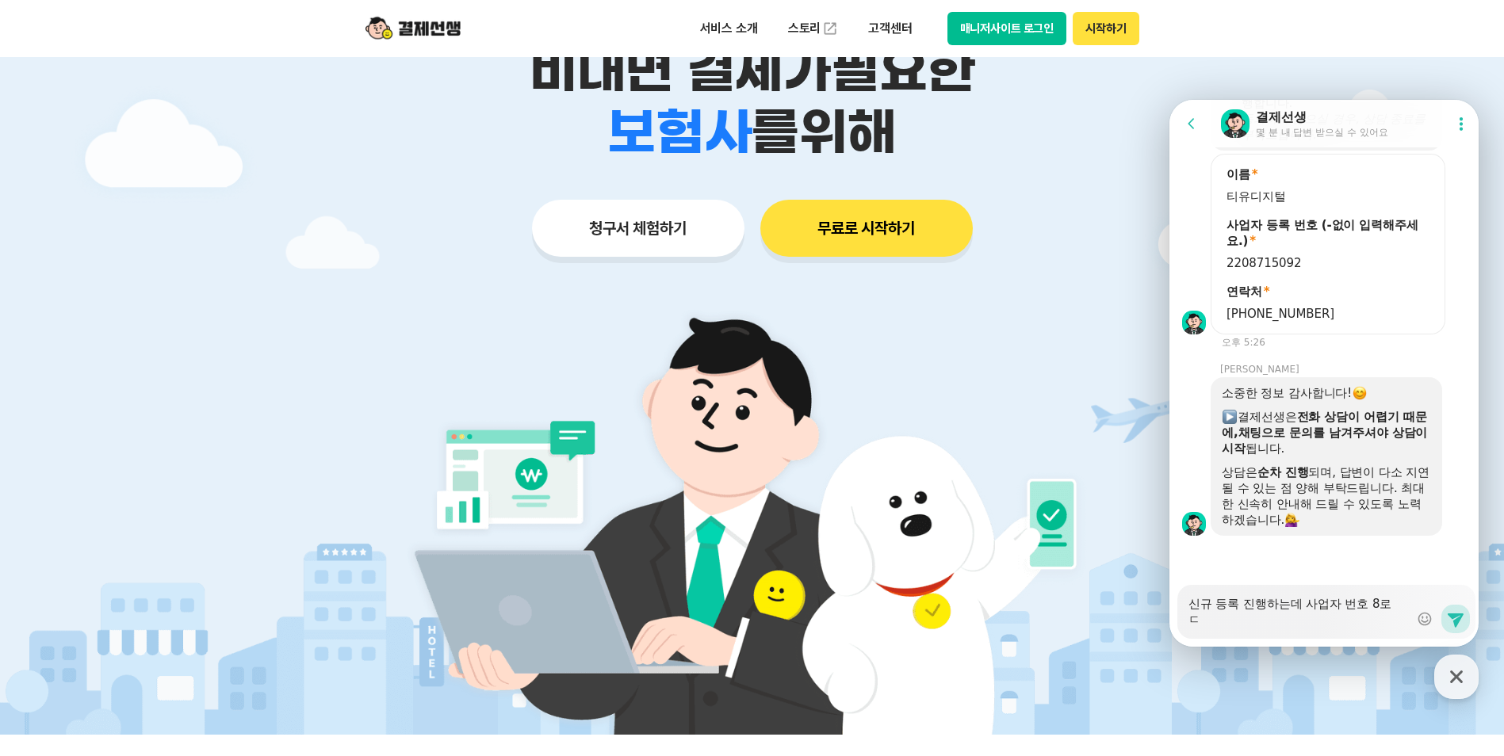
type textarea "x"
type textarea "신규 등록 진행하는데 사업자 번호 8로 드"
type textarea "x"
type textarea "신규 등록 진행하는데 사업자 번호 8로 등"
type textarea "x"
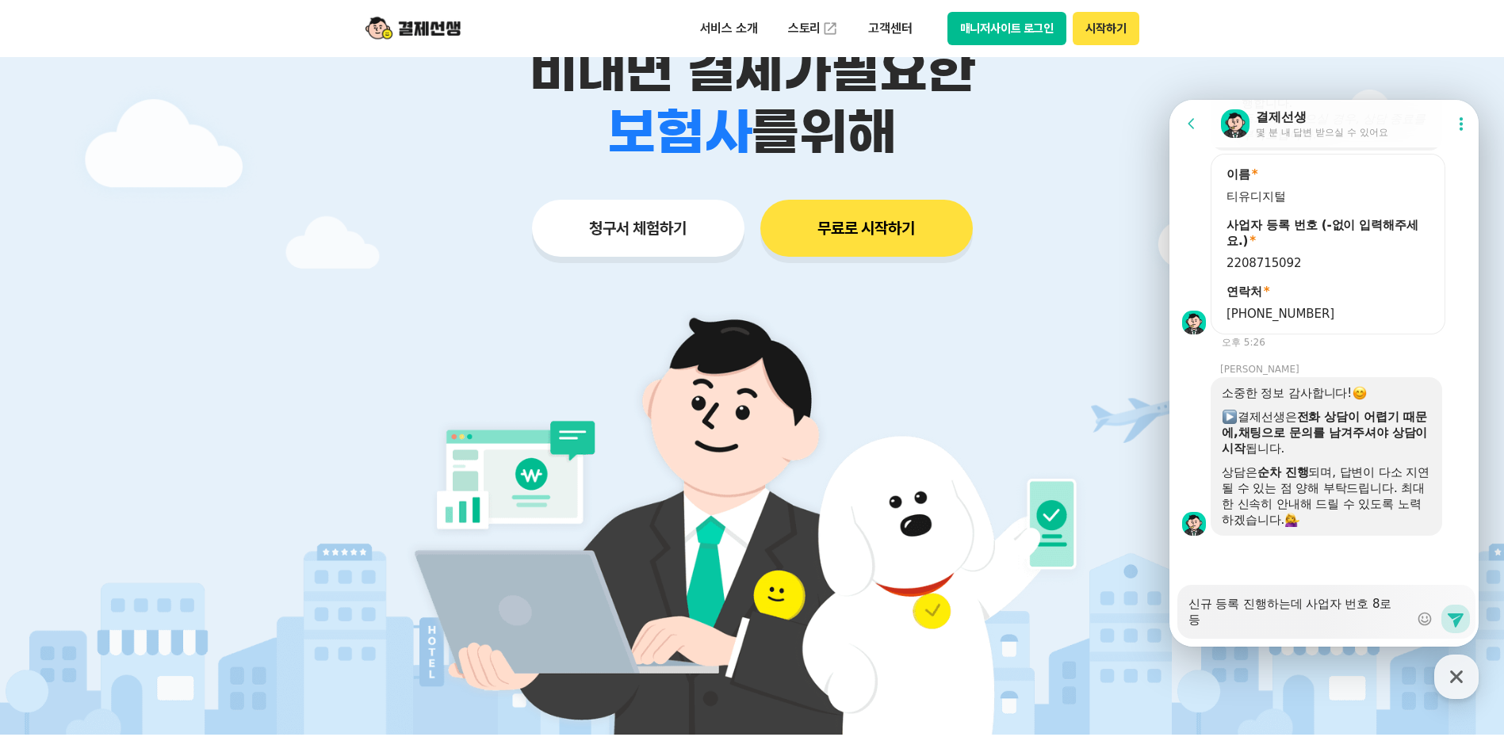
type textarea "신규 등록 진행하는데 사업자 번호 8로 등ㄹ"
type textarea "x"
type textarea "신규 등록 진행하는데 사업자 번호 8로 등로"
type textarea "x"
type textarea "신규 등록 진행하는데 사업자 번호 8로 등록"
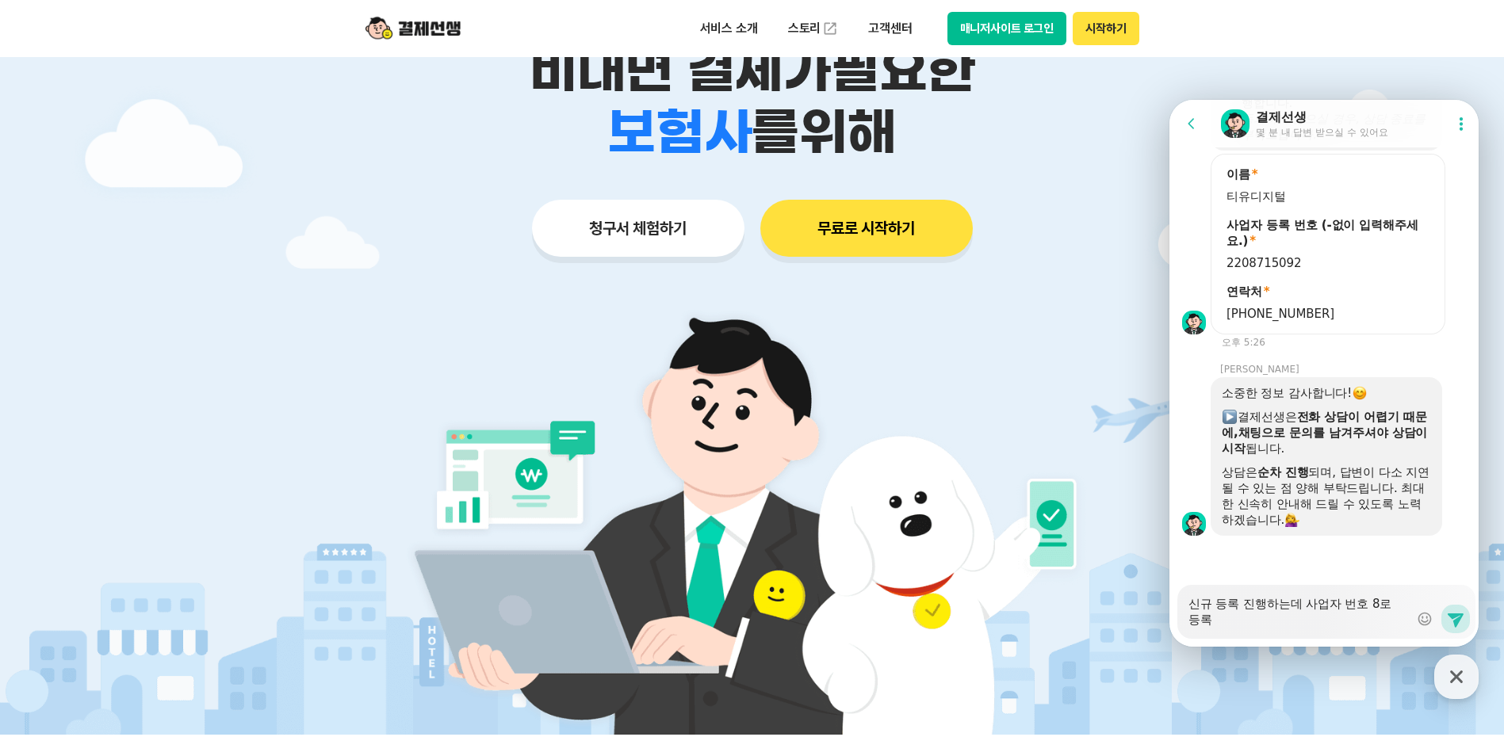
type textarea "x"
type textarea "신규 등록 진행하는데 사업자 번호 8로 등록"
type textarea "x"
type textarea "신규 등록 진행하는데 사업자 번호 8로 등록 ㅇ"
type textarea "x"
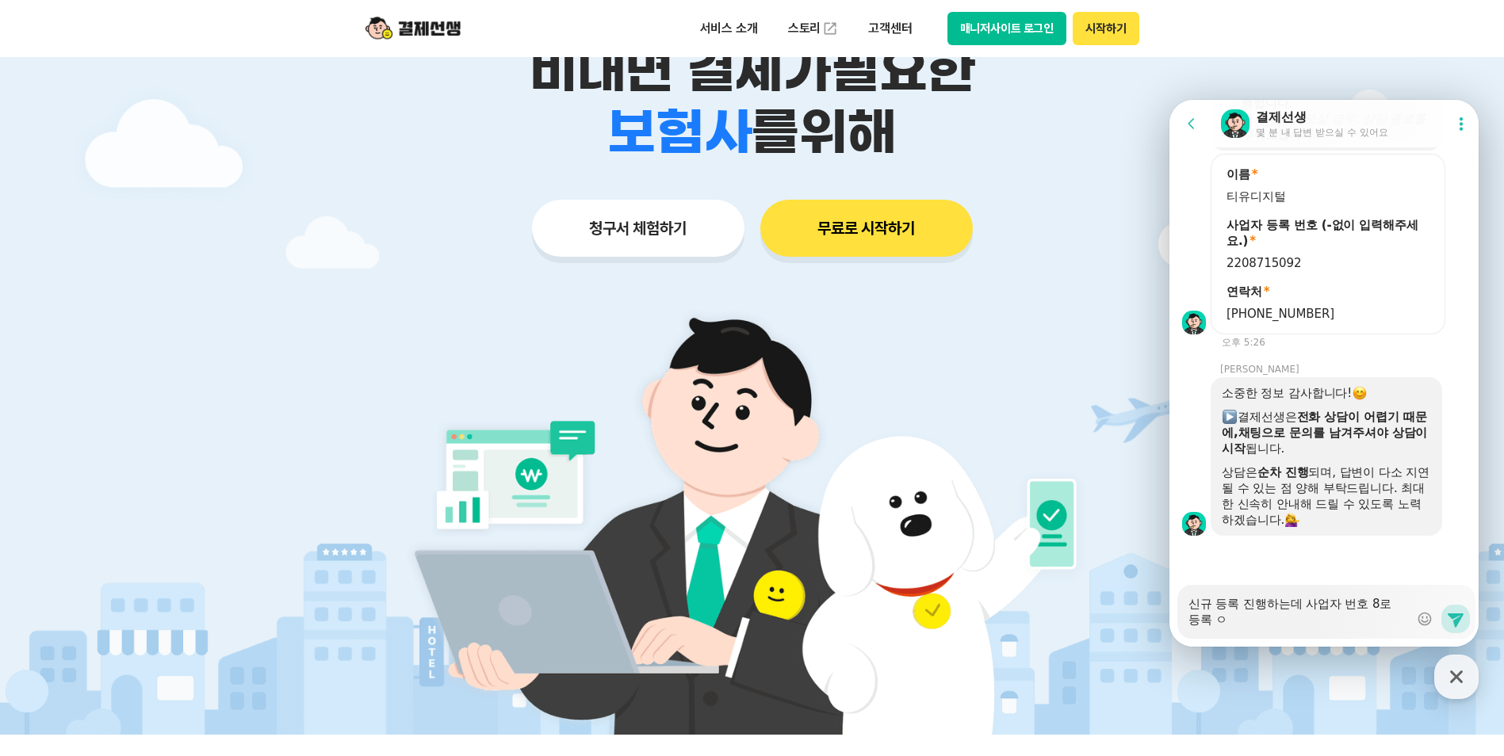
type textarea "신규 등록 진행하는데 사업자 번호 8로 등록 요"
type textarea "x"
type textarea "신규 등록 진행하는데 사업자 번호 8로 등록 욫"
type textarea "x"
type textarea "신규 등록 진행하는데 사업자 번호 8로 등록 요처"
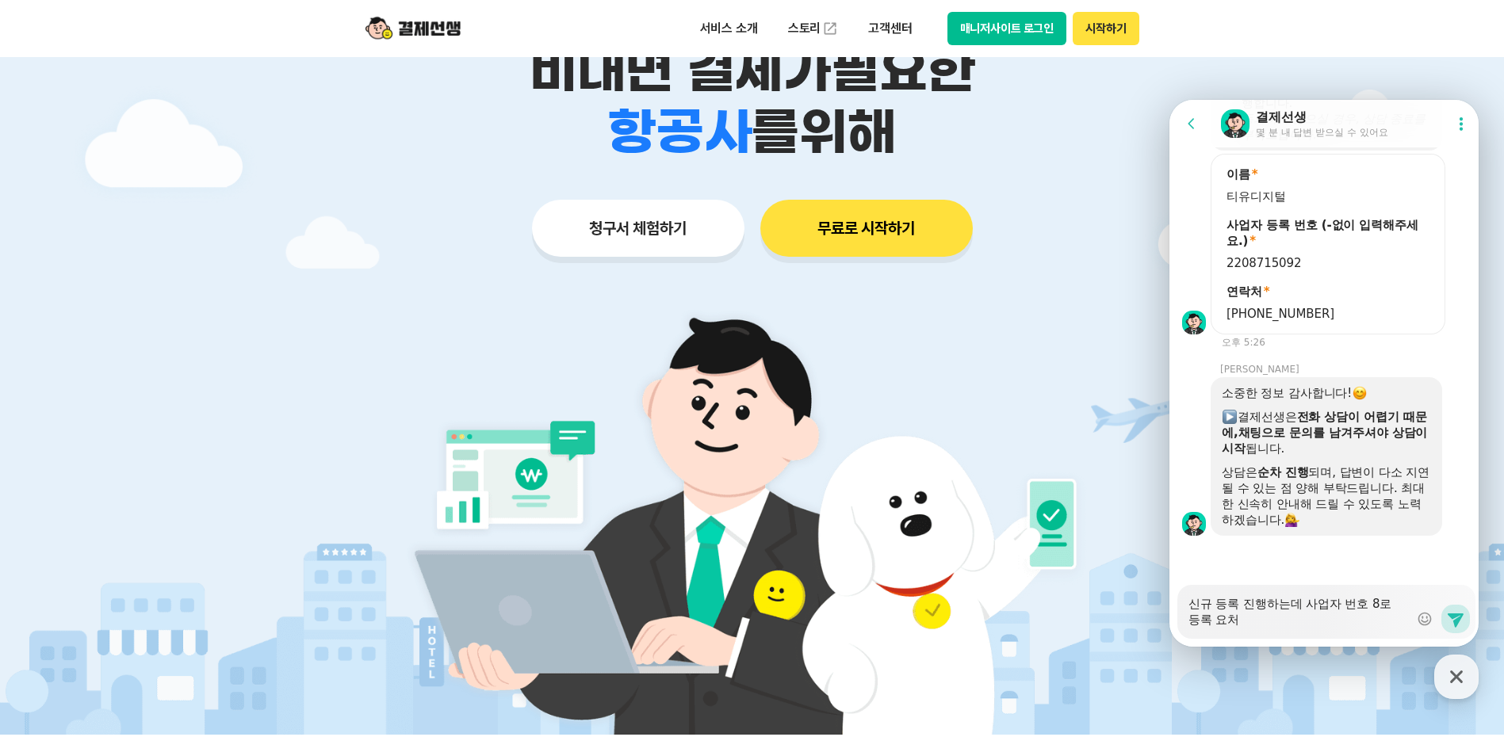
type textarea "x"
type textarea "신규 등록 진행하는데 사업자 번호 8로 등록 요청"
type textarea "x"
type textarea "신규 등록 진행하는데 사업자 번호 8로 등록 요처"
type textarea "x"
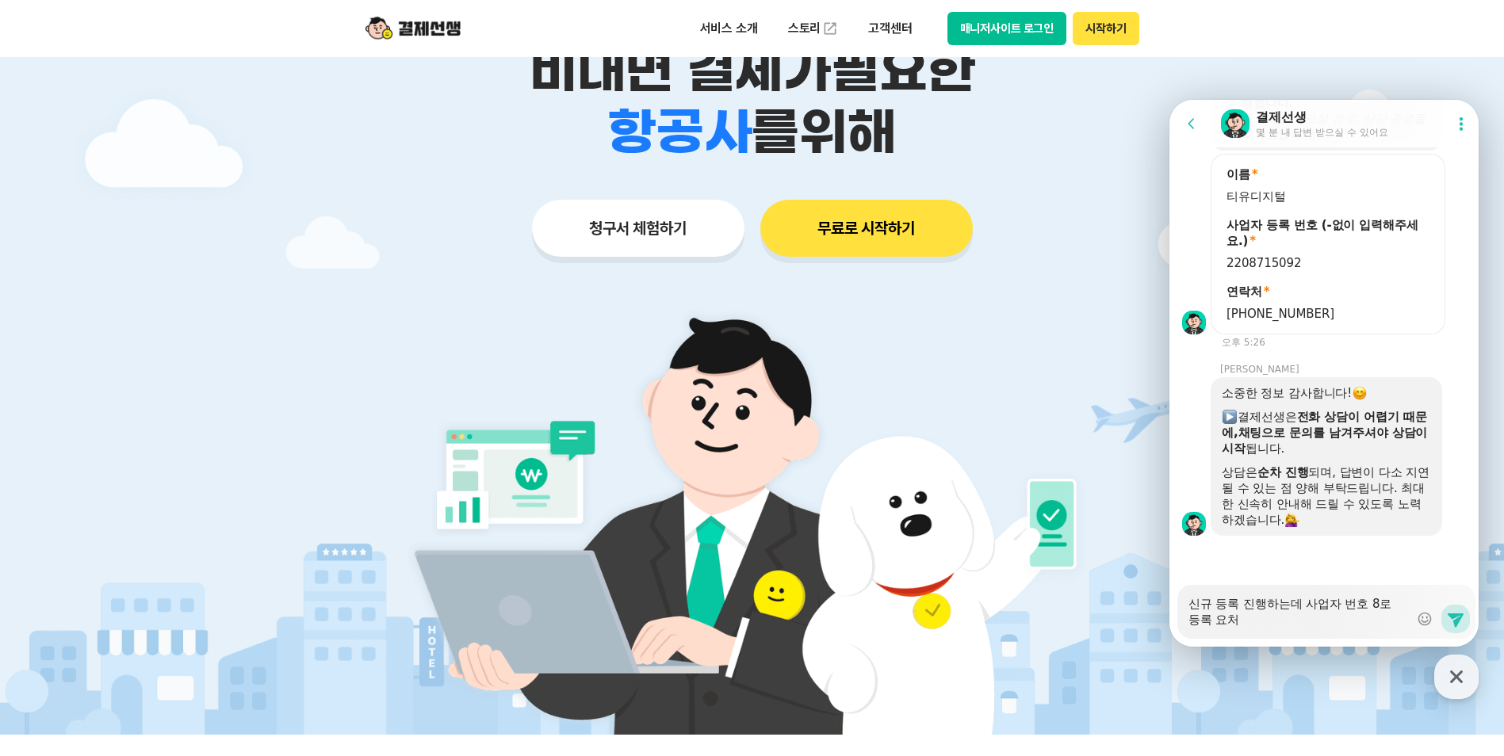
type textarea "신규 등록 진행하는데 사업자 번호 8로 등록 요ㅊ"
type textarea "x"
type textarea "신규 등록 진행하는데 사업자 번호 8로 등록 요"
type textarea "x"
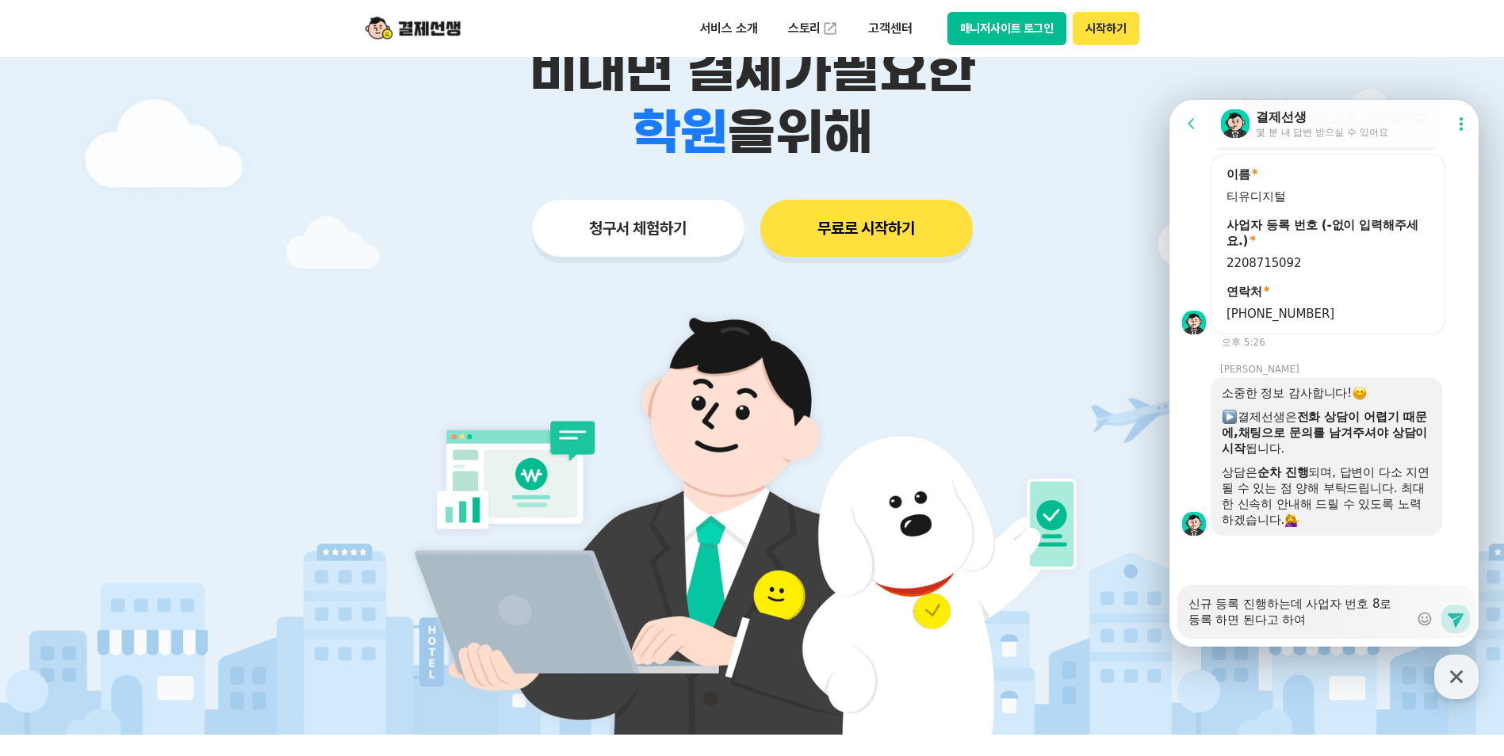
scroll to position [1566, 0]
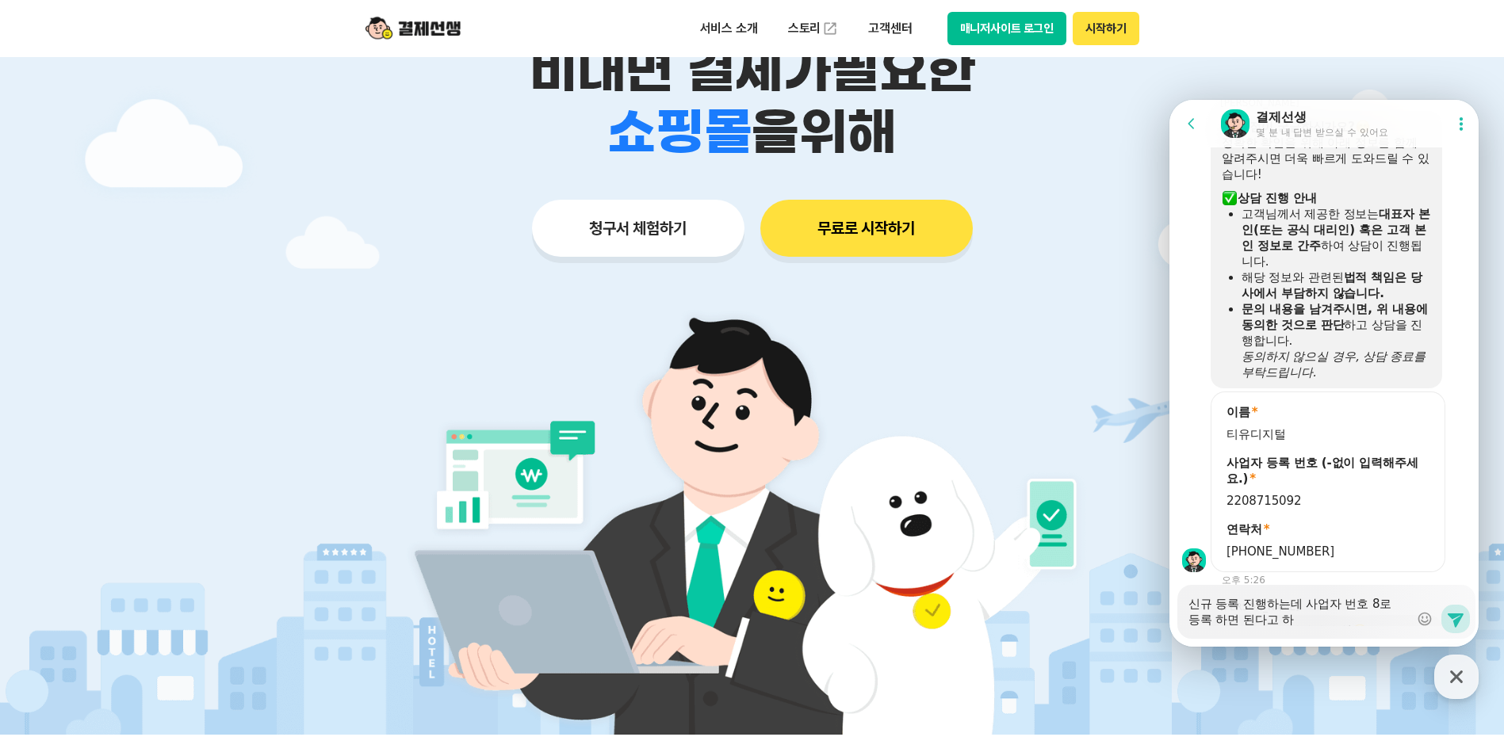
click at [1319, 618] on textarea "신규 등록 진행하는데 사업자 번호 8로 등록 하면 된다고 하" at bounding box center [1299, 606] width 220 height 43
click at [1313, 599] on textarea "신규 등록 진행하는데 사업자 번호 8로 등록 하면 된다고 하" at bounding box center [1299, 606] width 220 height 43
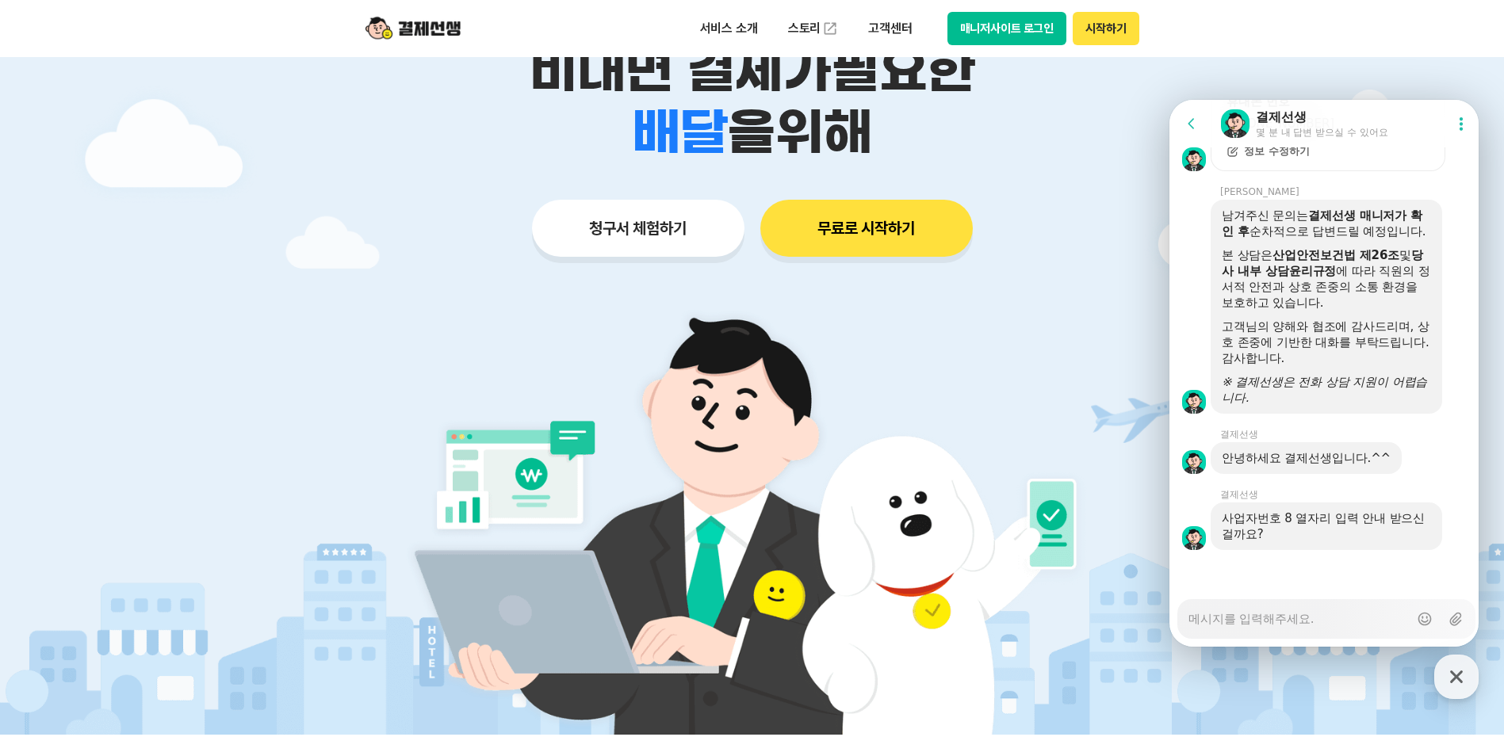
scroll to position [2587, 0]
click at [1247, 628] on div "Messenger Input Textarea" at bounding box center [1299, 619] width 220 height 38
click at [1273, 619] on textarea "Messenger Input Textarea" at bounding box center [1299, 613] width 220 height 27
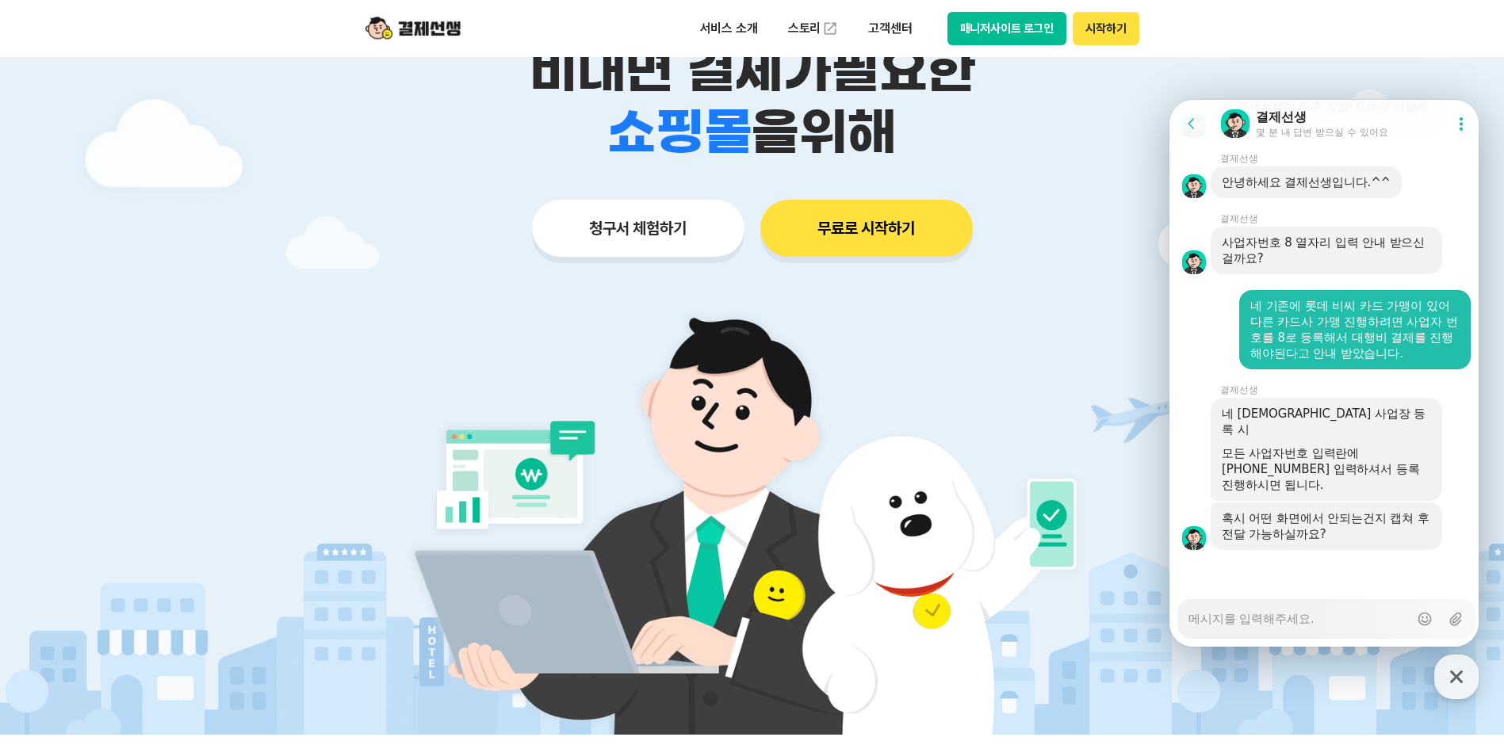
scroll to position [2847, 0]
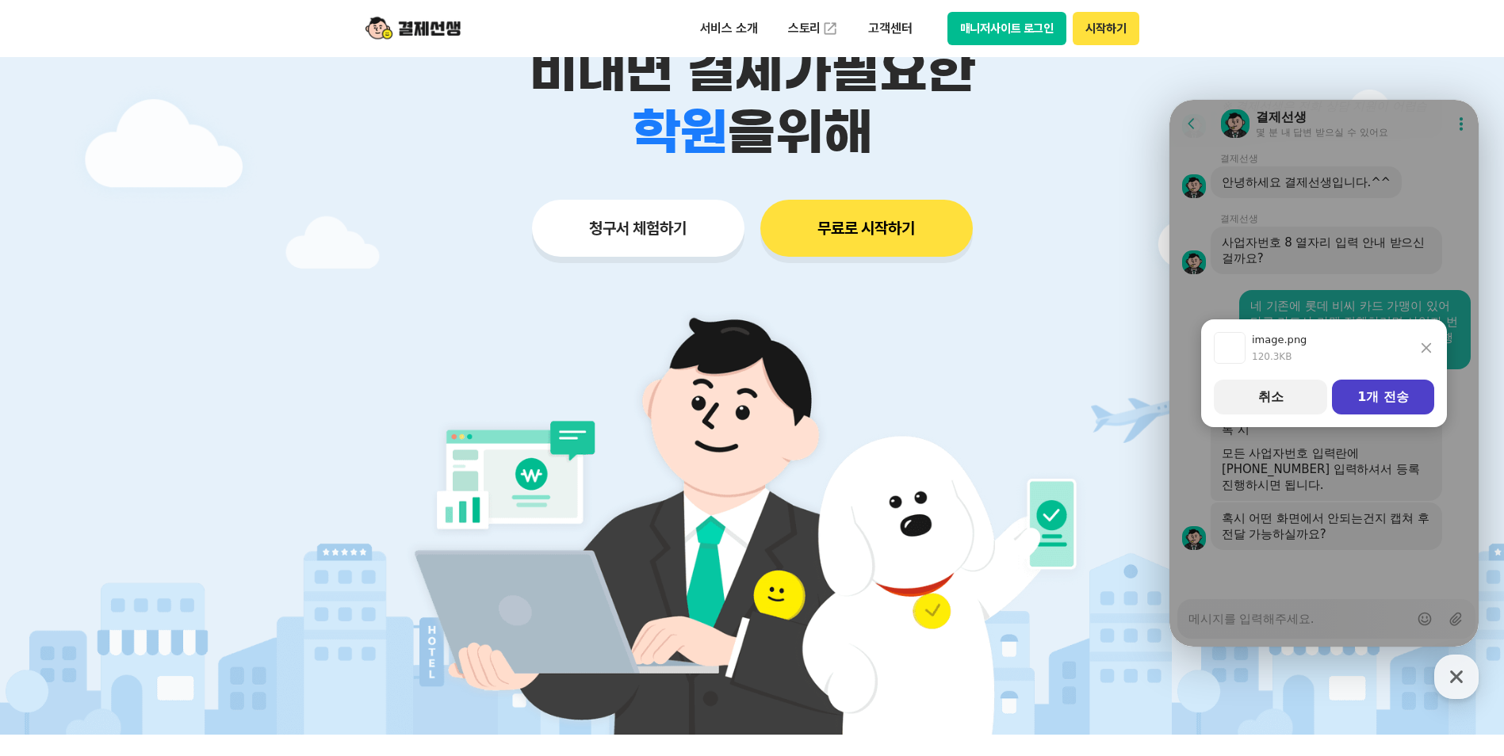
click at [1389, 401] on button "1개 전송" at bounding box center [1383, 397] width 102 height 35
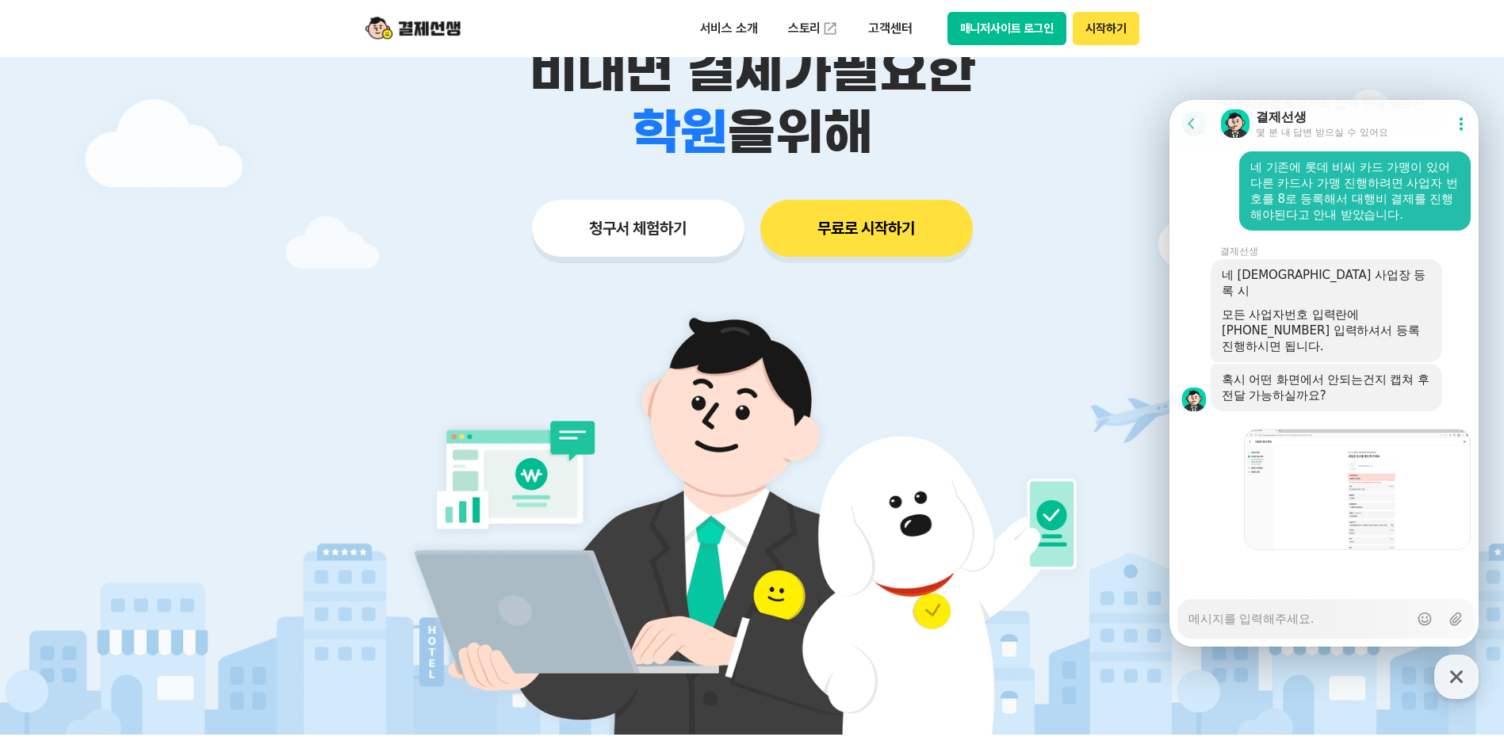
scroll to position [2986, 0]
click at [1245, 623] on textarea "Messenger Input Textarea" at bounding box center [1299, 613] width 220 height 27
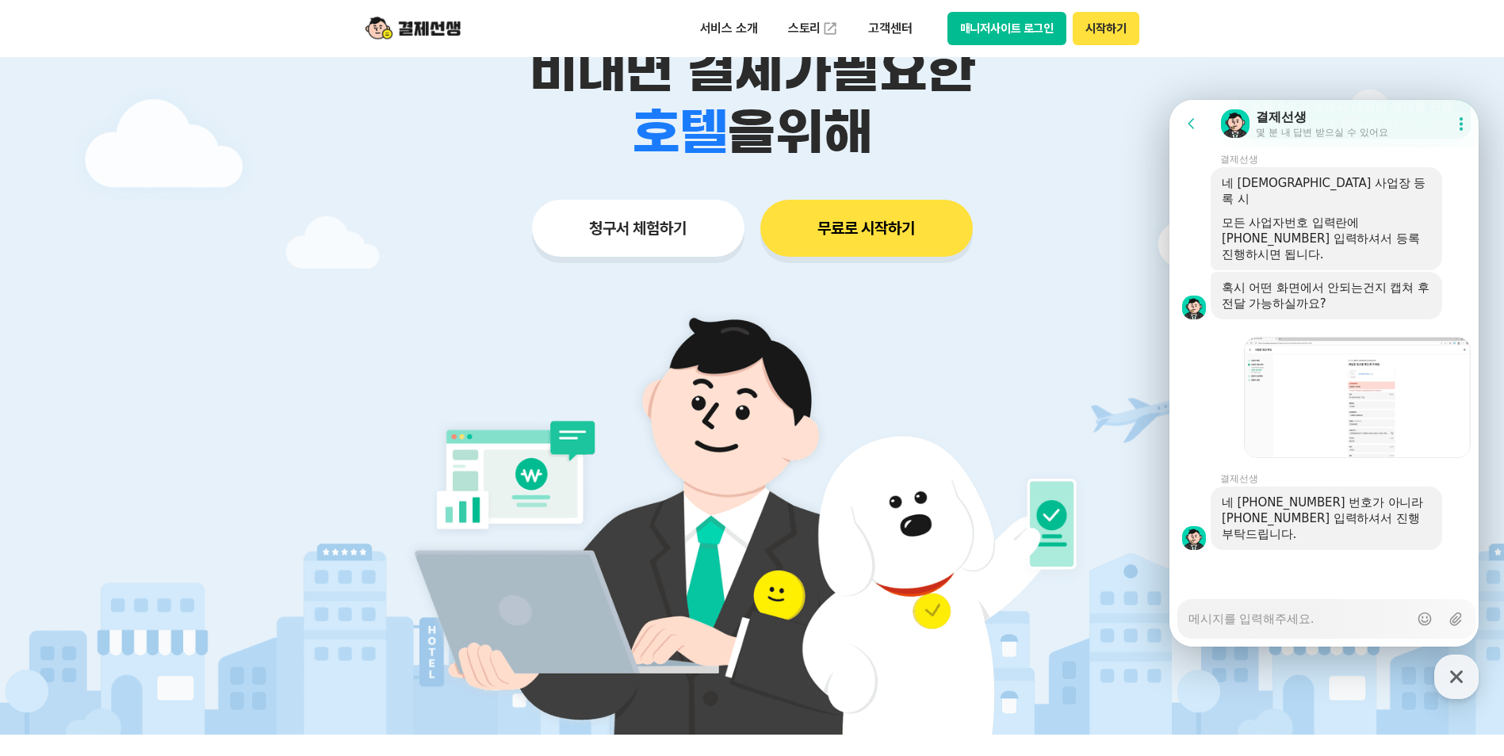
scroll to position [3078, 0]
click at [1247, 607] on textarea "Messenger Input Textarea" at bounding box center [1299, 613] width 220 height 27
click at [1232, 613] on textarea "Messenger Input Textarea" at bounding box center [1299, 613] width 220 height 27
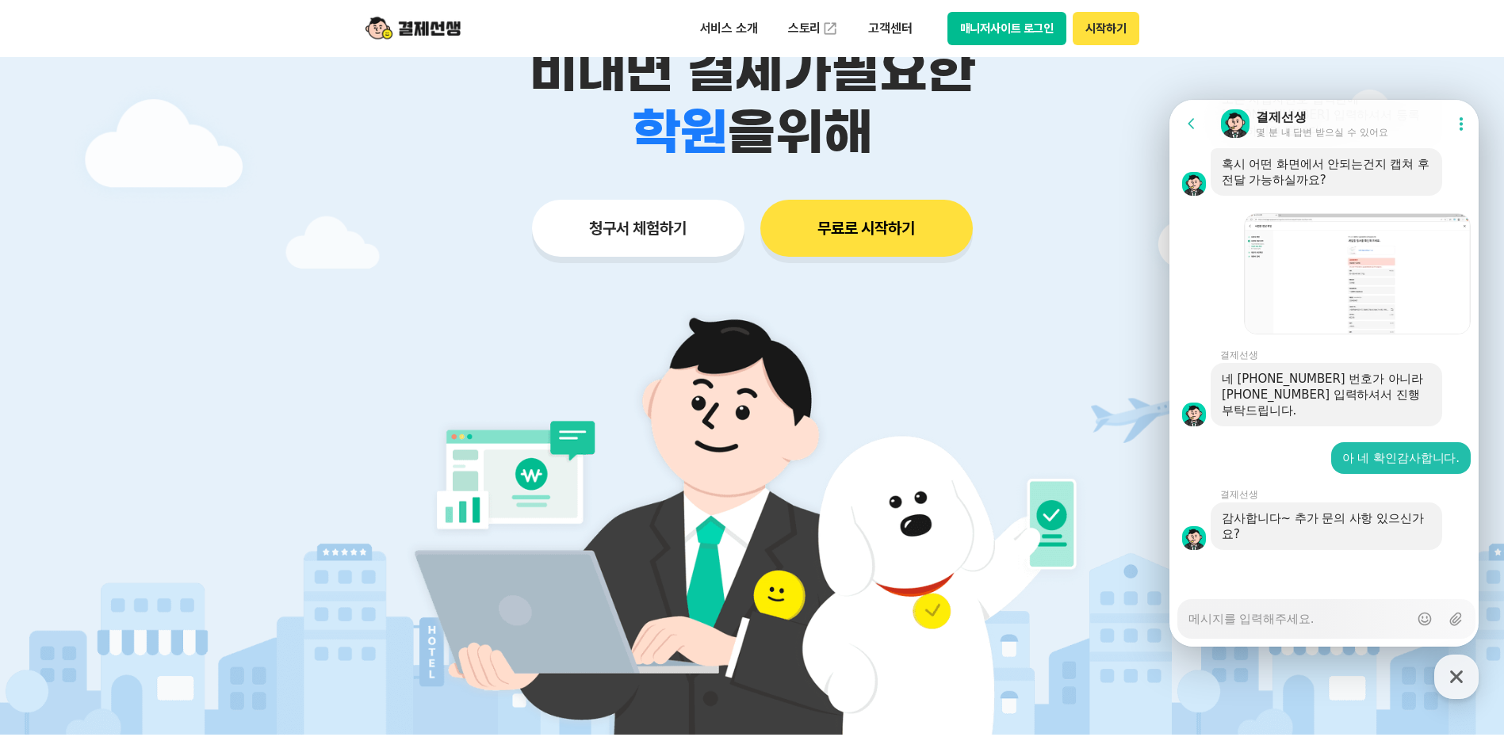
scroll to position [3202, 0]
click at [1310, 612] on textarea "Messenger Input Textarea" at bounding box center [1299, 613] width 220 height 27
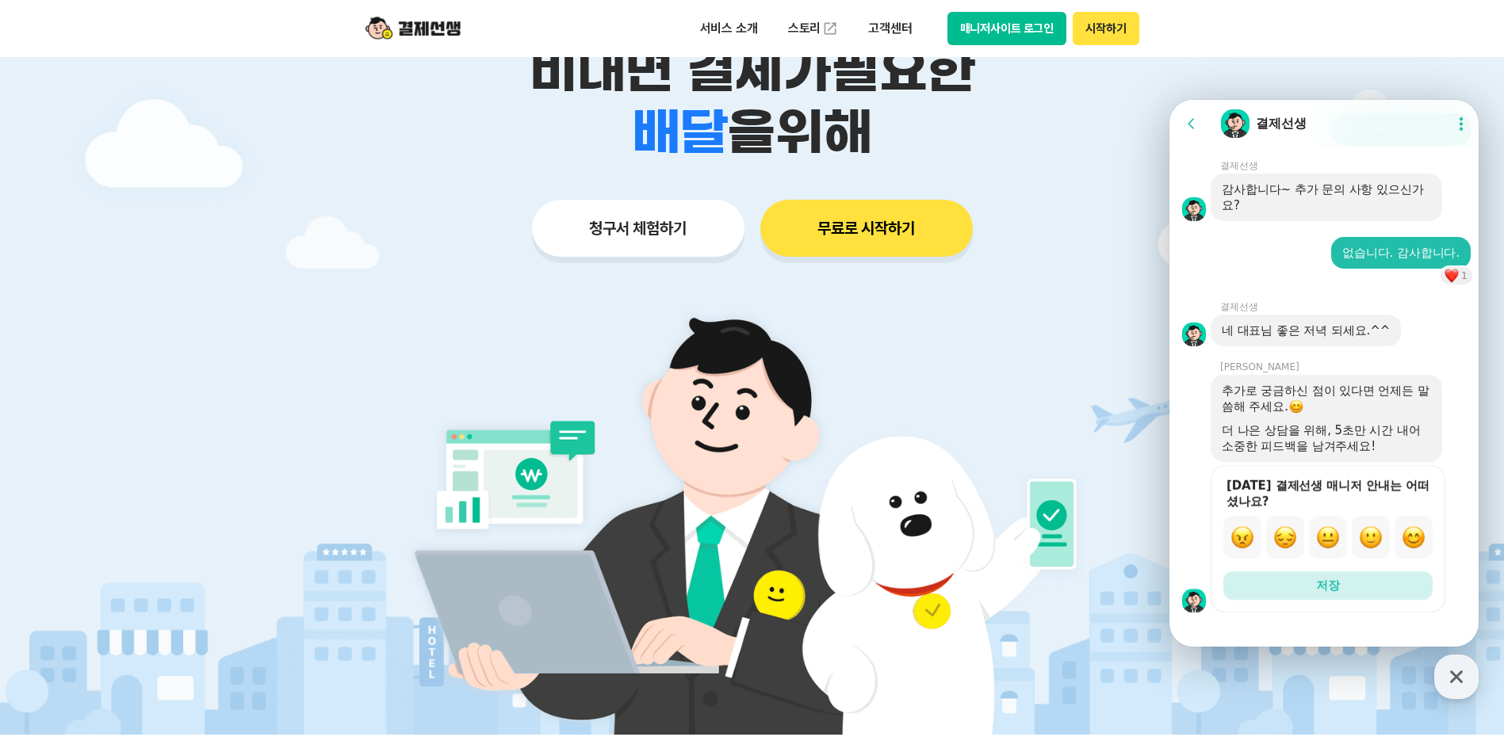
scroll to position [3546, 0]
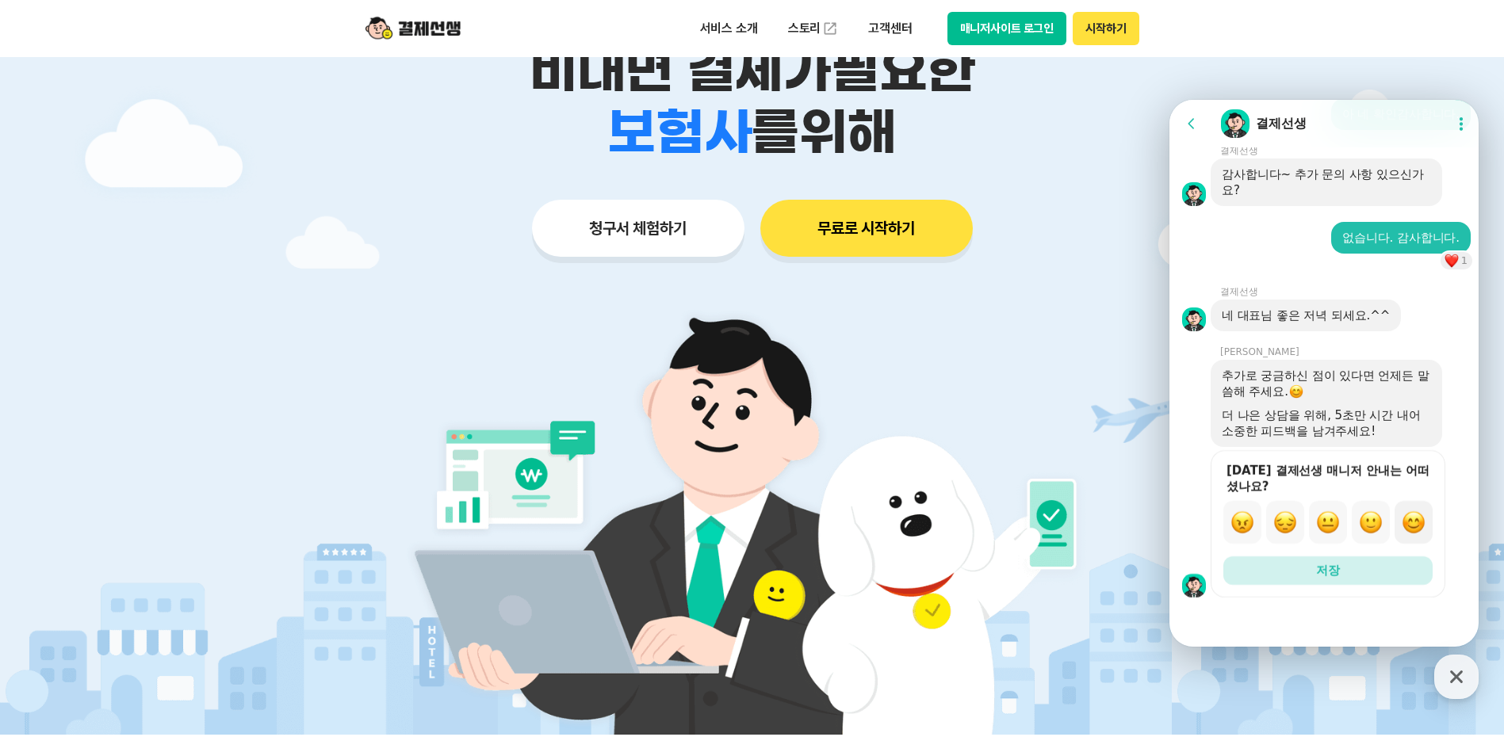
click at [1413, 521] on img "button" at bounding box center [1414, 523] width 24 height 24
click at [1359, 564] on button "저장" at bounding box center [1328, 571] width 209 height 29
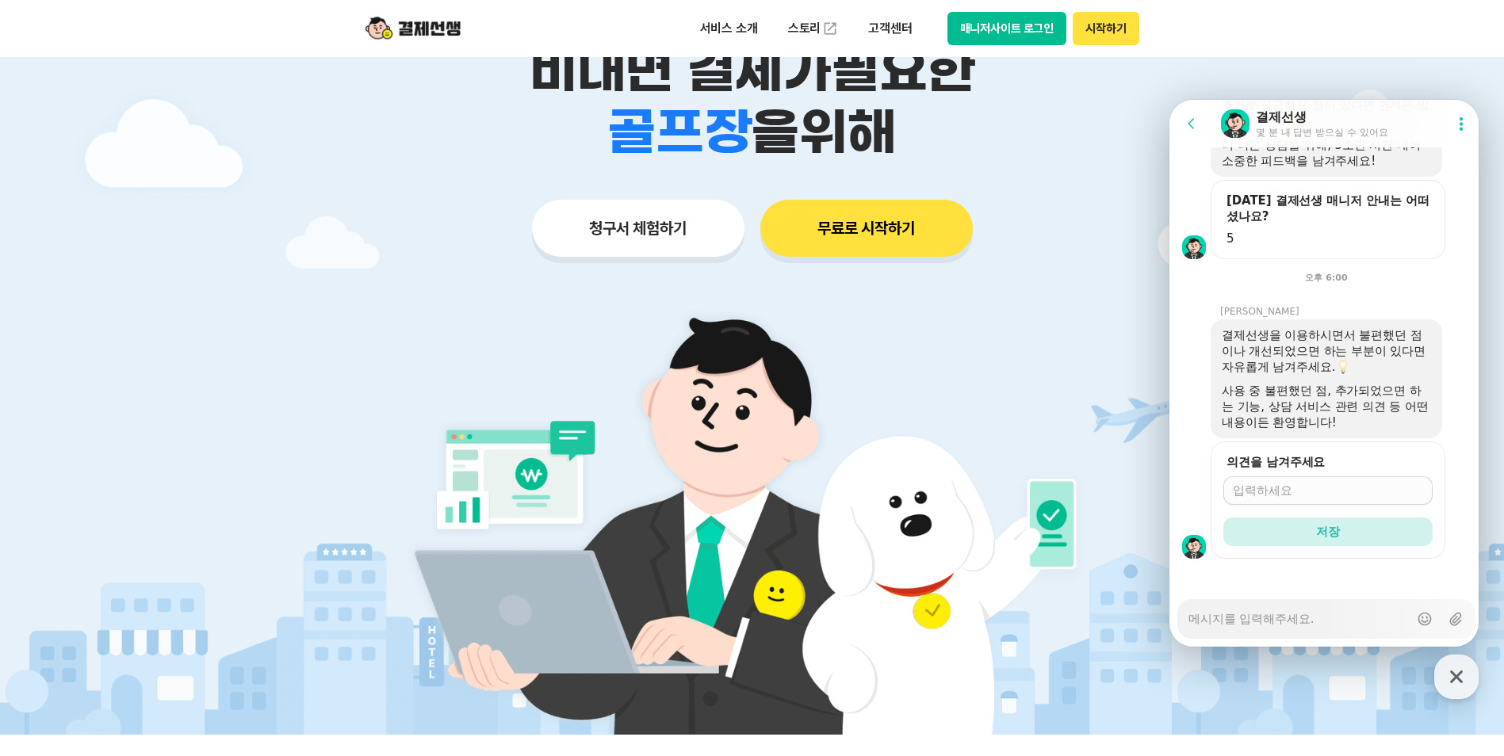
scroll to position [3825, 0]
